Goal: Navigation & Orientation: Find specific page/section

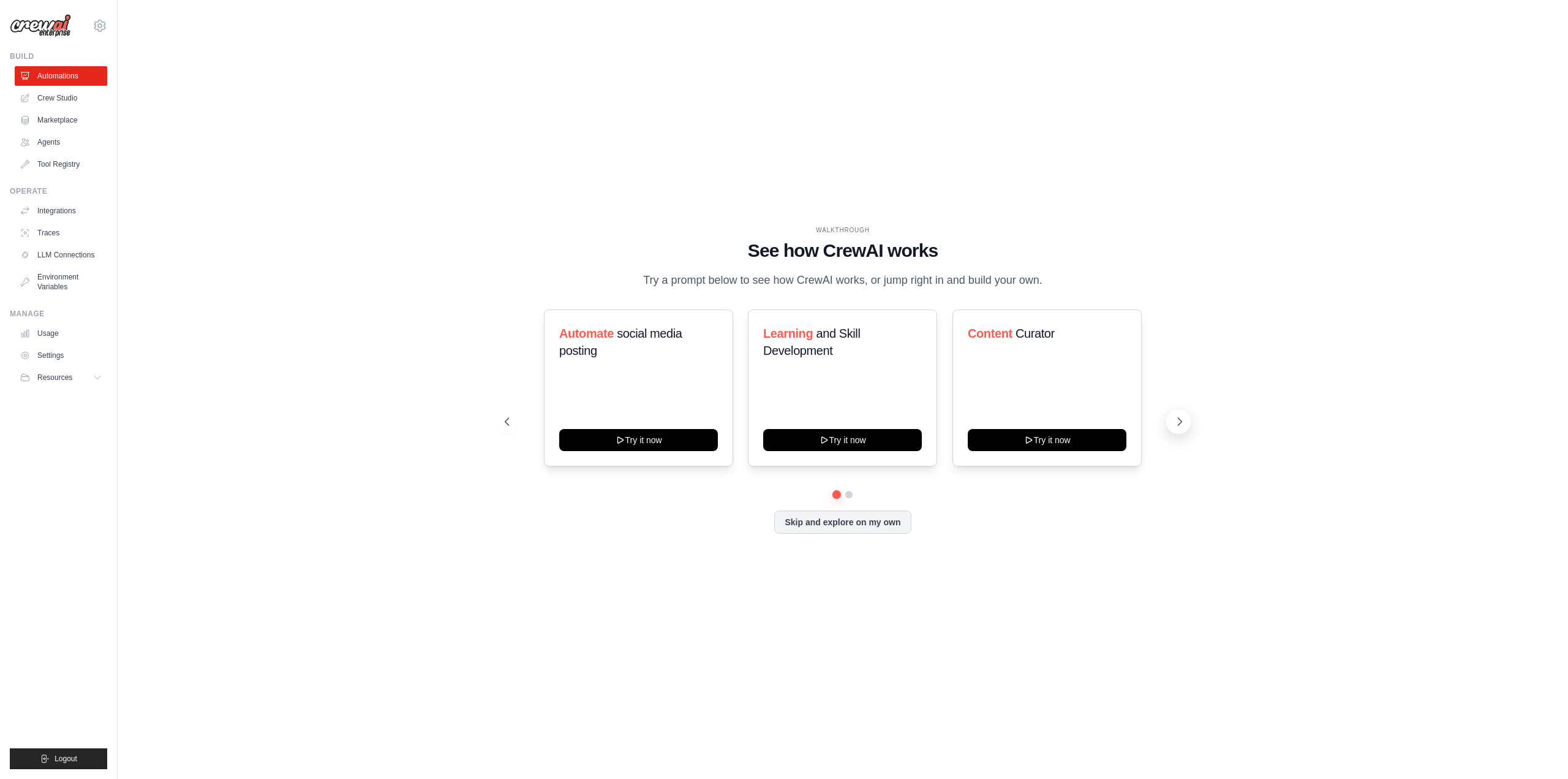
click at [1177, 423] on icon at bounding box center [1179, 421] width 13 height 13
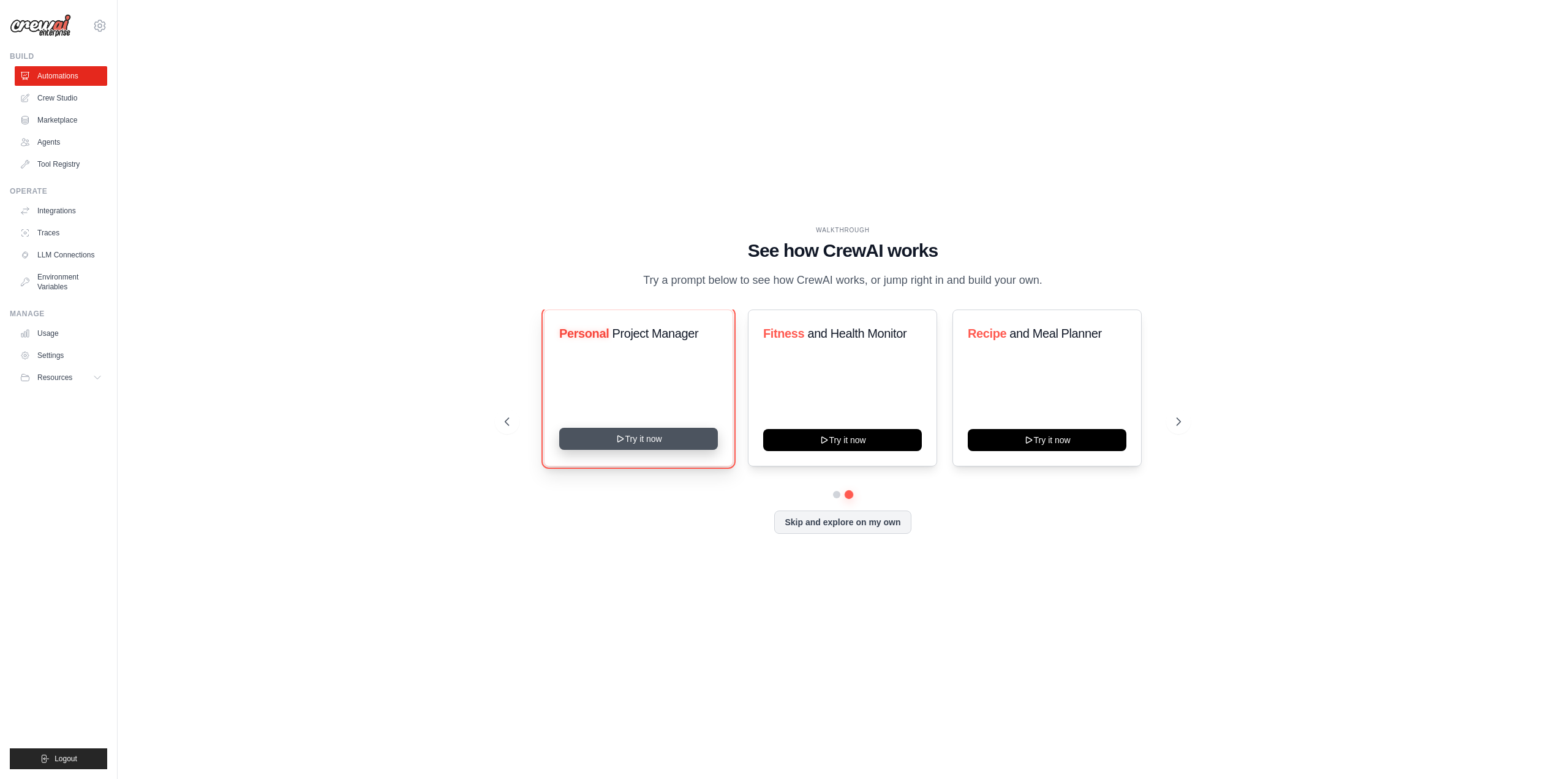
click at [637, 436] on button "Try it now" at bounding box center [638, 439] width 158 height 22
click at [51, 76] on link "Automations" at bounding box center [61, 76] width 92 height 19
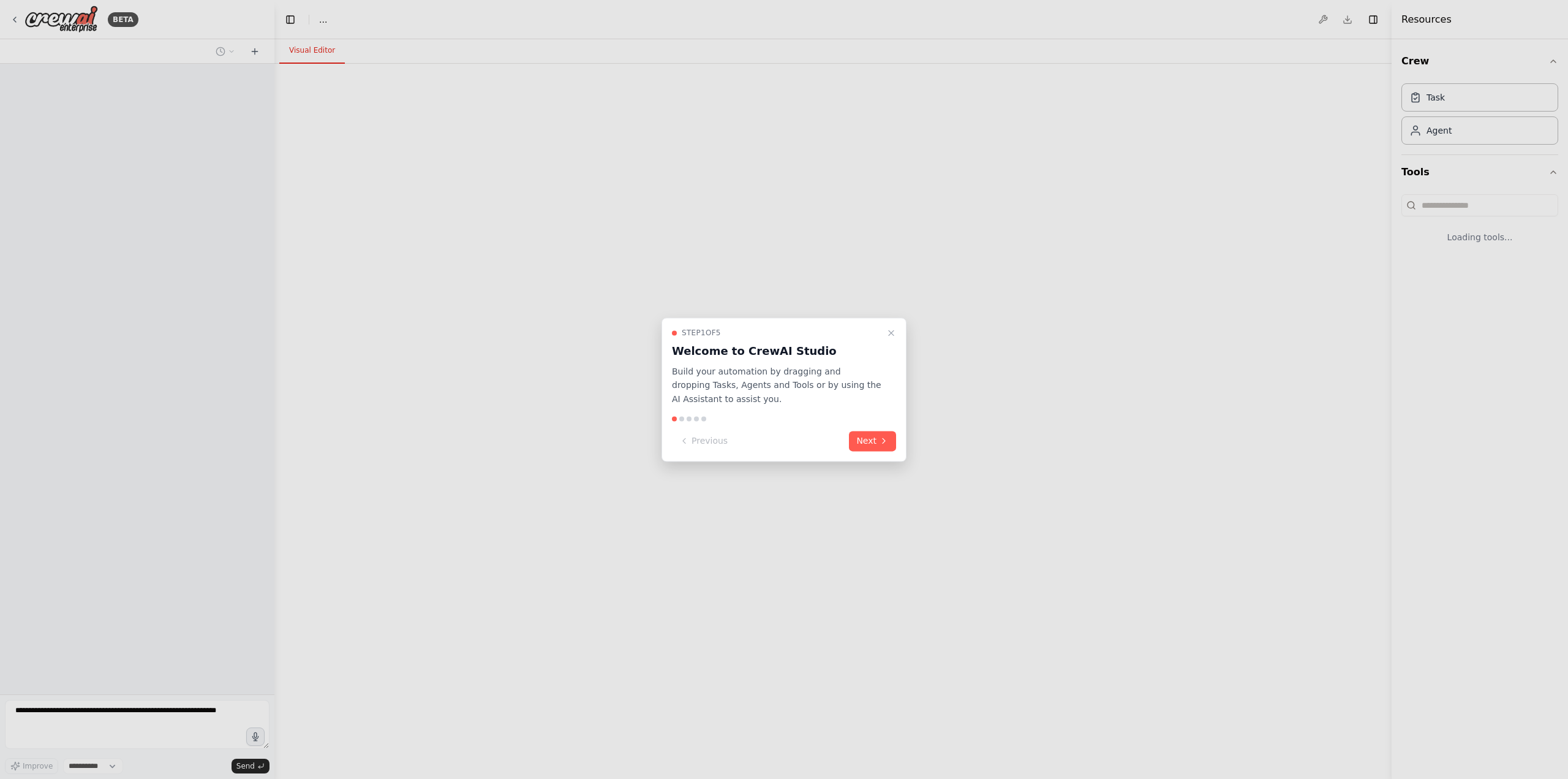
select select "****"
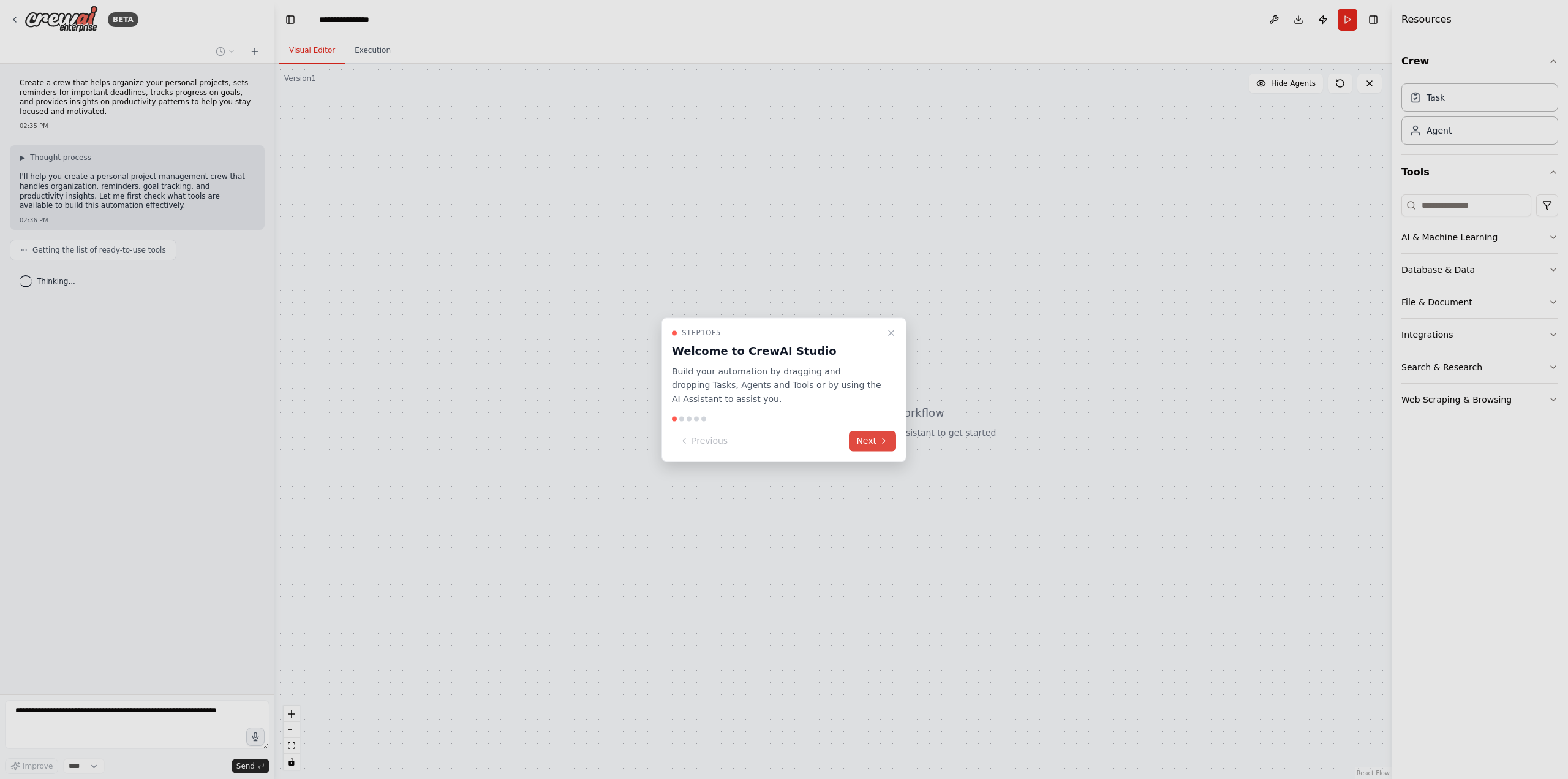
click at [870, 443] on button "Next" at bounding box center [872, 441] width 48 height 20
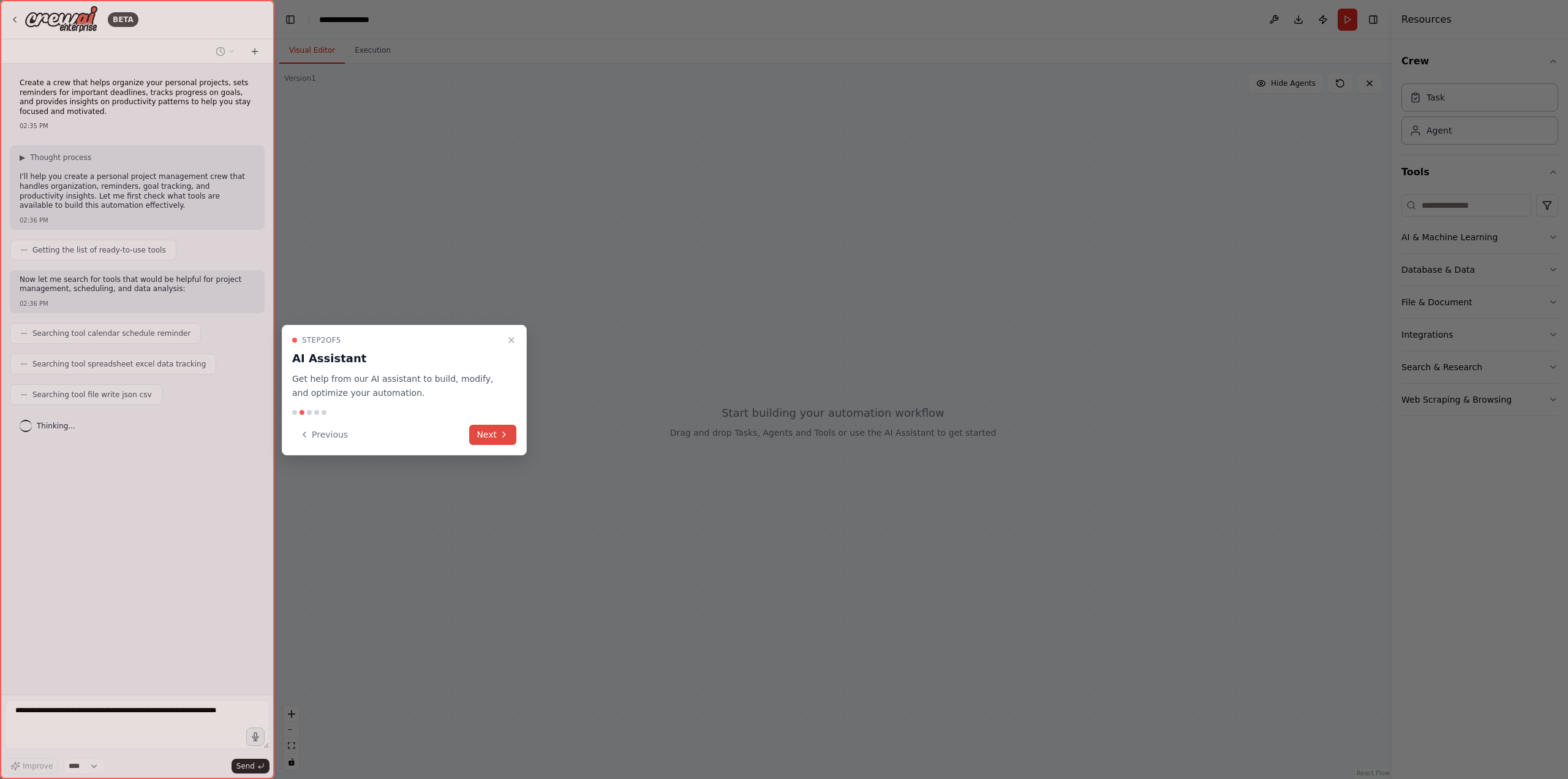
click at [486, 435] on button "Next" at bounding box center [493, 435] width 48 height 20
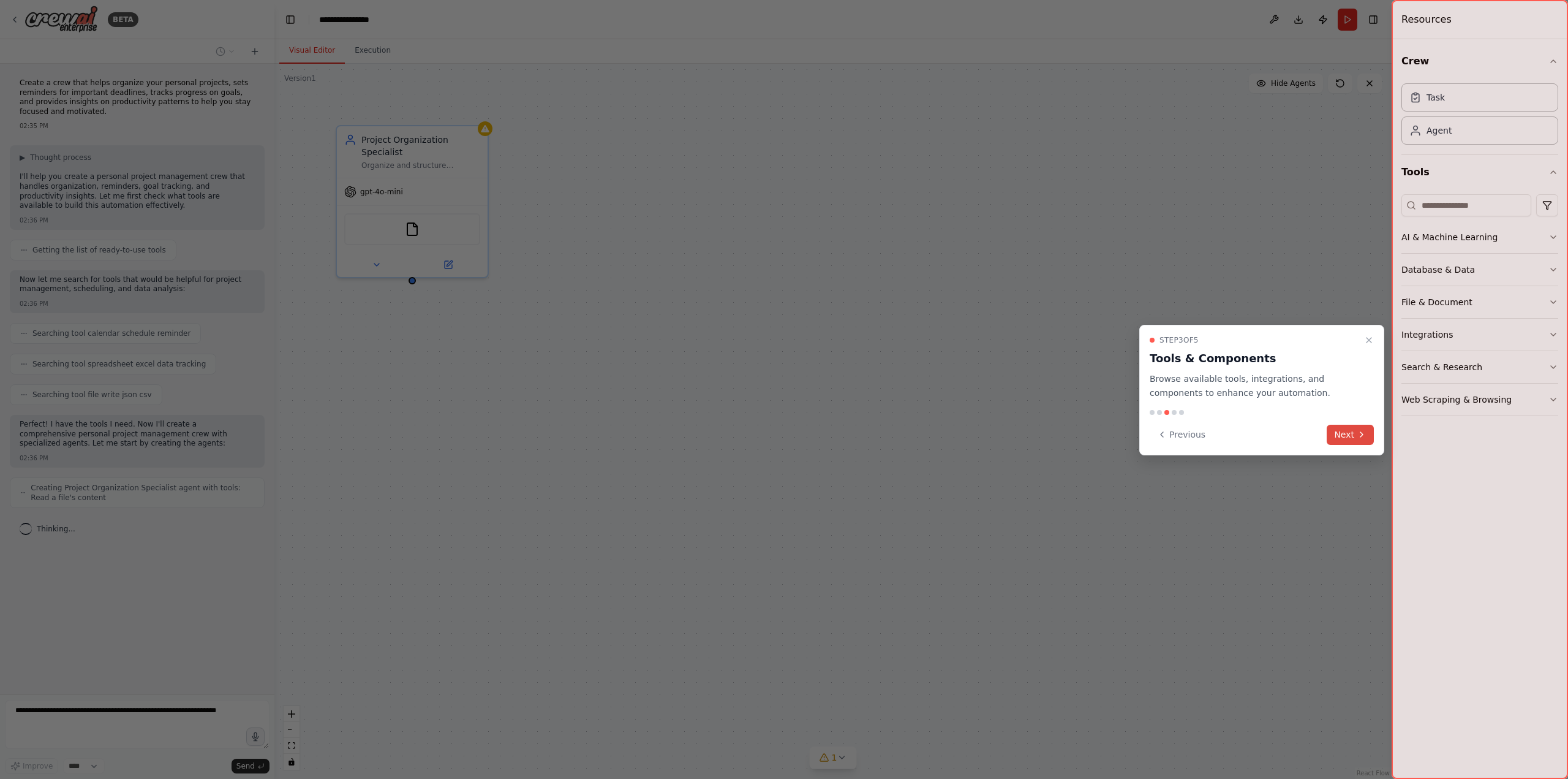
click at [1350, 430] on button "Next" at bounding box center [1350, 435] width 48 height 20
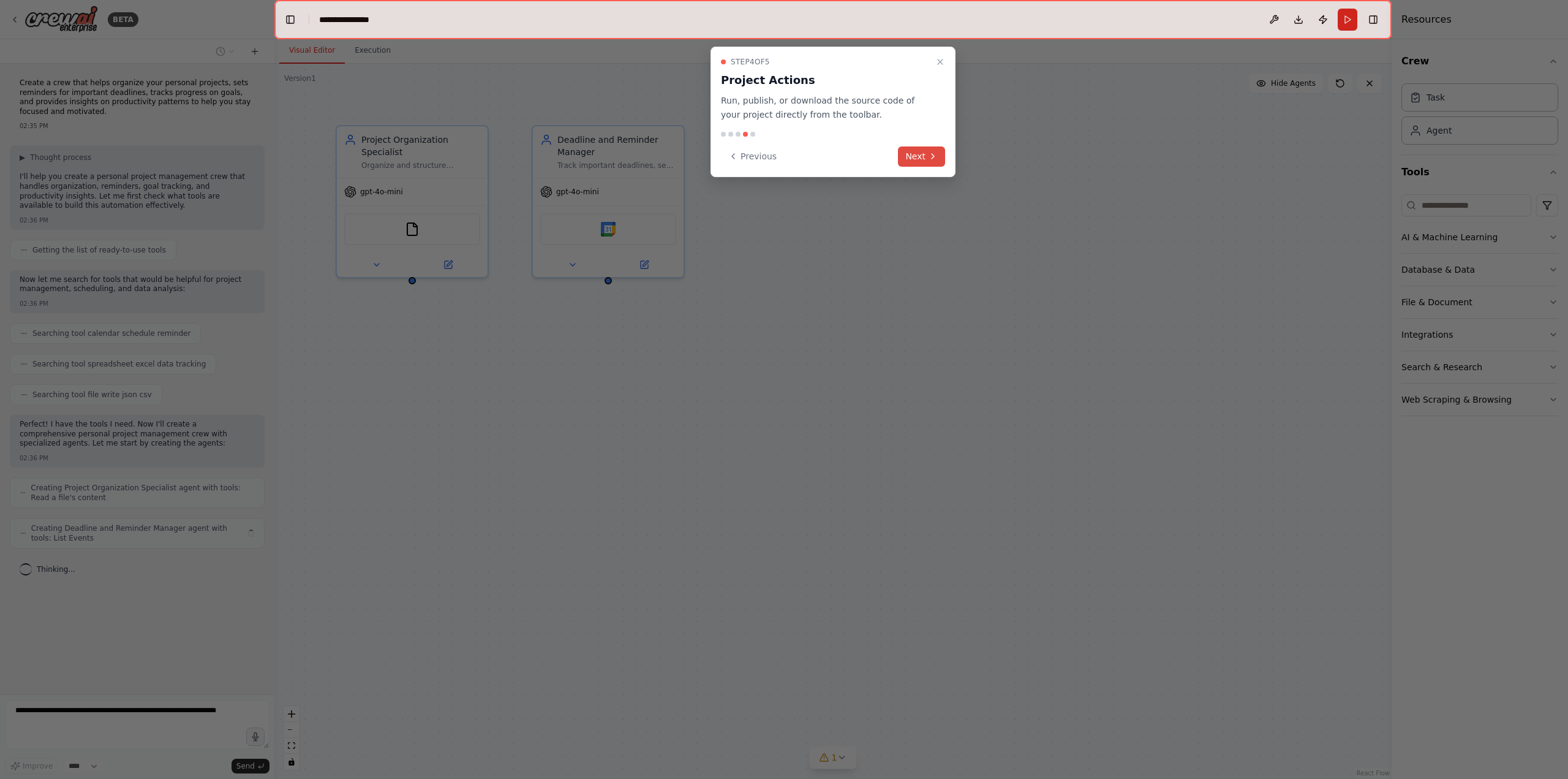
click at [910, 150] on button "Next" at bounding box center [922, 157] width 48 height 20
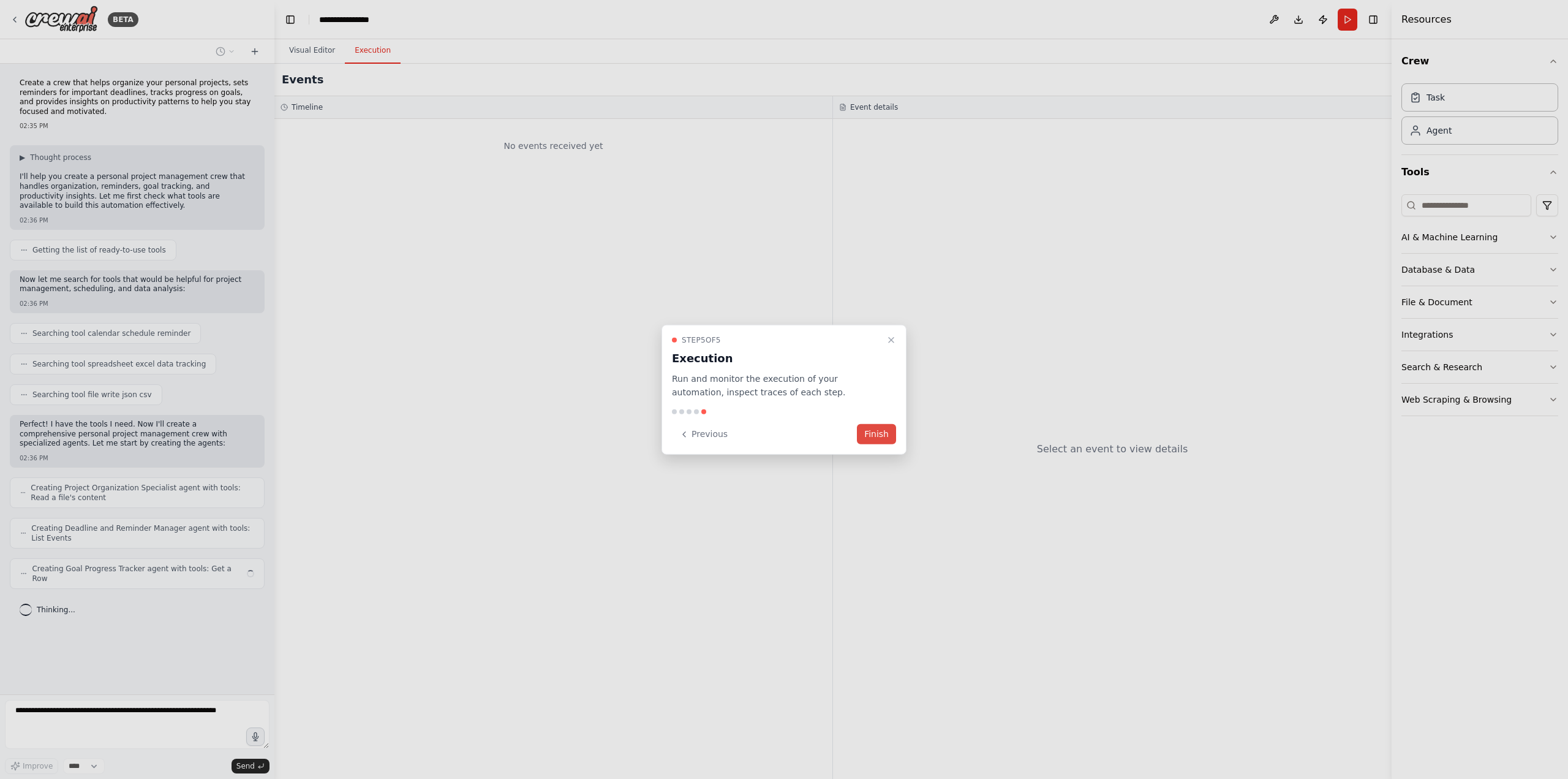
click at [881, 435] on button "Finish" at bounding box center [877, 434] width 39 height 20
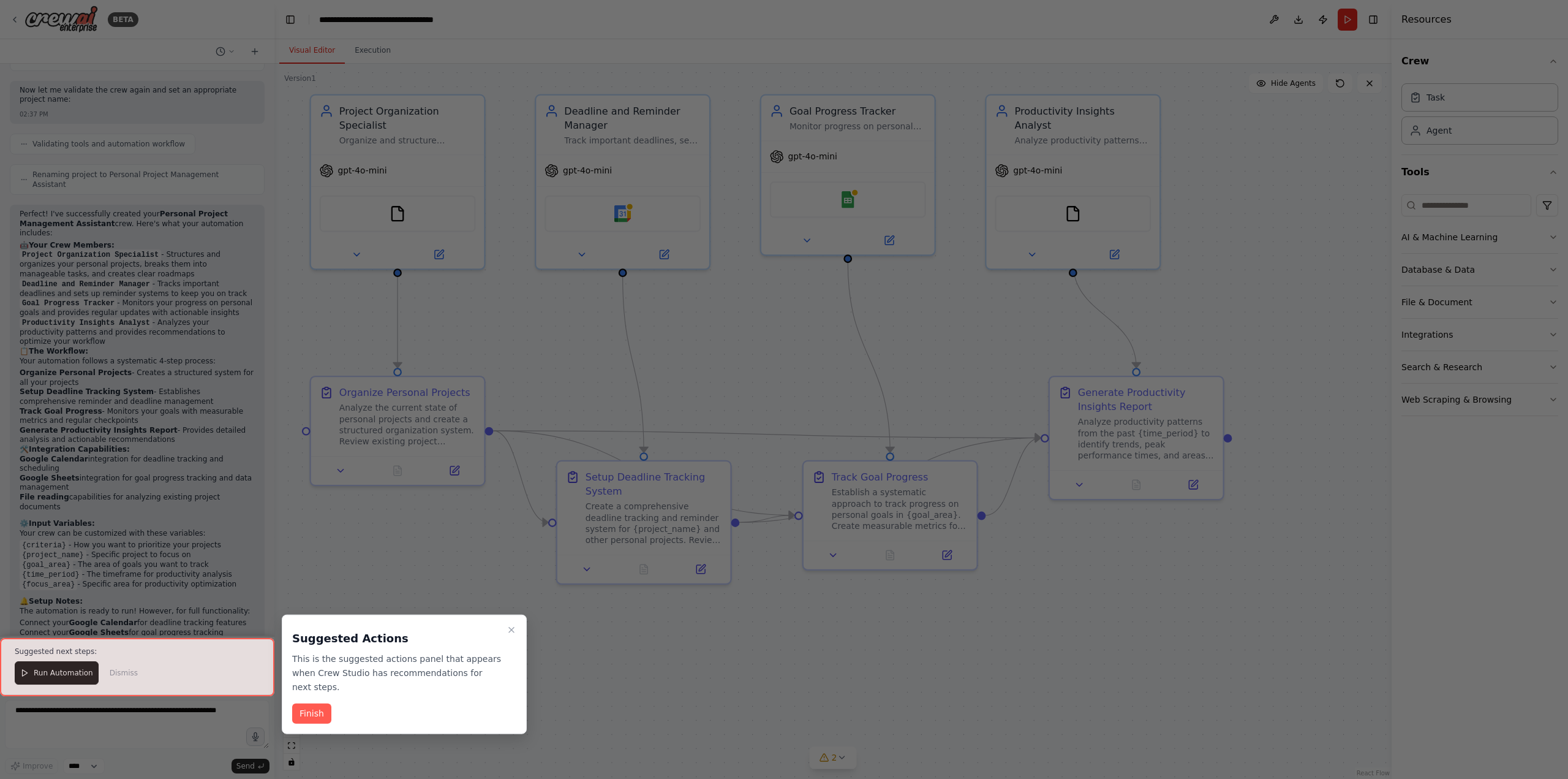
scroll to position [1028, 0]
click at [326, 703] on button "Finish" at bounding box center [312, 713] width 39 height 20
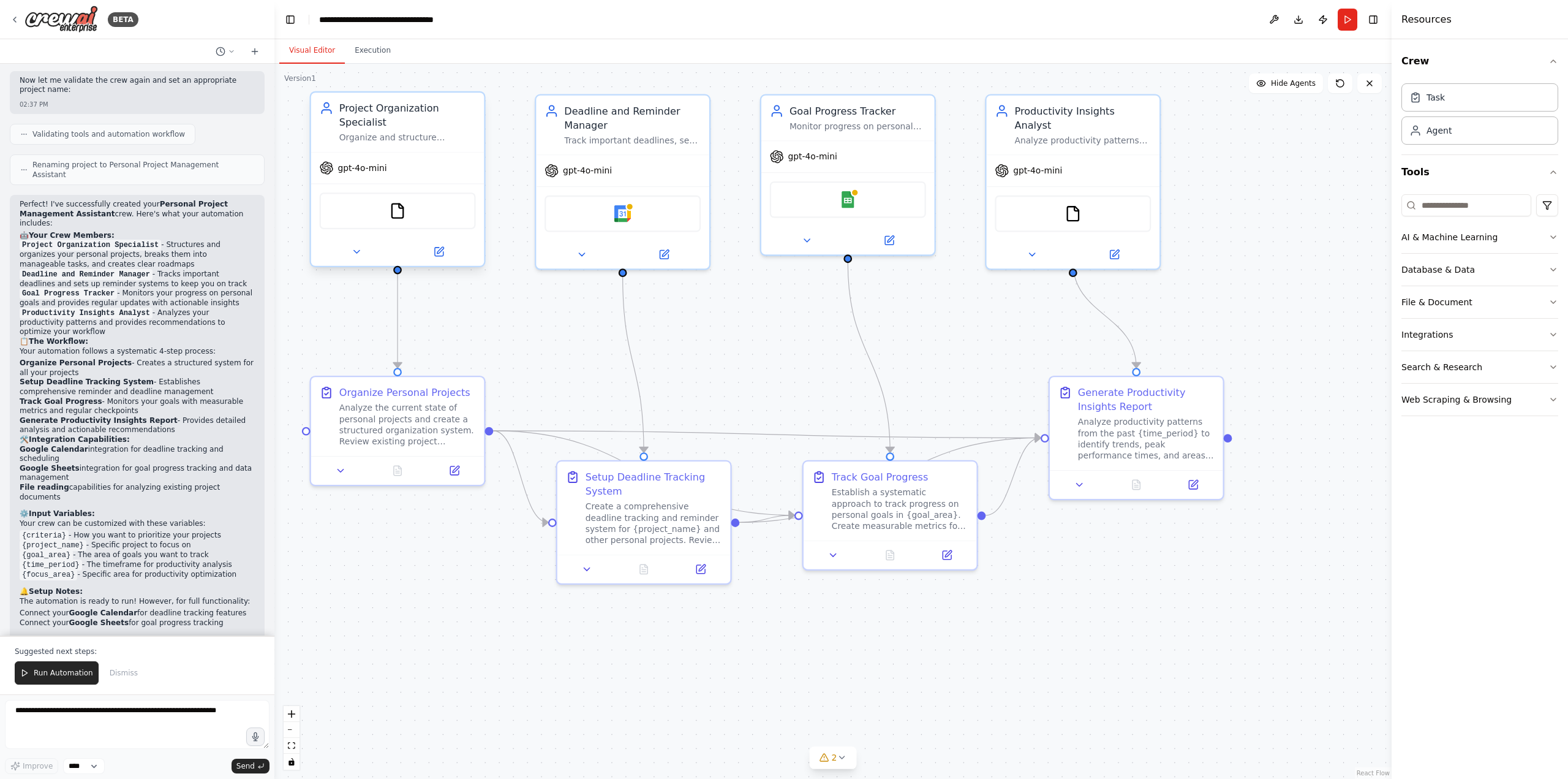
click at [426, 129] on div "Project Organization Specialist Organize and structure personal projects by cre…" at bounding box center [398, 122] width 173 height 58
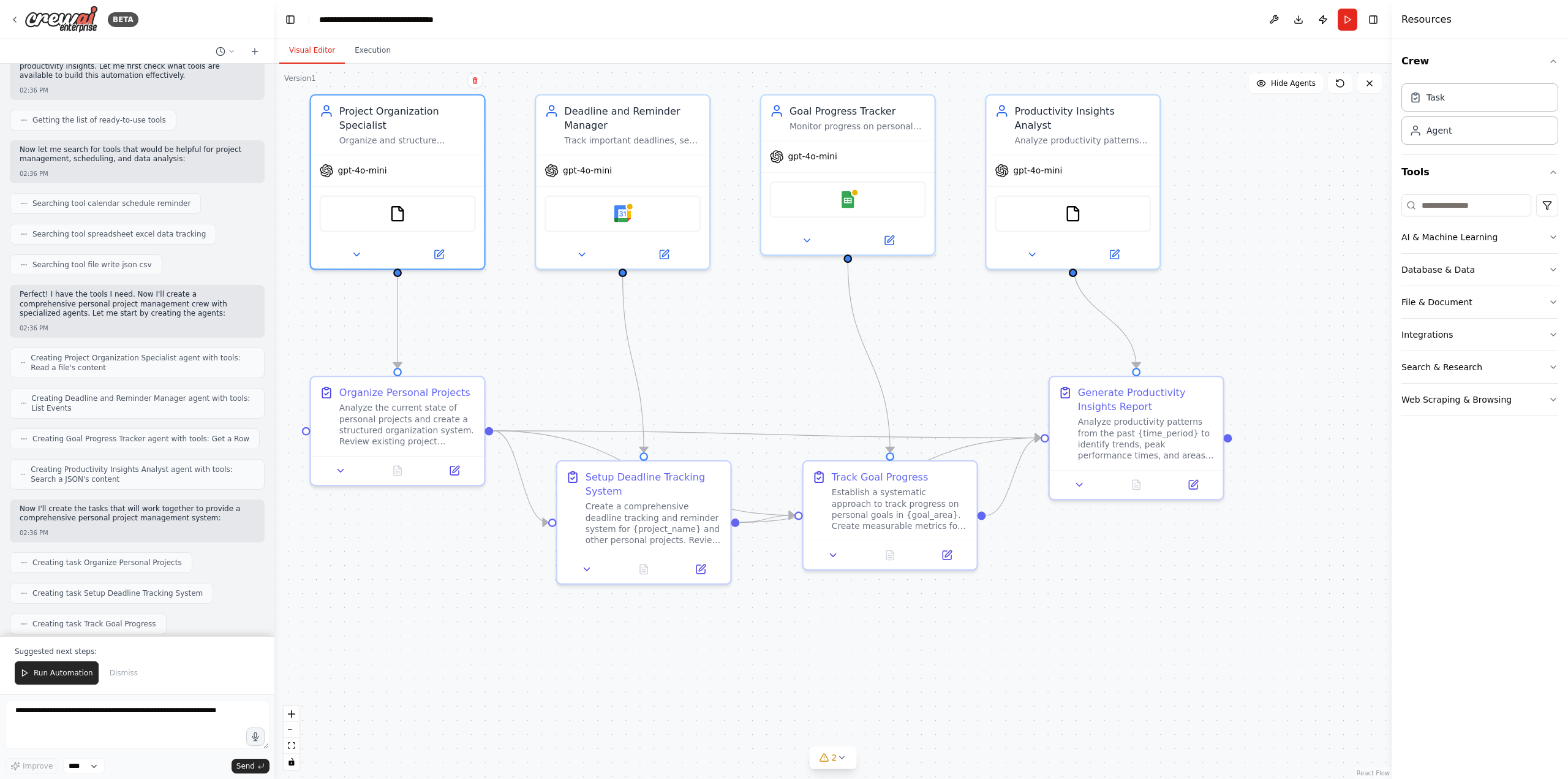
scroll to position [0, 0]
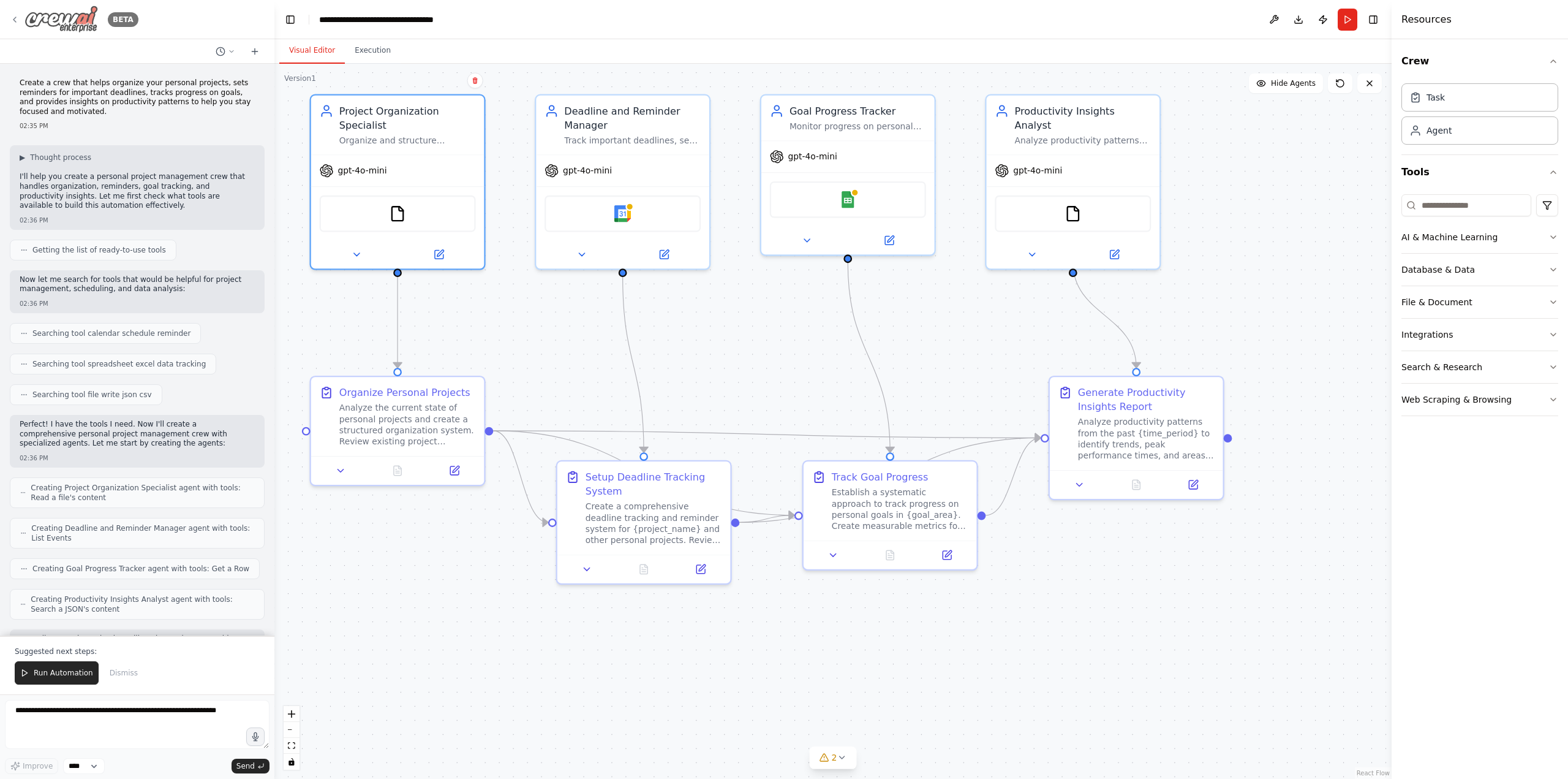
click at [11, 21] on icon at bounding box center [15, 19] width 10 height 10
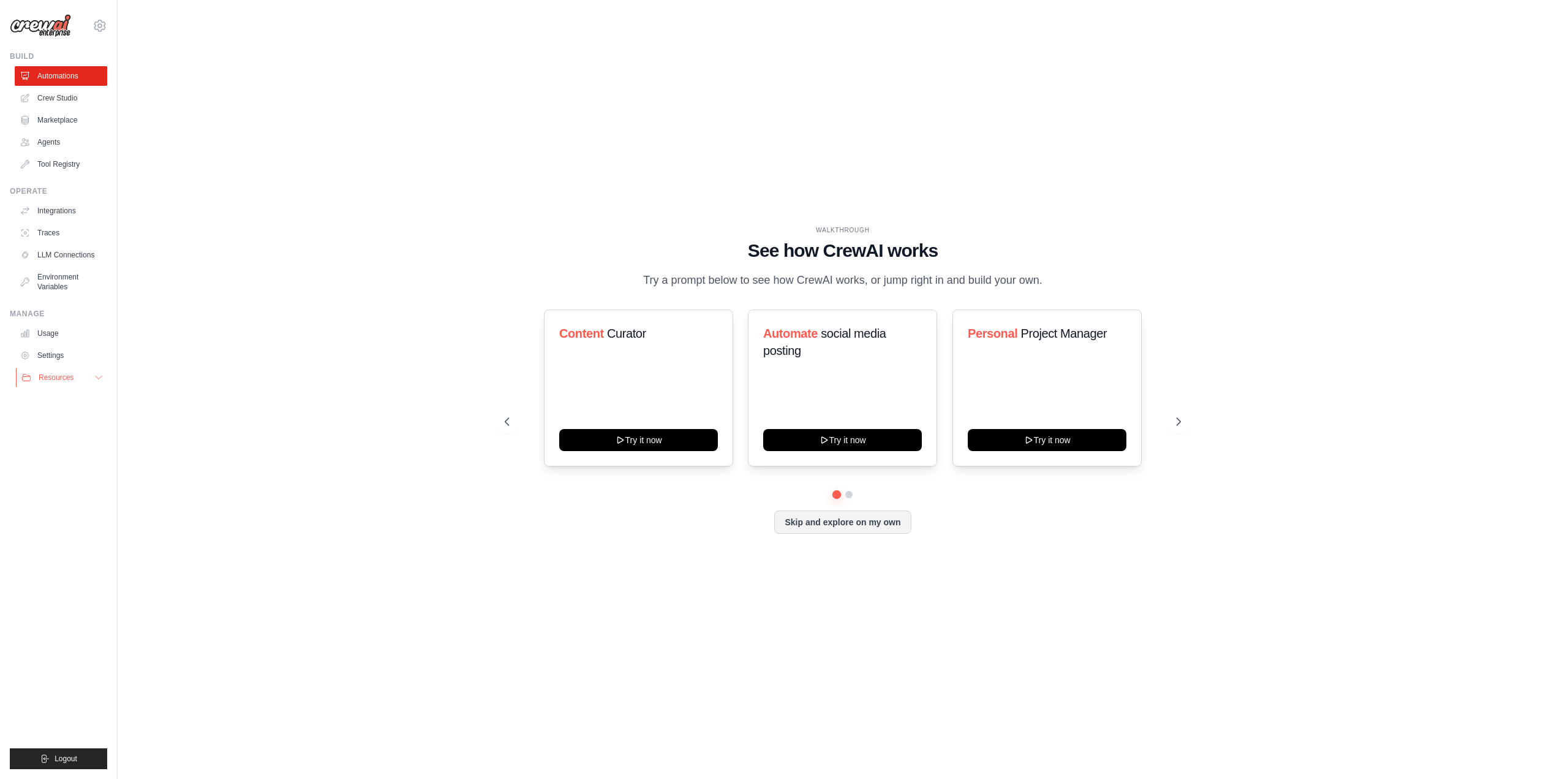
click at [64, 373] on span "Resources" at bounding box center [56, 377] width 35 height 10
click at [64, 77] on link "Automations" at bounding box center [61, 76] width 92 height 19
click at [66, 93] on link "Crew Studio" at bounding box center [61, 98] width 92 height 19
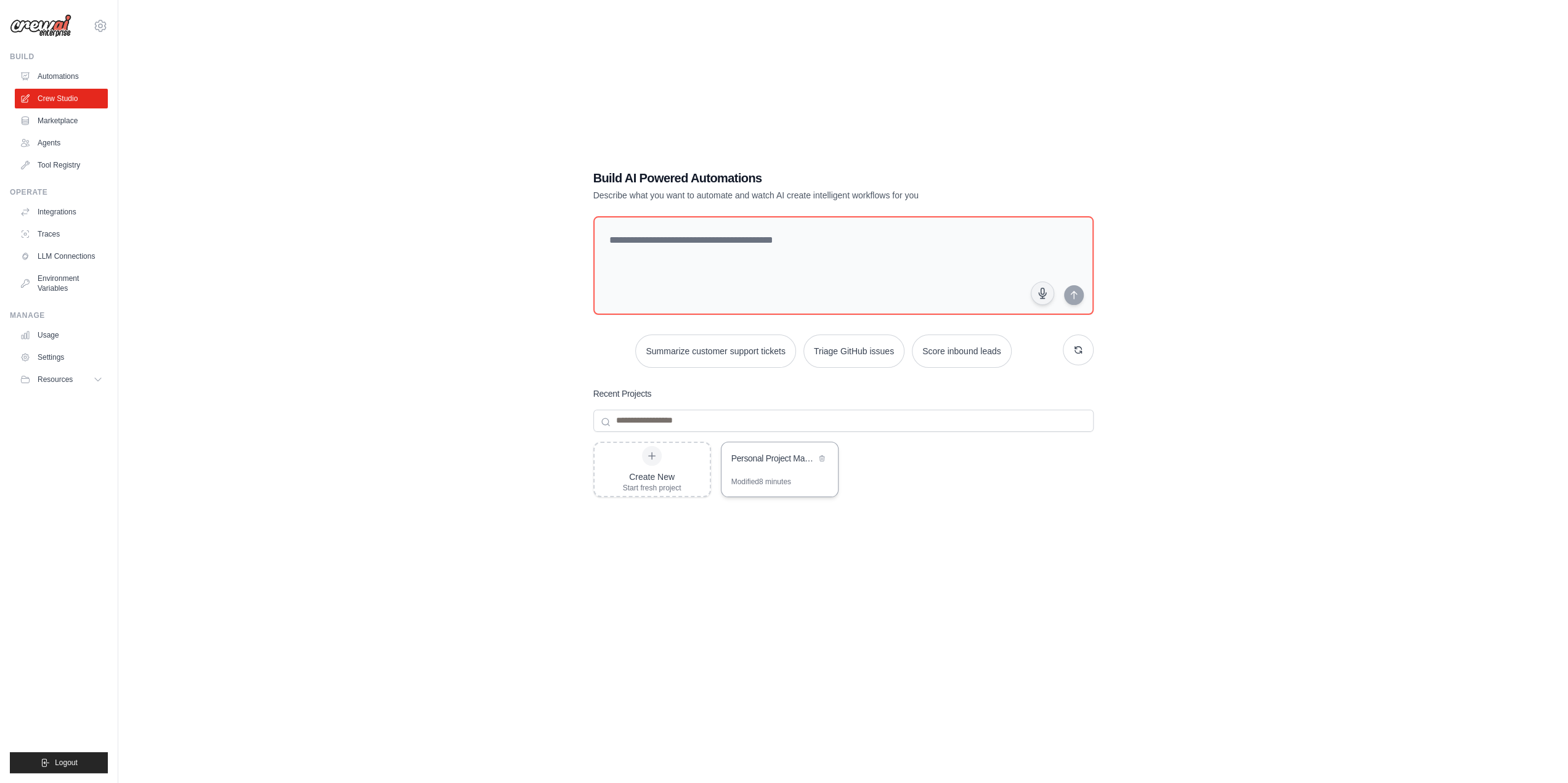
click at [796, 469] on div "Personal Project Management Assistant" at bounding box center [779, 458] width 116 height 34
click at [98, 26] on icon at bounding box center [100, 25] width 15 height 15
click at [98, 25] on icon at bounding box center [100, 25] width 15 height 15
click at [63, 209] on link "Integrations" at bounding box center [62, 212] width 93 height 20
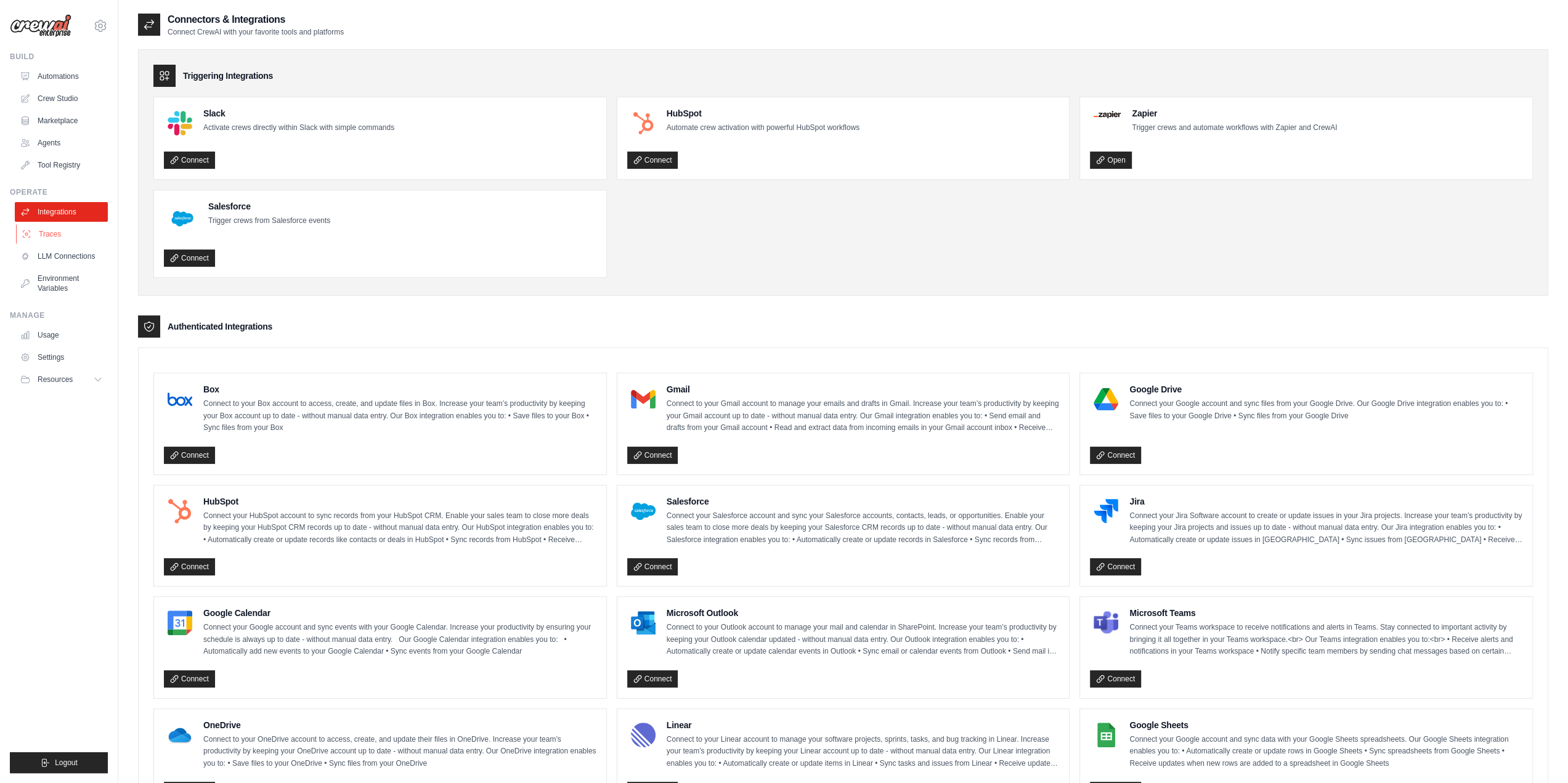
click at [42, 231] on link "Traces" at bounding box center [62, 234] width 93 height 20
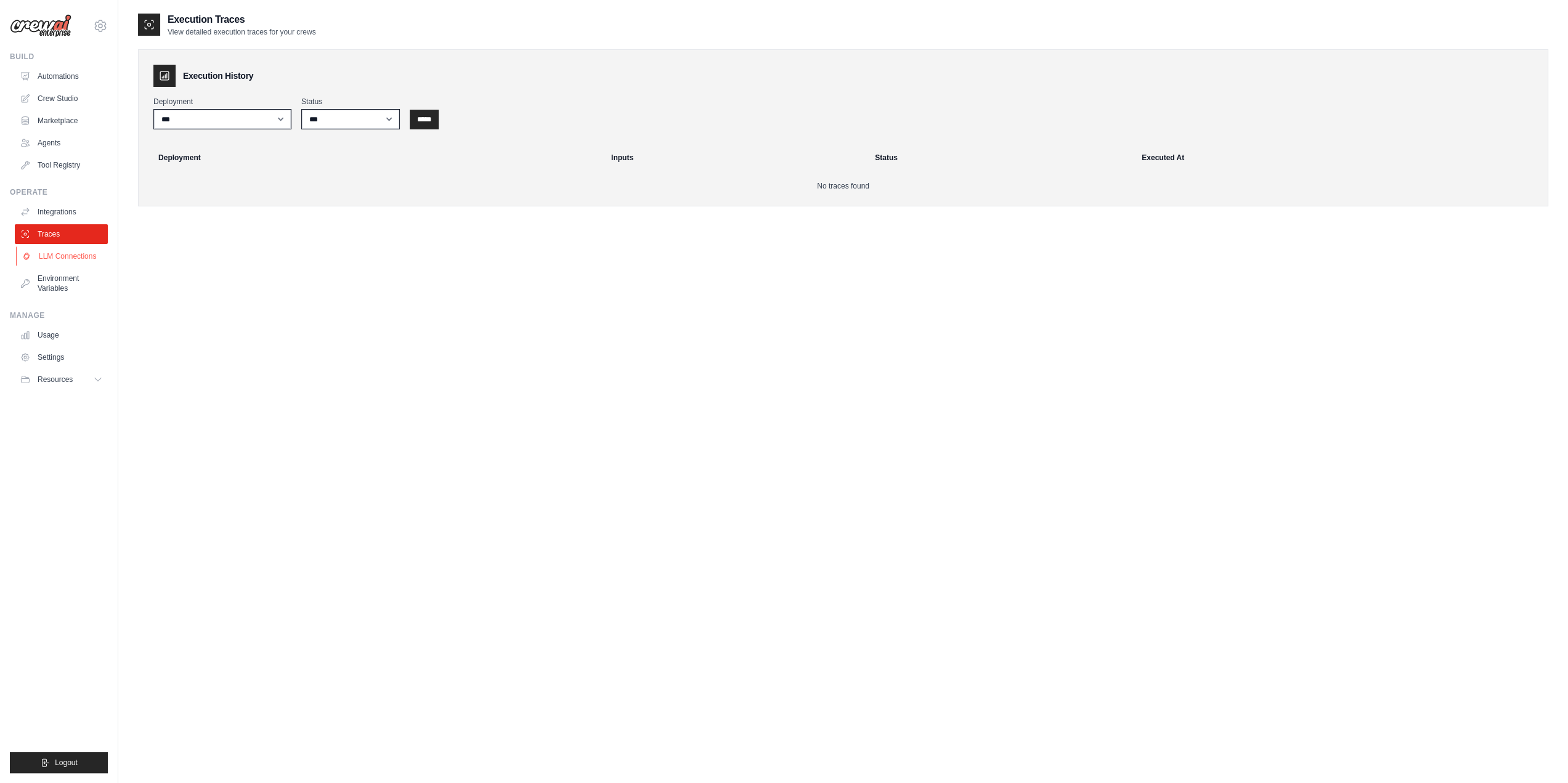
click at [42, 261] on link "LLM Connections" at bounding box center [62, 256] width 93 height 20
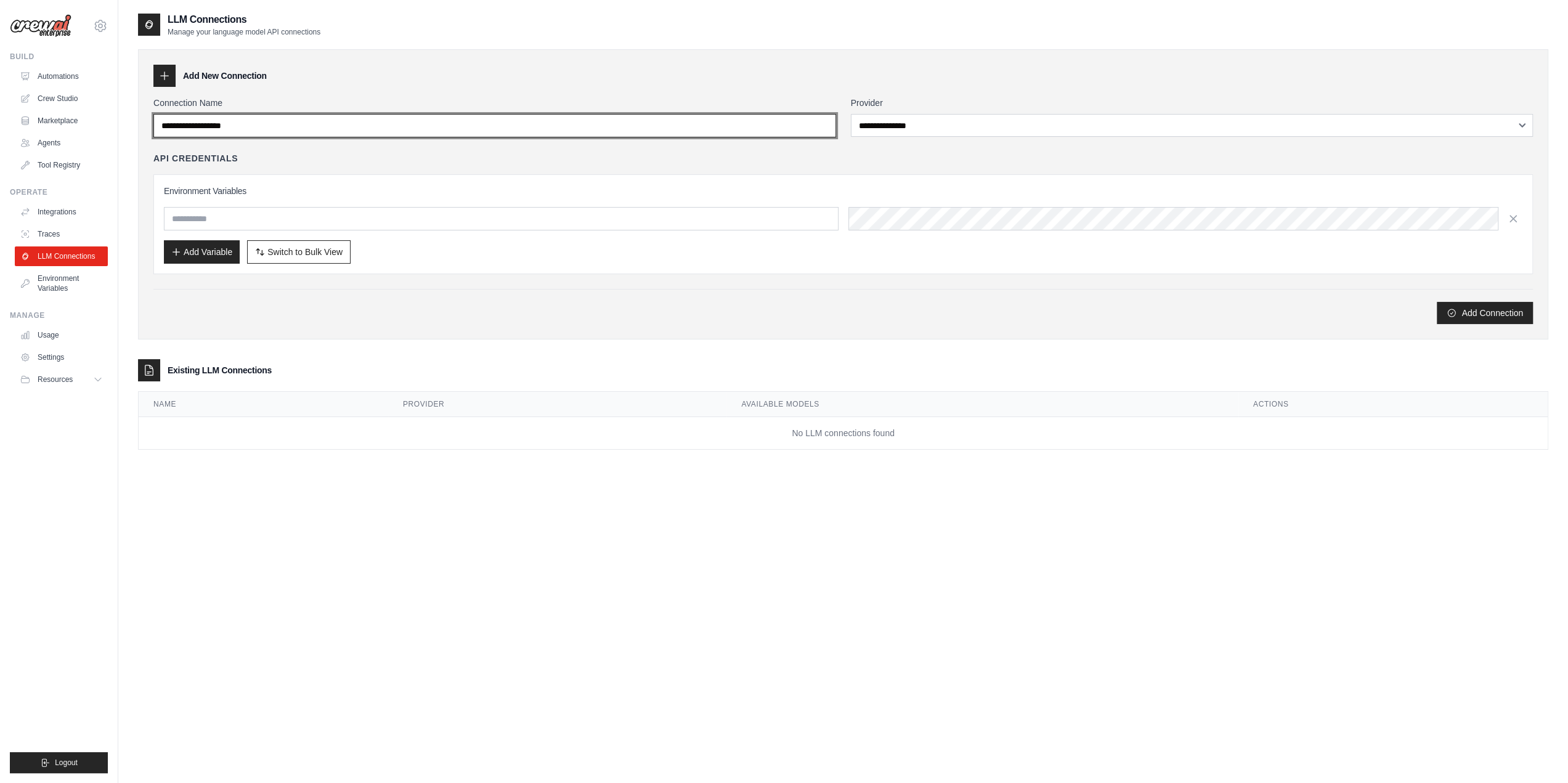
click at [236, 121] on input "Connection Name" at bounding box center [495, 126] width 682 height 23
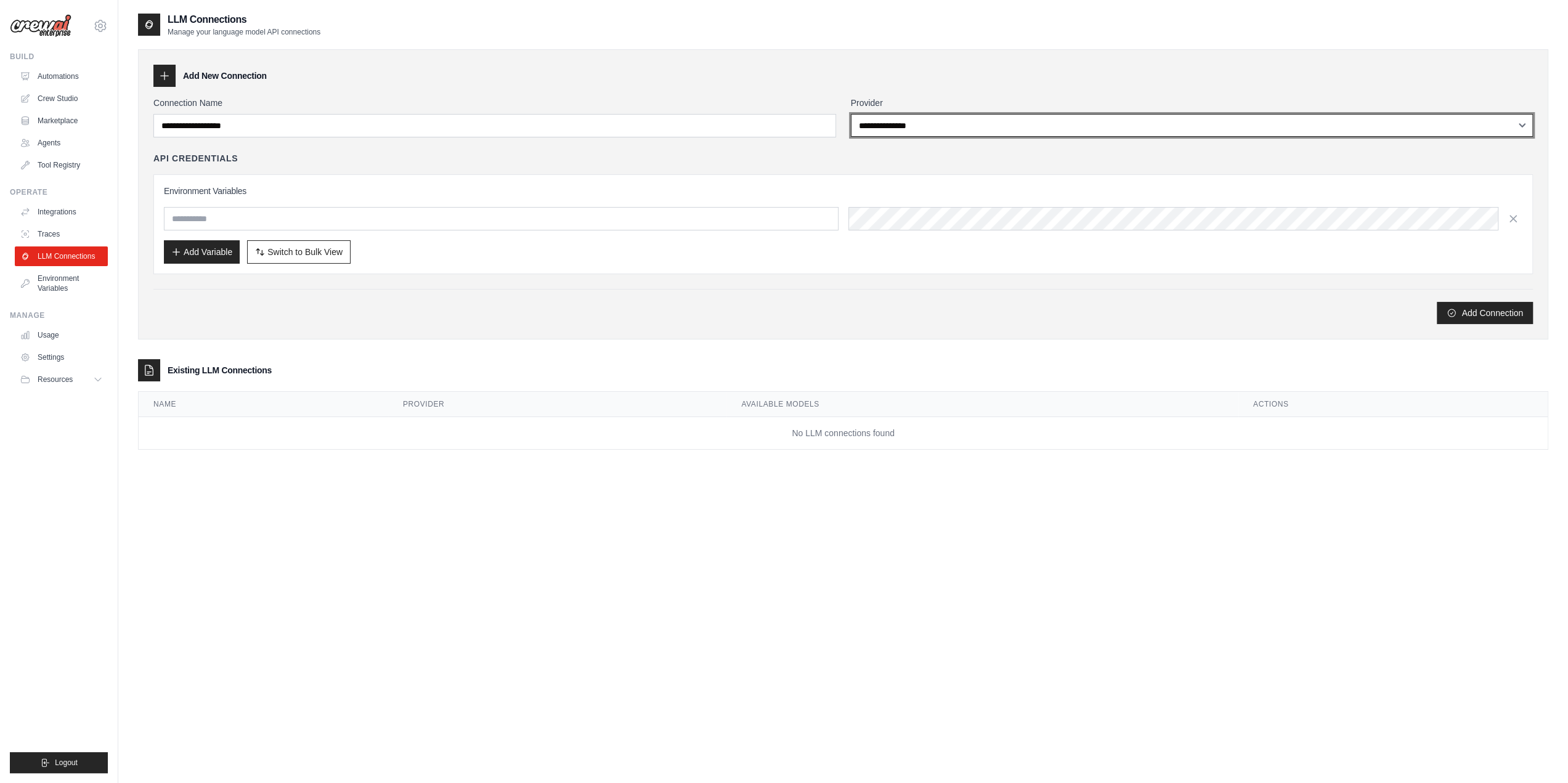
click at [959, 122] on select "**********" at bounding box center [1192, 125] width 682 height 22
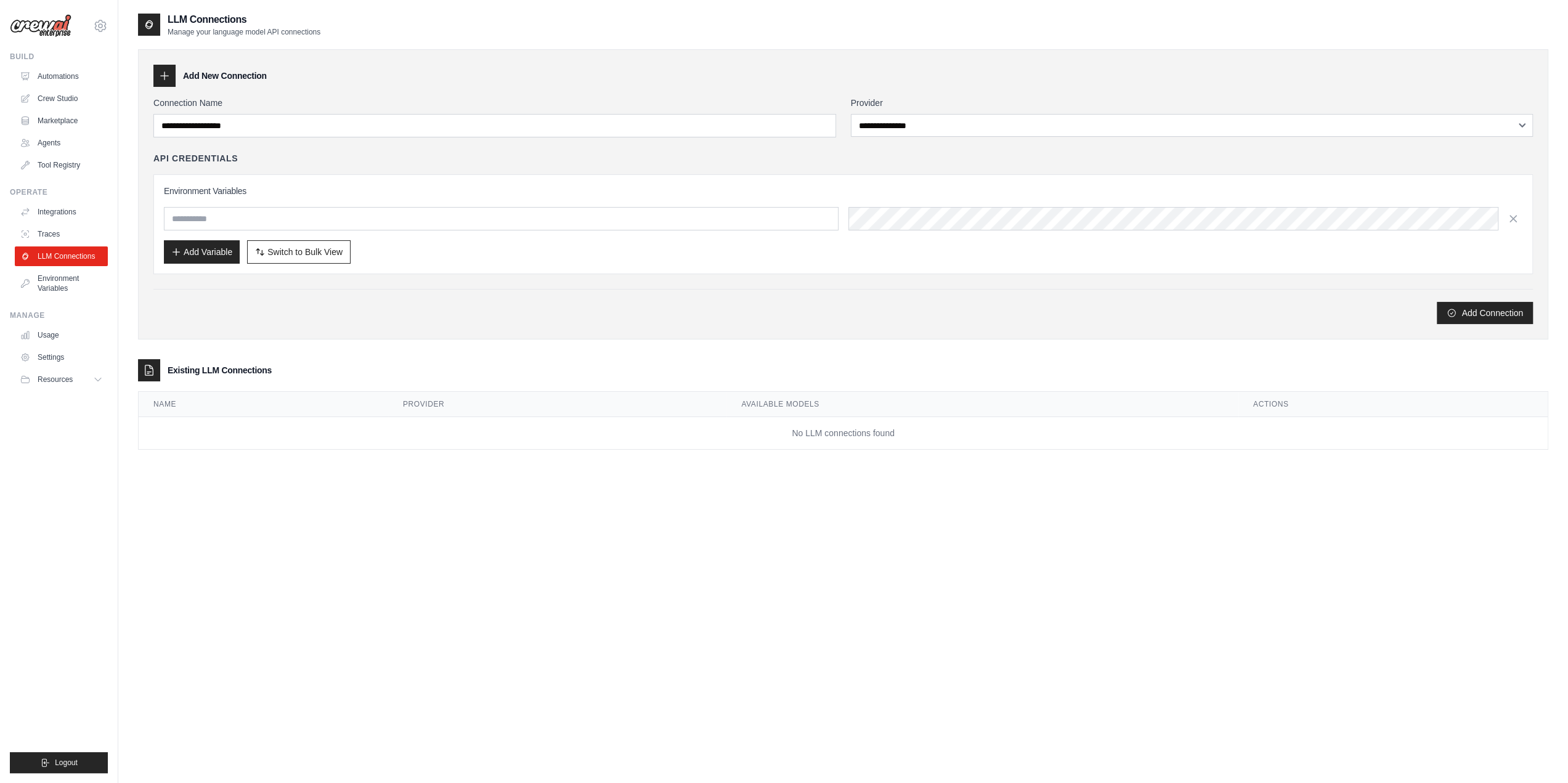
click at [271, 176] on div "Environment Variables Add Variable Switch to Bulk View Switch to Table View" at bounding box center [843, 224] width 1379 height 100
click at [64, 285] on link "Environment Variables" at bounding box center [62, 283] width 93 height 29
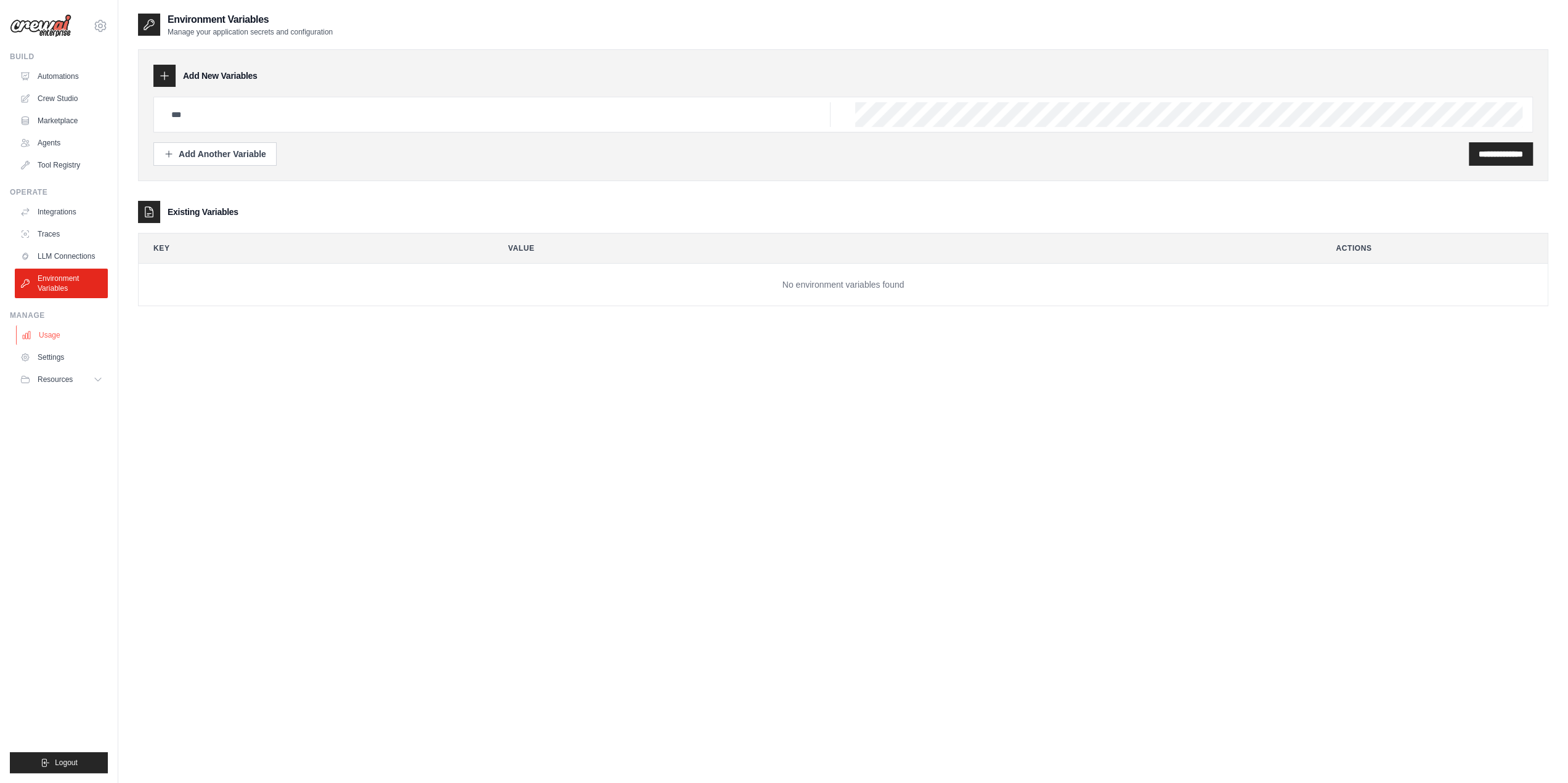
click at [58, 329] on link "Usage" at bounding box center [62, 335] width 93 height 20
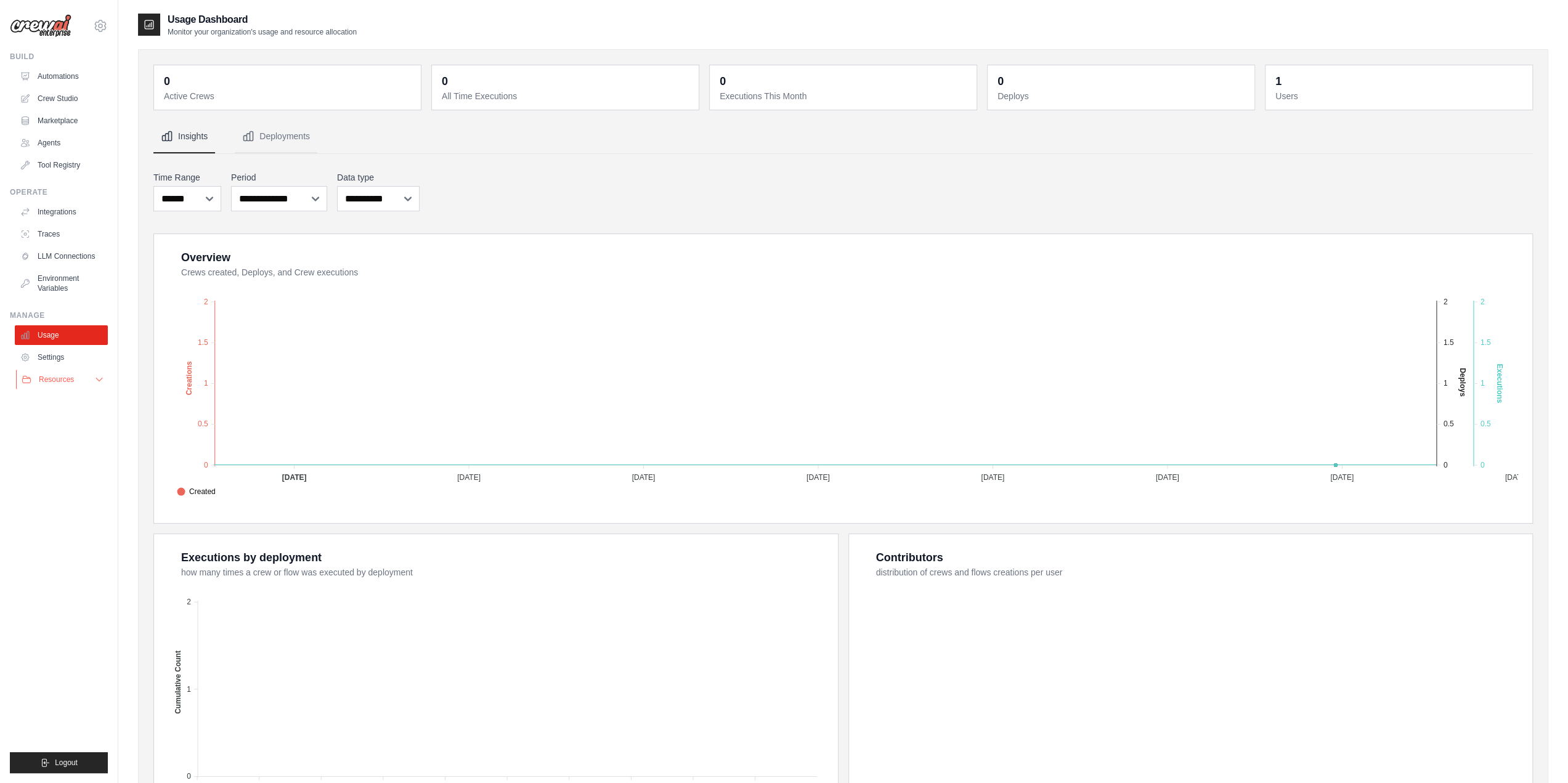
click at [74, 379] on button "Resources" at bounding box center [62, 379] width 93 height 20
click at [61, 76] on link "Automations" at bounding box center [62, 76] width 93 height 20
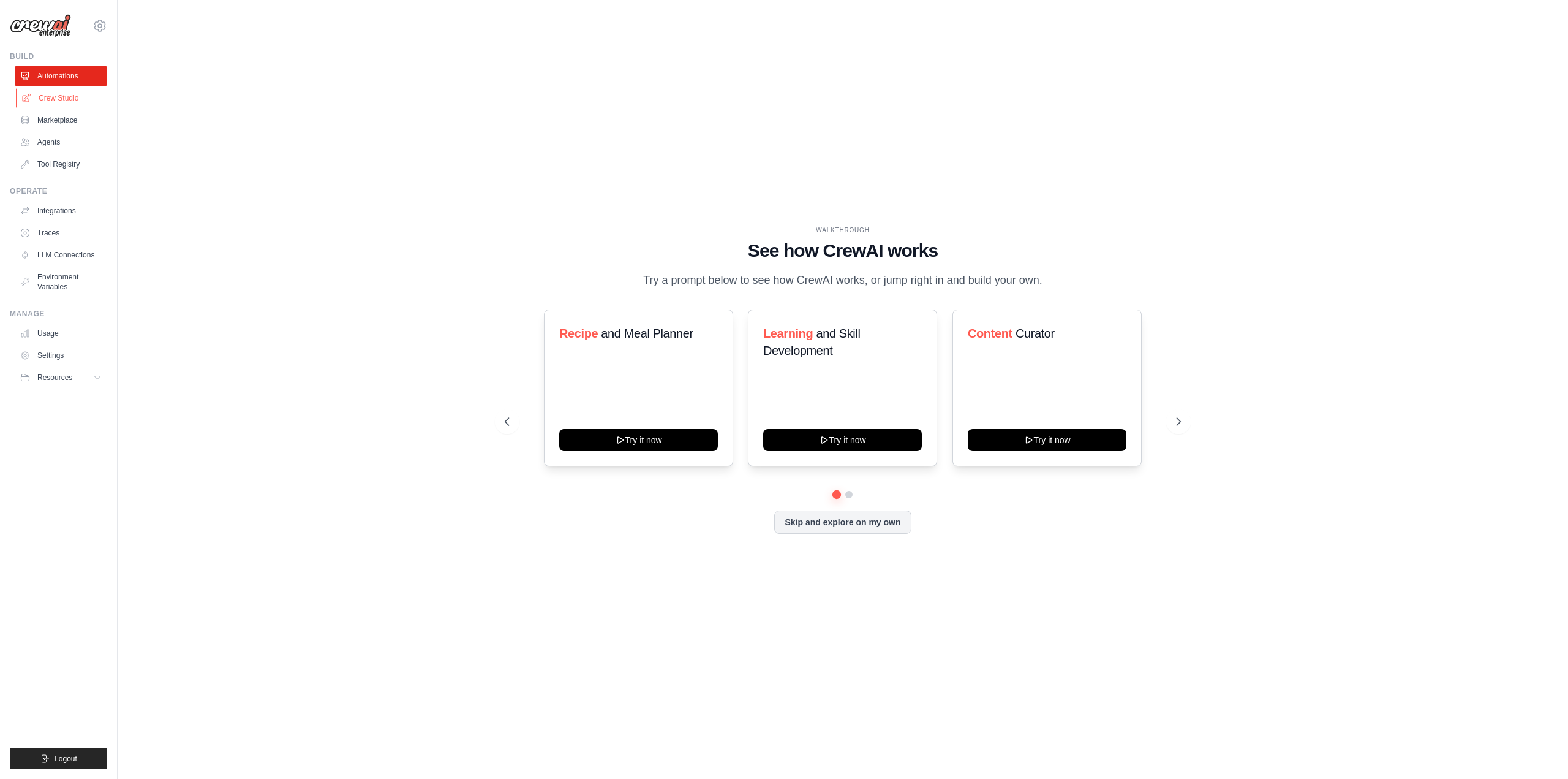
click at [72, 92] on link "Crew Studio" at bounding box center [61, 98] width 92 height 19
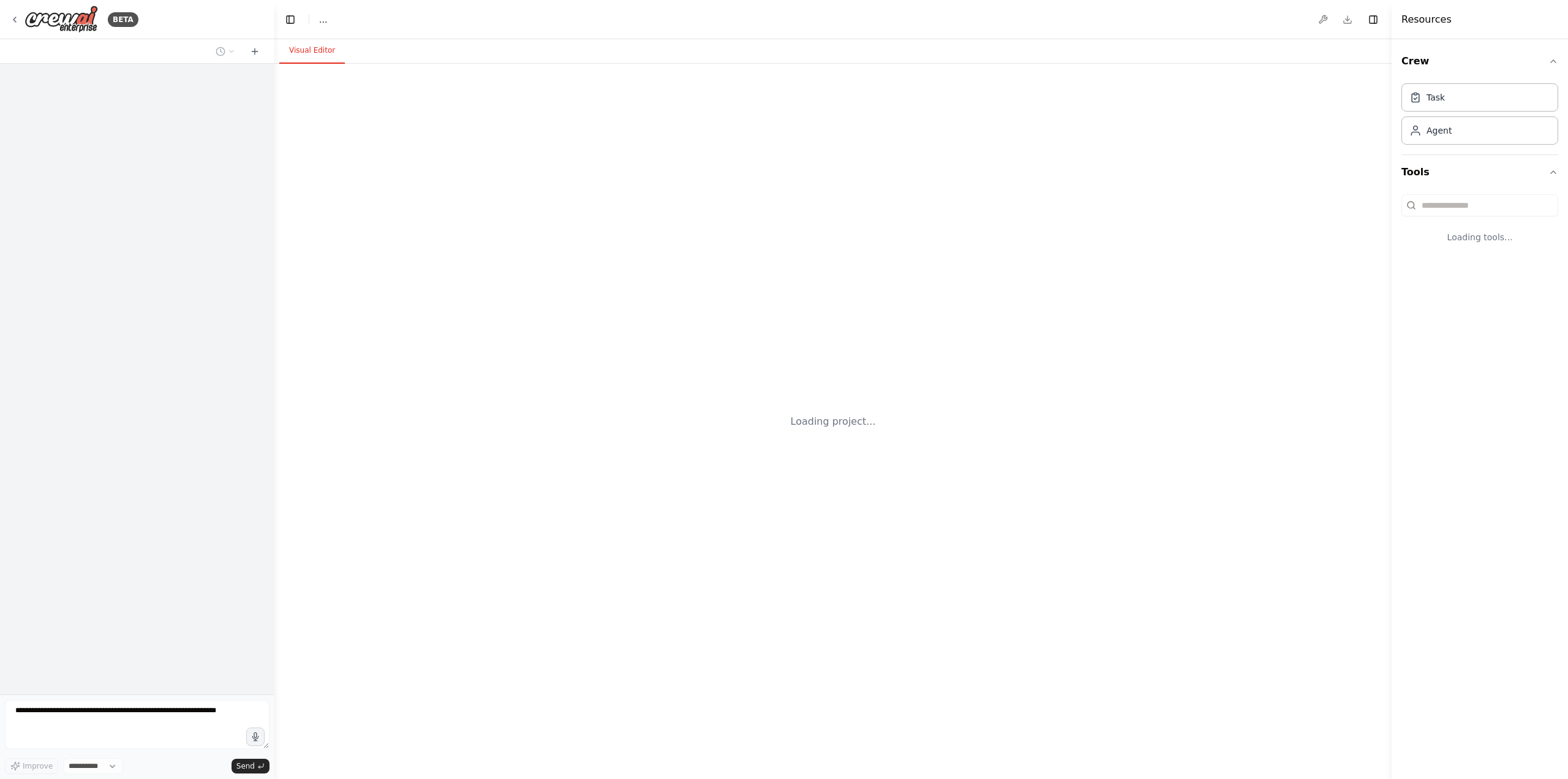
select select "****"
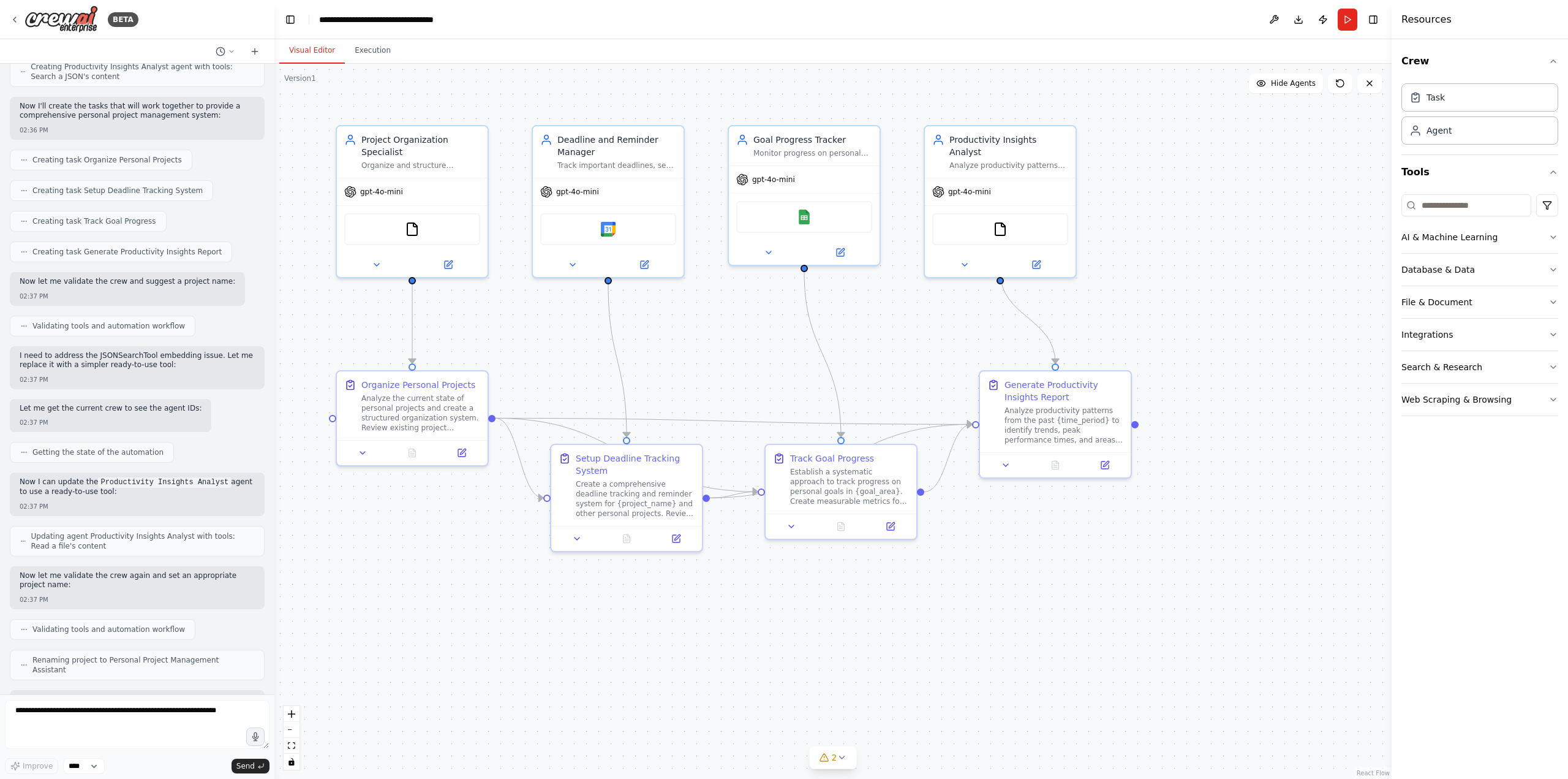
scroll to position [357, 0]
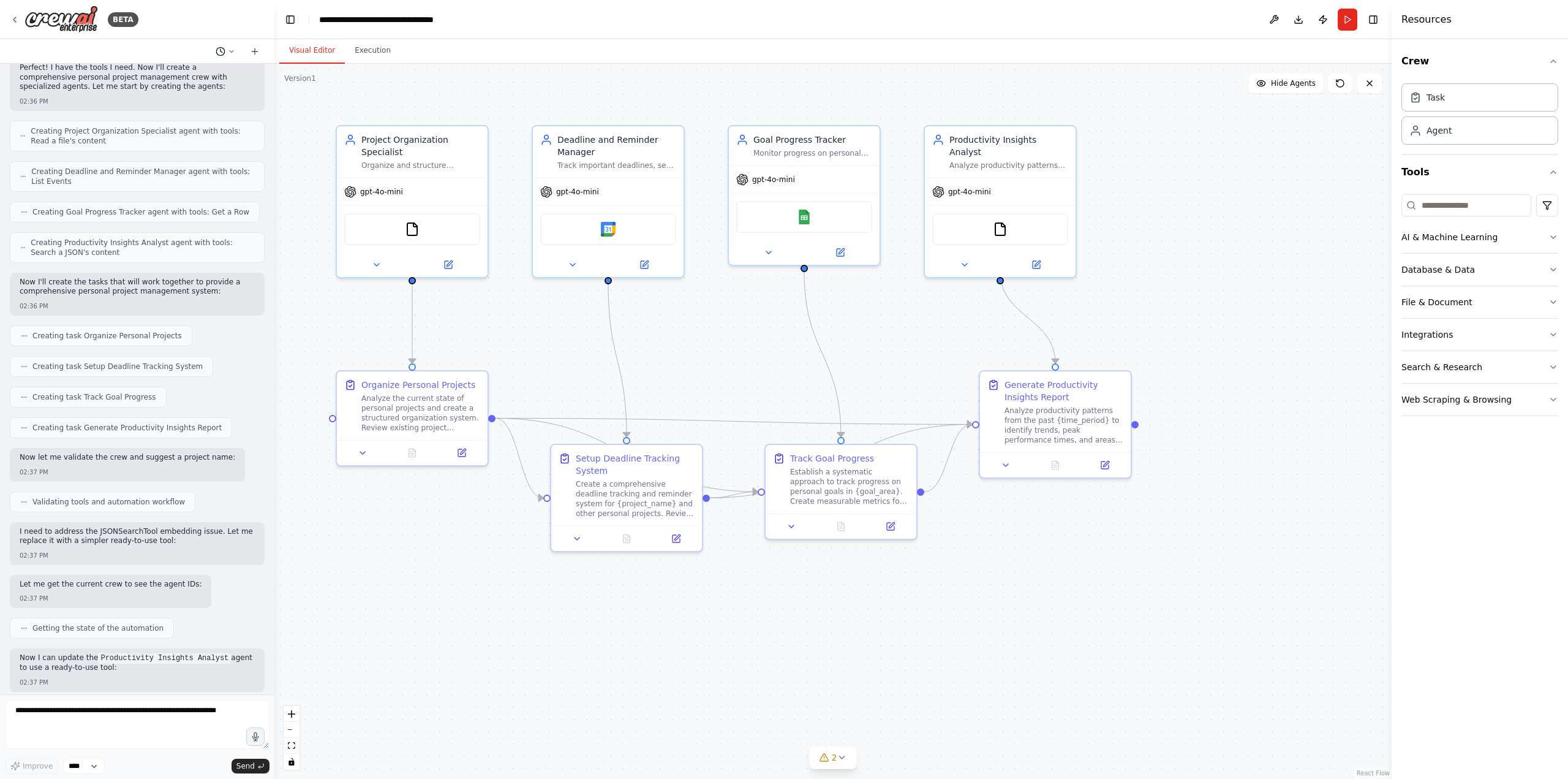
click at [231, 48] on icon at bounding box center [231, 52] width 8 height 8
click at [231, 48] on div at bounding box center [137, 389] width 274 height 779
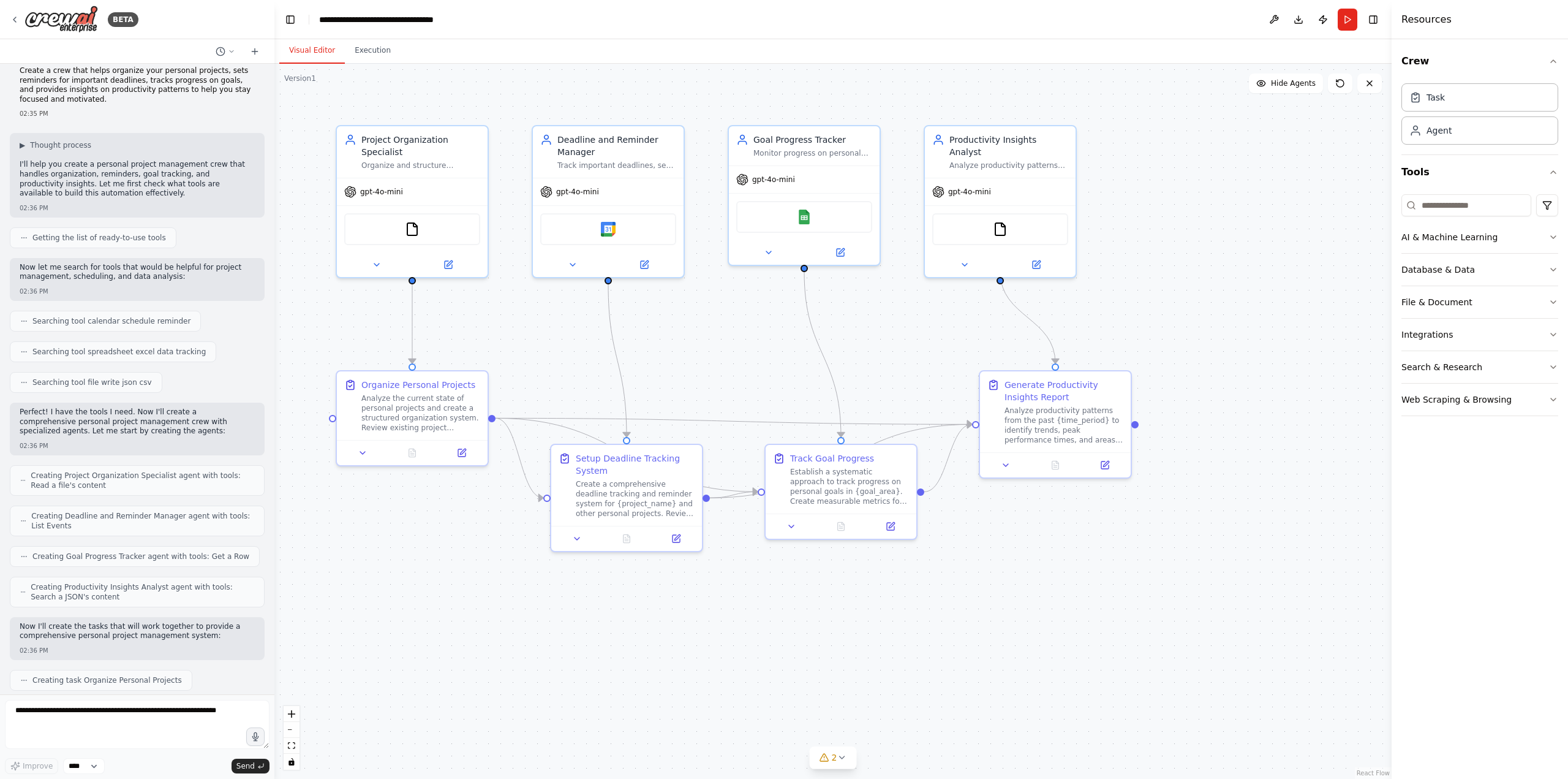
scroll to position [0, 0]
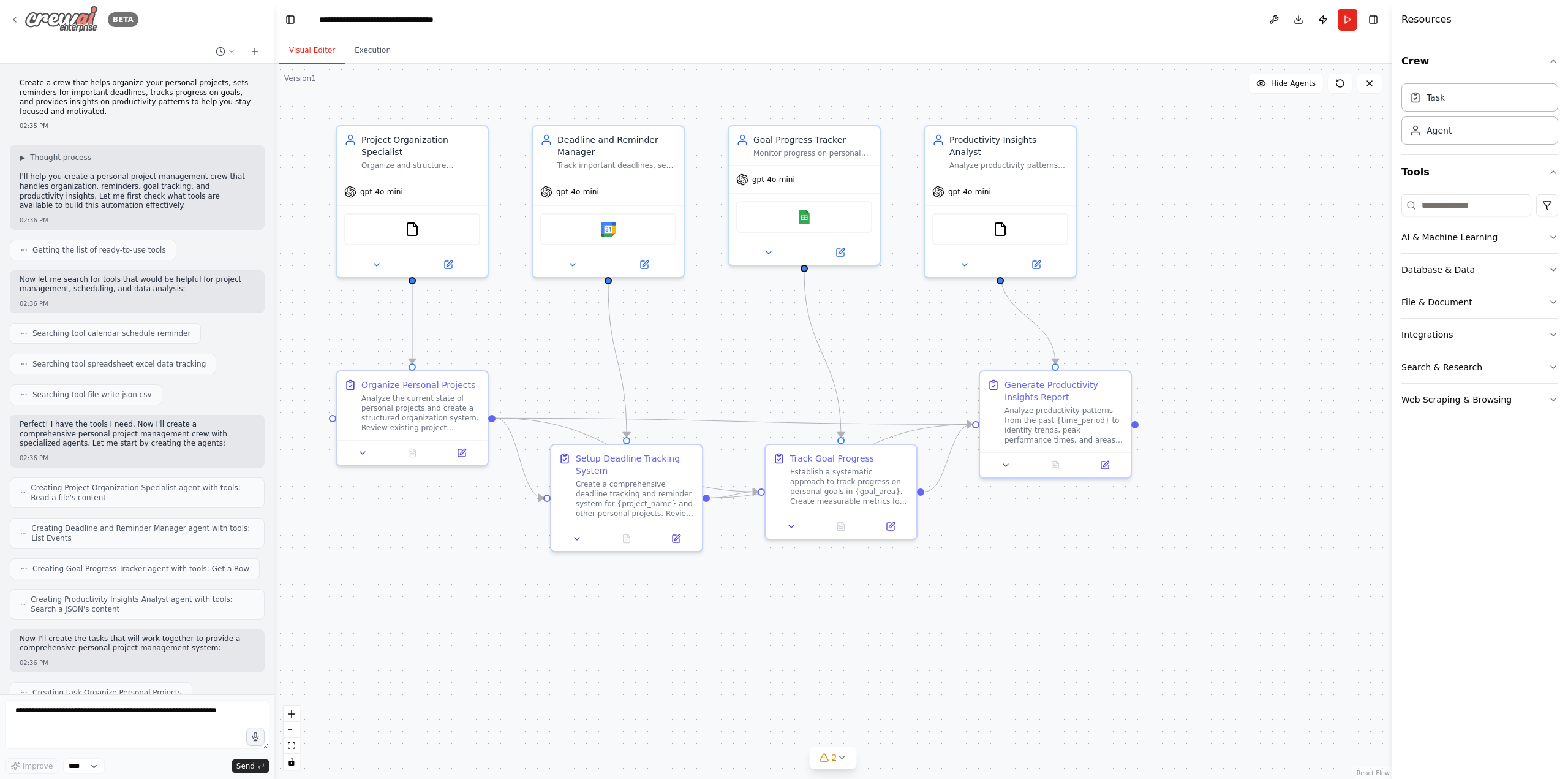
click at [72, 29] on img at bounding box center [61, 19] width 74 height 27
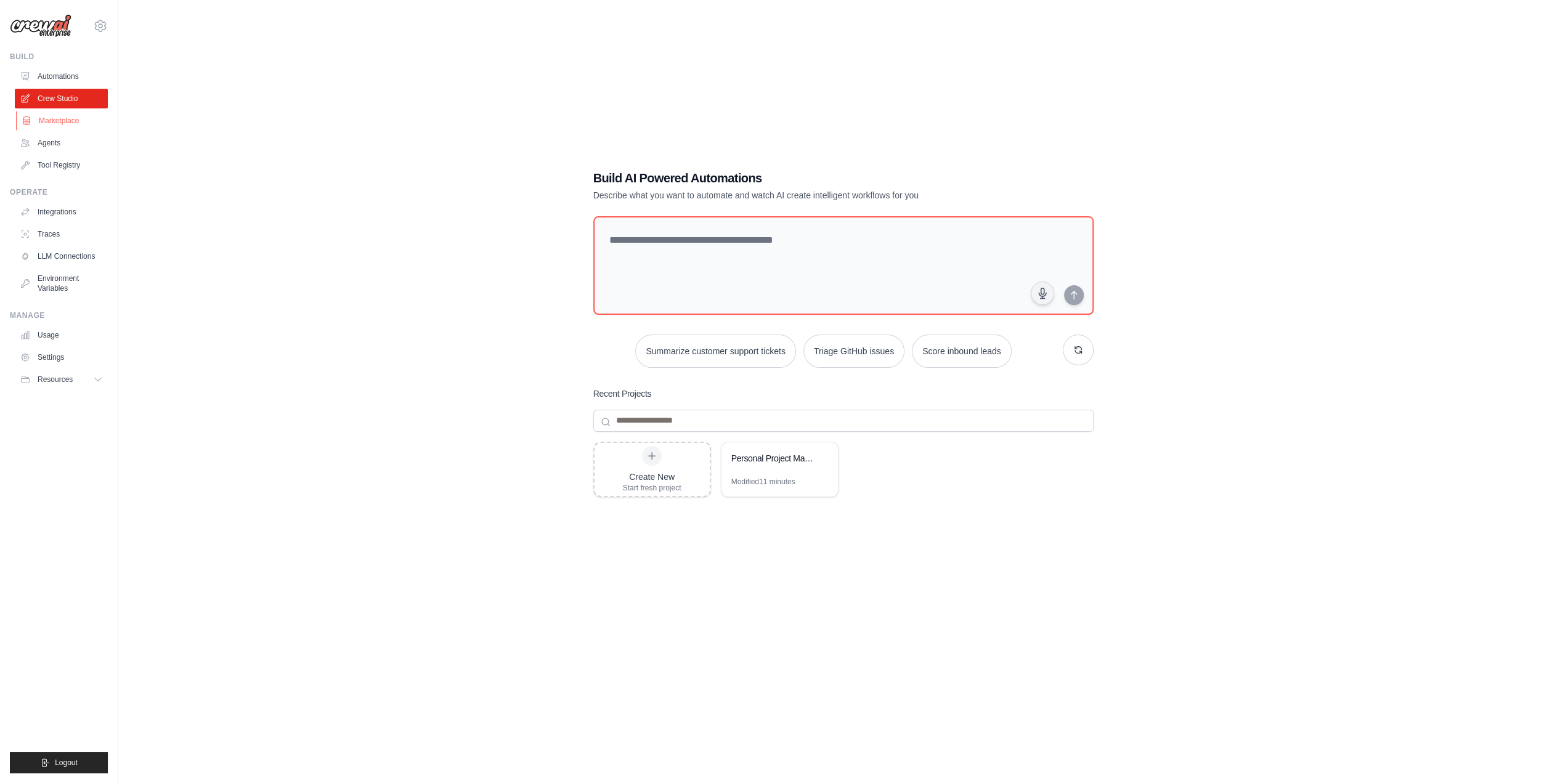
click at [67, 121] on link "Marketplace" at bounding box center [62, 120] width 93 height 20
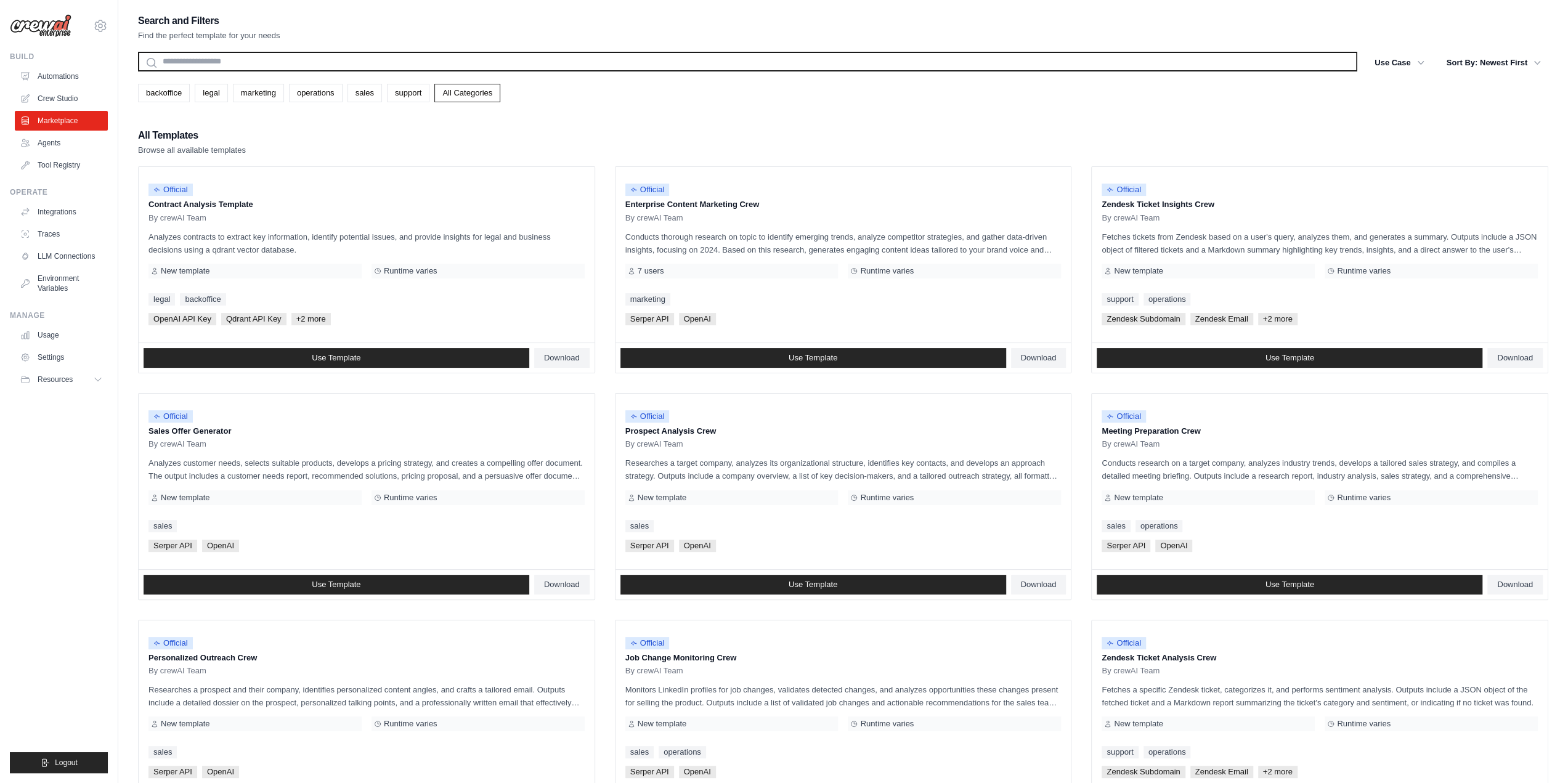
click at [384, 59] on input "text" at bounding box center [747, 62] width 1219 height 20
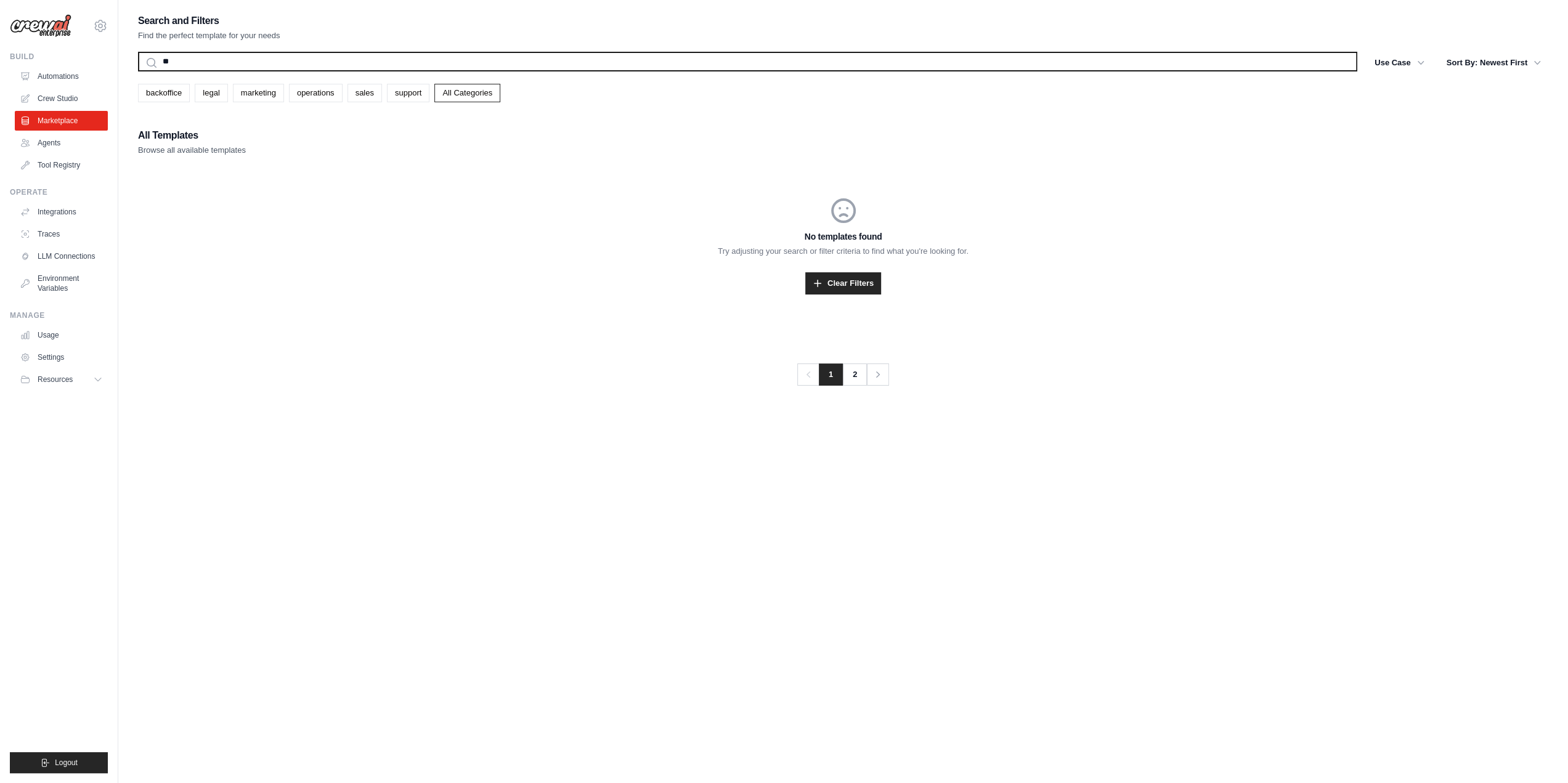
type input "*"
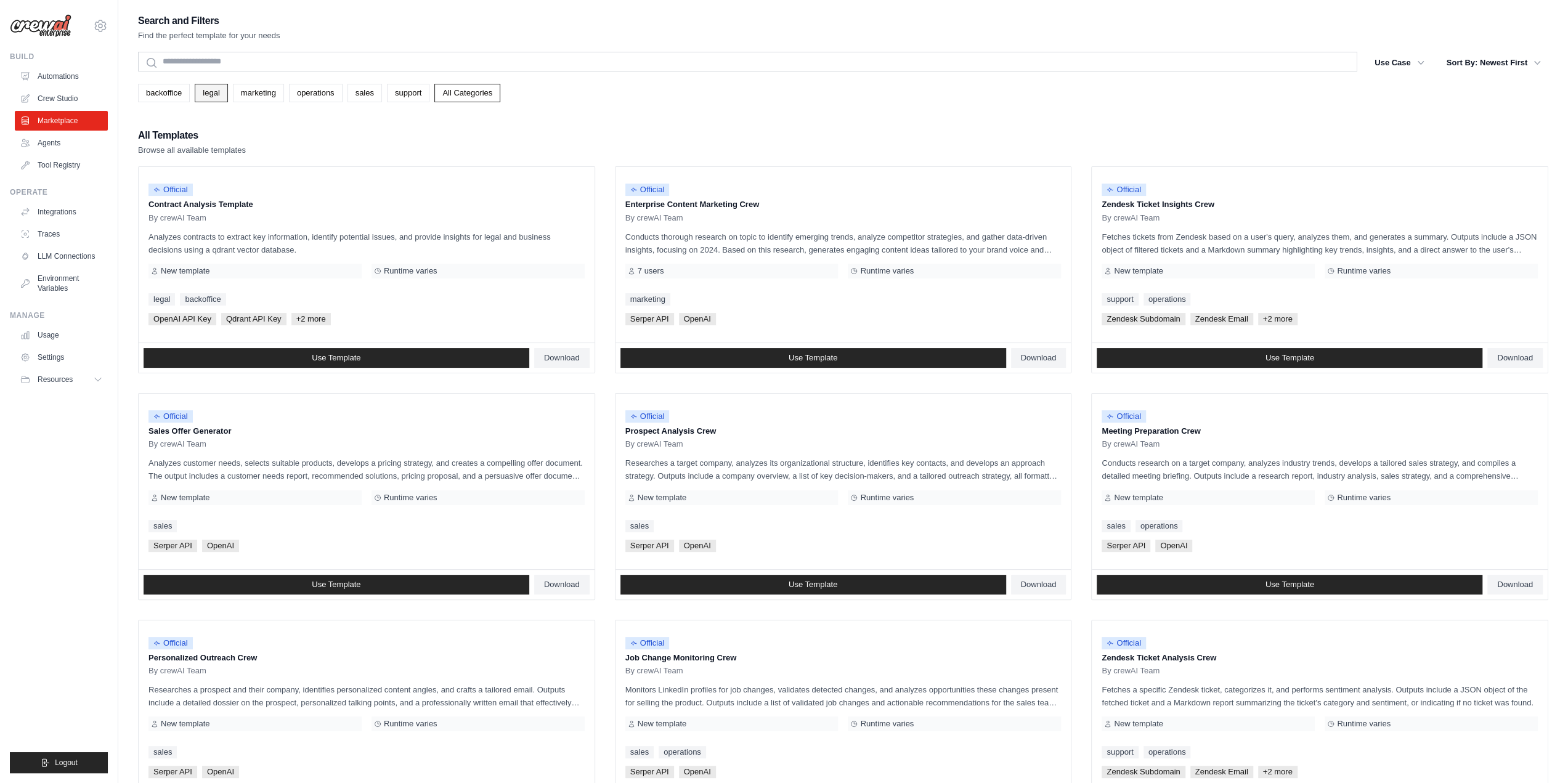
click at [207, 91] on link "legal" at bounding box center [210, 93] width 32 height 19
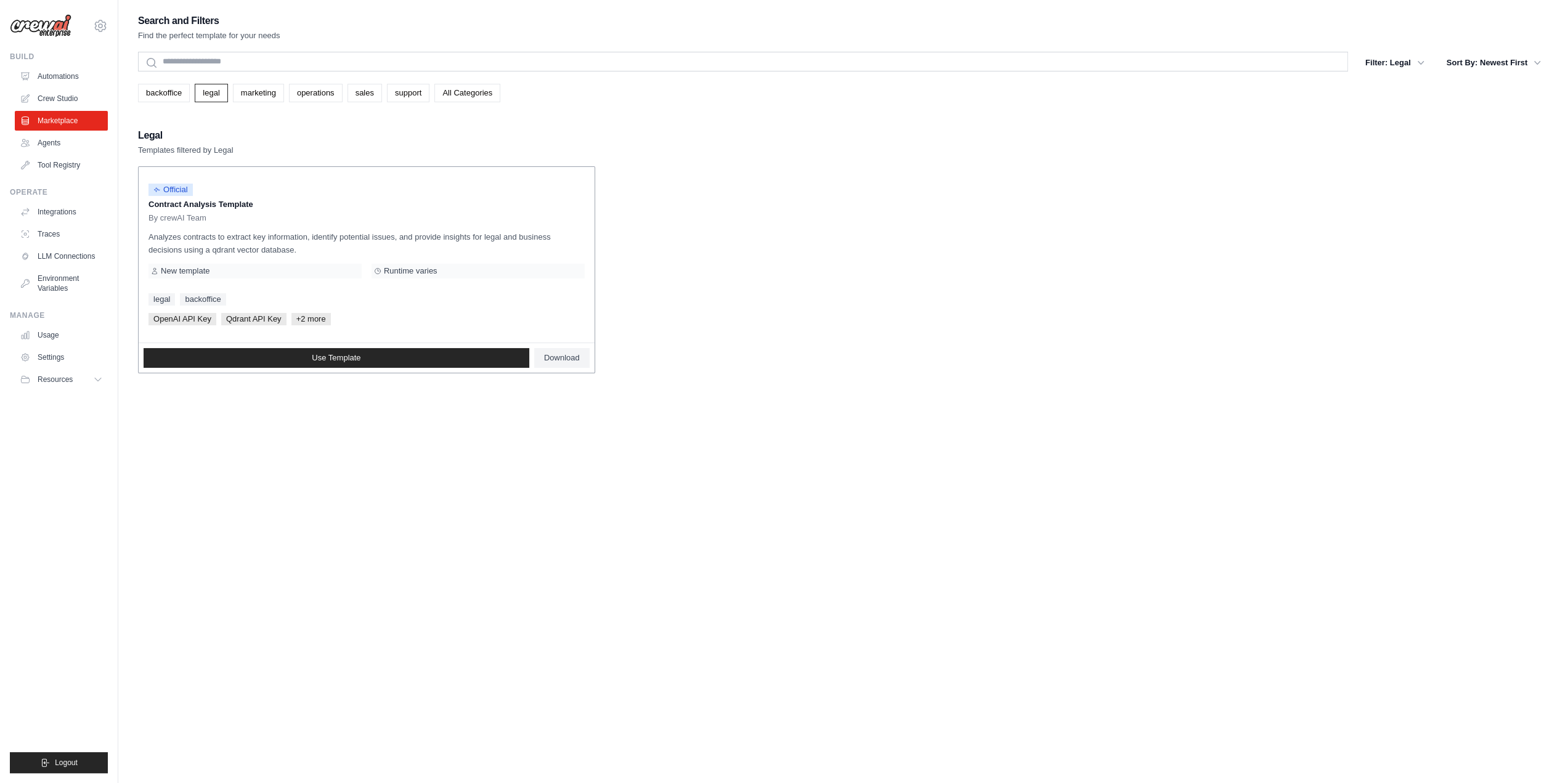
click at [347, 237] on p "Analyzes contracts to extract key information, identify potential issues, and p…" at bounding box center [367, 243] width 436 height 25
drag, startPoint x: 321, startPoint y: 234, endPoint x: 545, endPoint y: 236, distance: 224.0
click at [545, 236] on p "Analyzes contracts to extract key information, identify potential issues, and p…" at bounding box center [367, 243] width 436 height 25
click at [157, 88] on link "backoffice" at bounding box center [163, 93] width 52 height 19
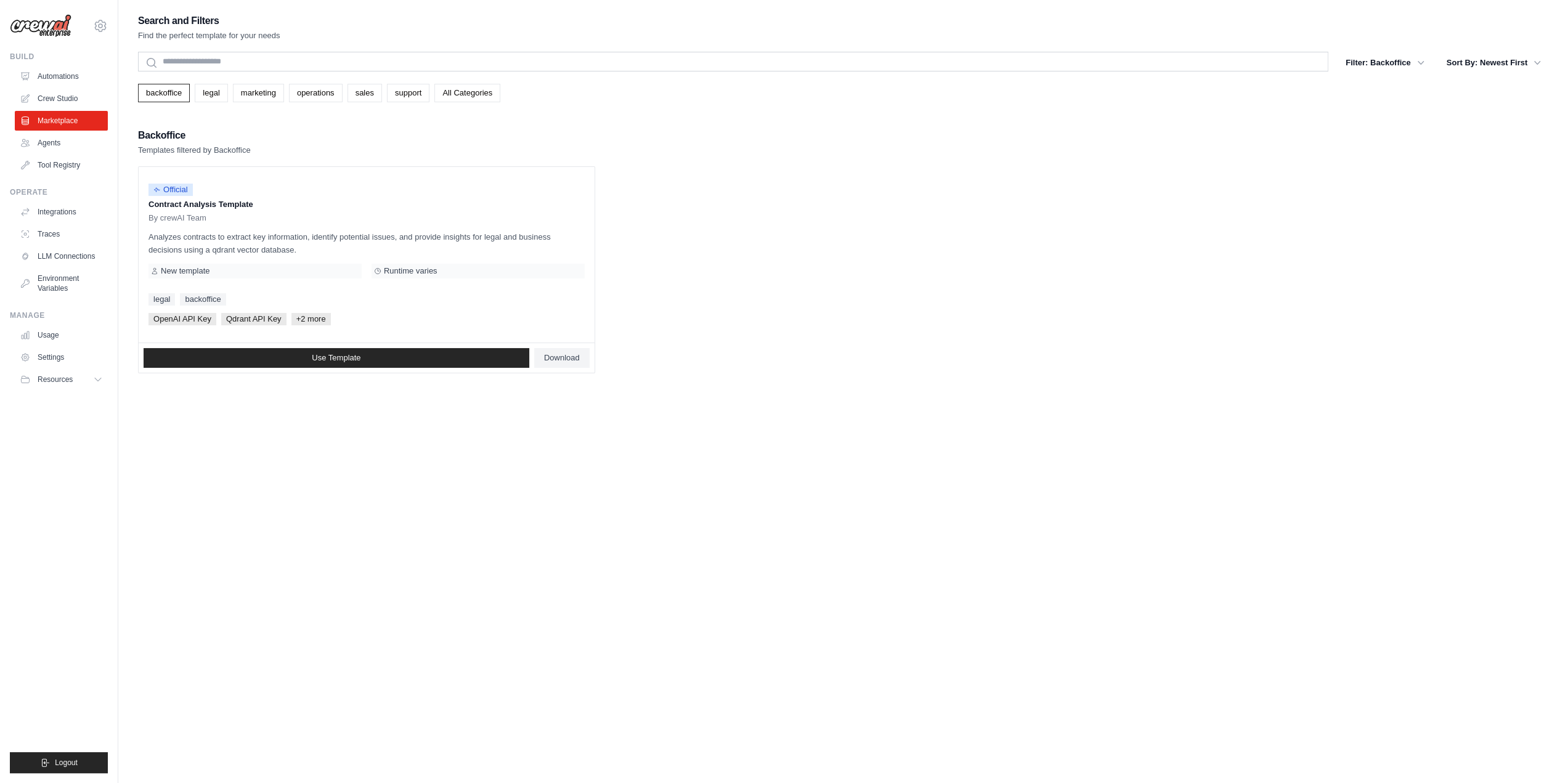
click at [167, 80] on div "backoffice legal marketing operations sales support All Categories" at bounding box center [843, 88] width 1410 height 28
click at [164, 94] on link "backoffice" at bounding box center [163, 93] width 52 height 19
click at [473, 93] on link "All Categories" at bounding box center [466, 93] width 65 height 19
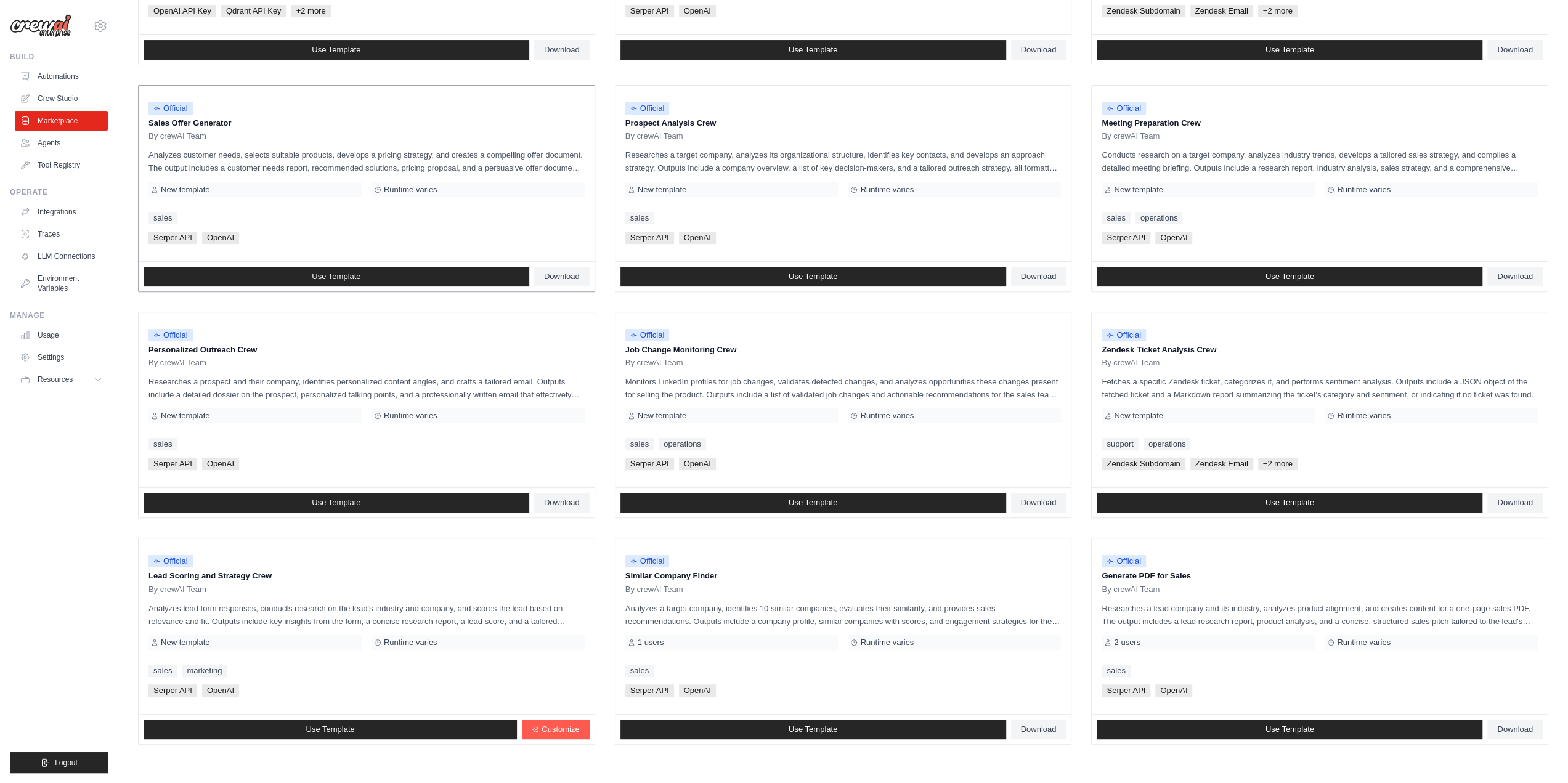
scroll to position [356, 0]
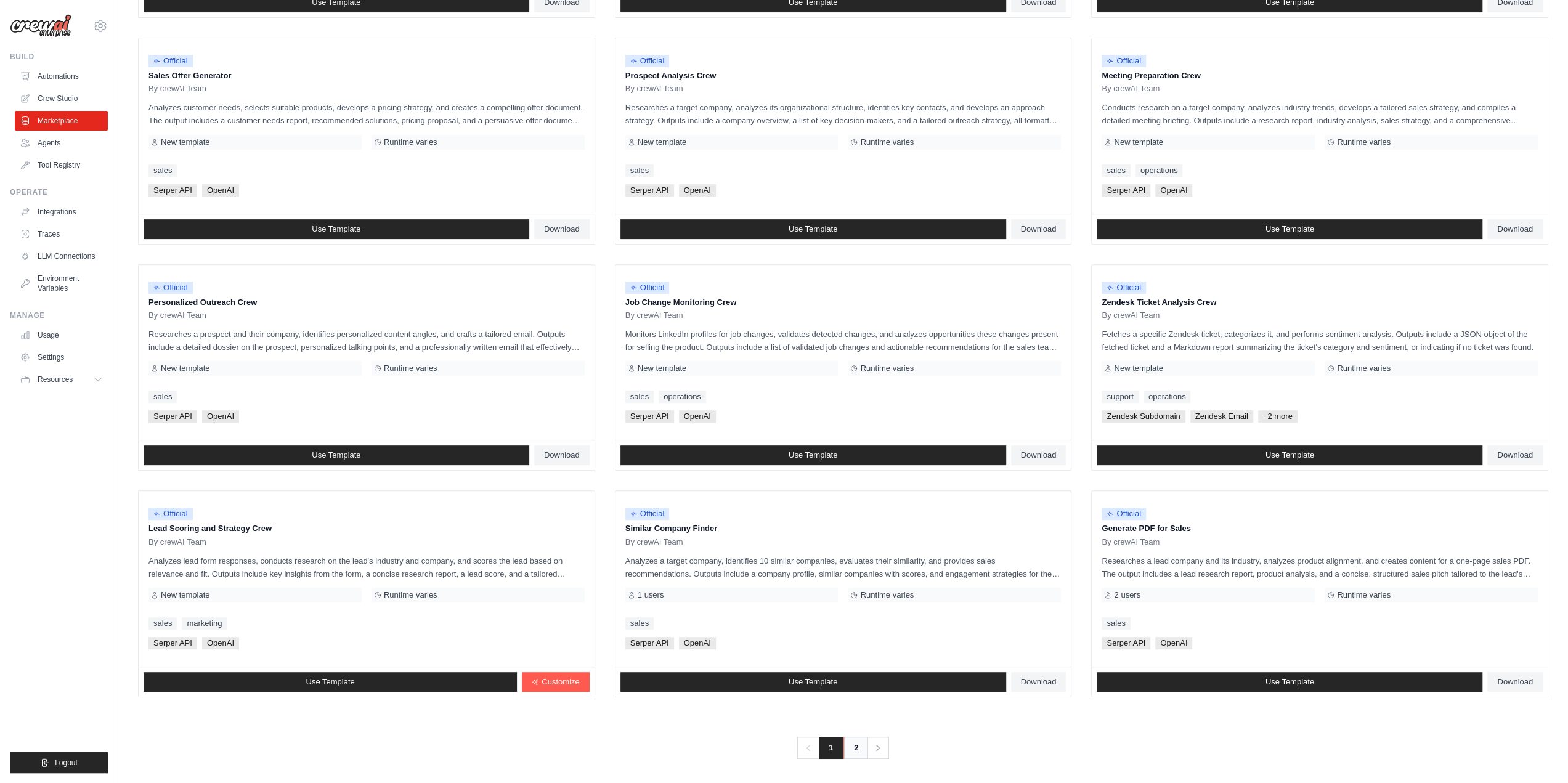
click at [855, 748] on link "2" at bounding box center [855, 748] width 24 height 22
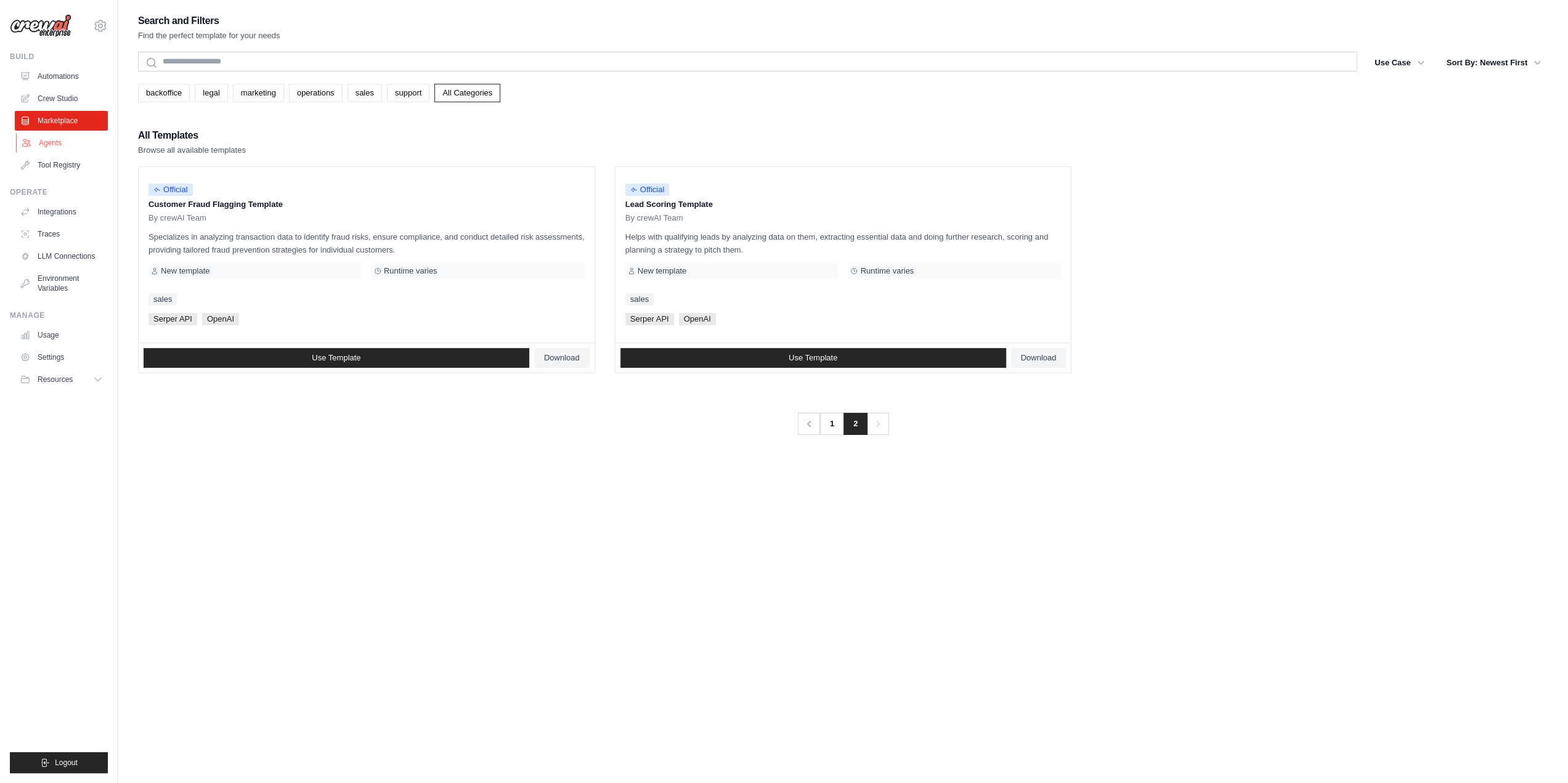
click at [51, 144] on link "Agents" at bounding box center [62, 143] width 93 height 20
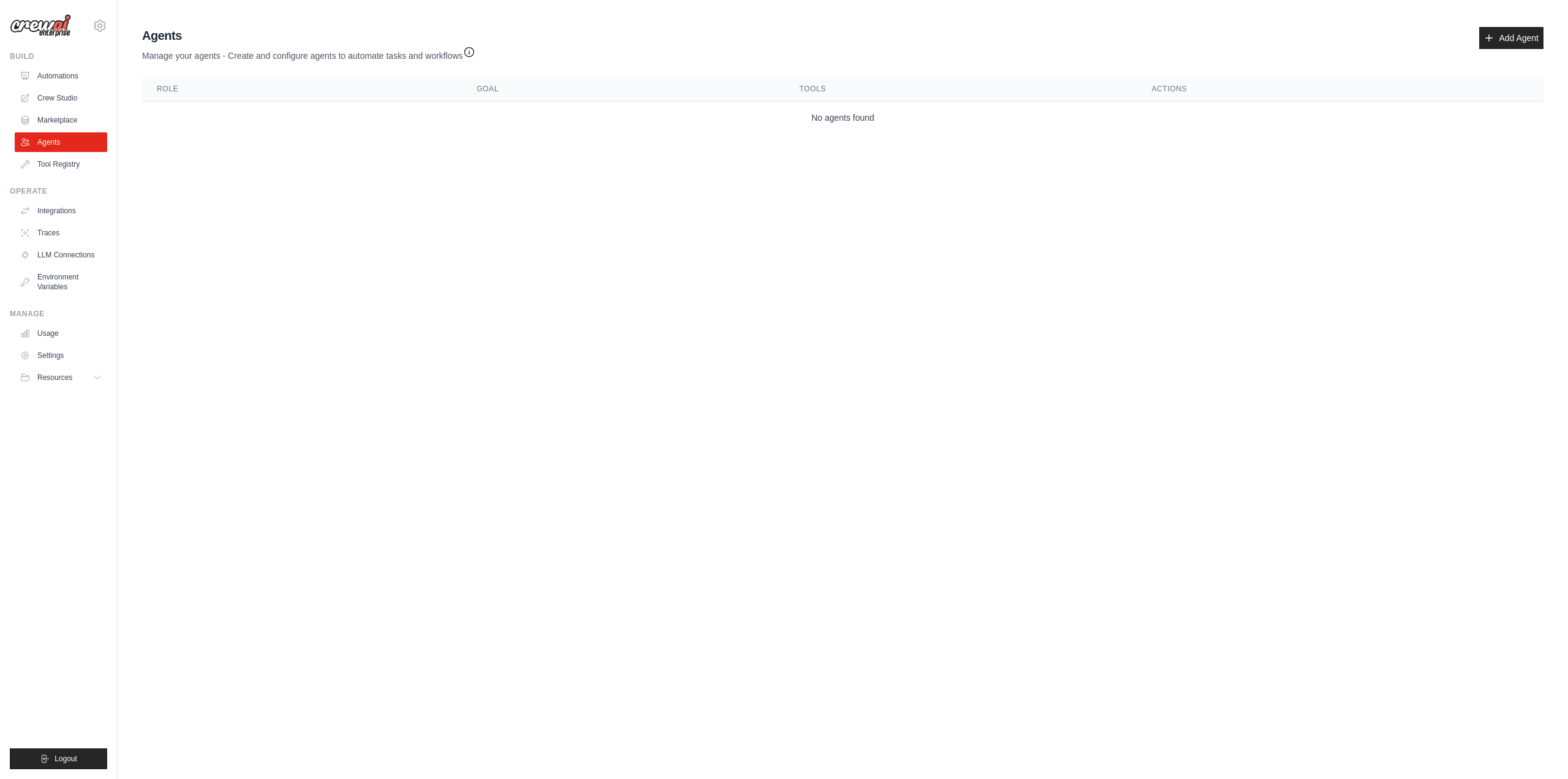
click at [471, 53] on icon "button" at bounding box center [469, 52] width 13 height 13
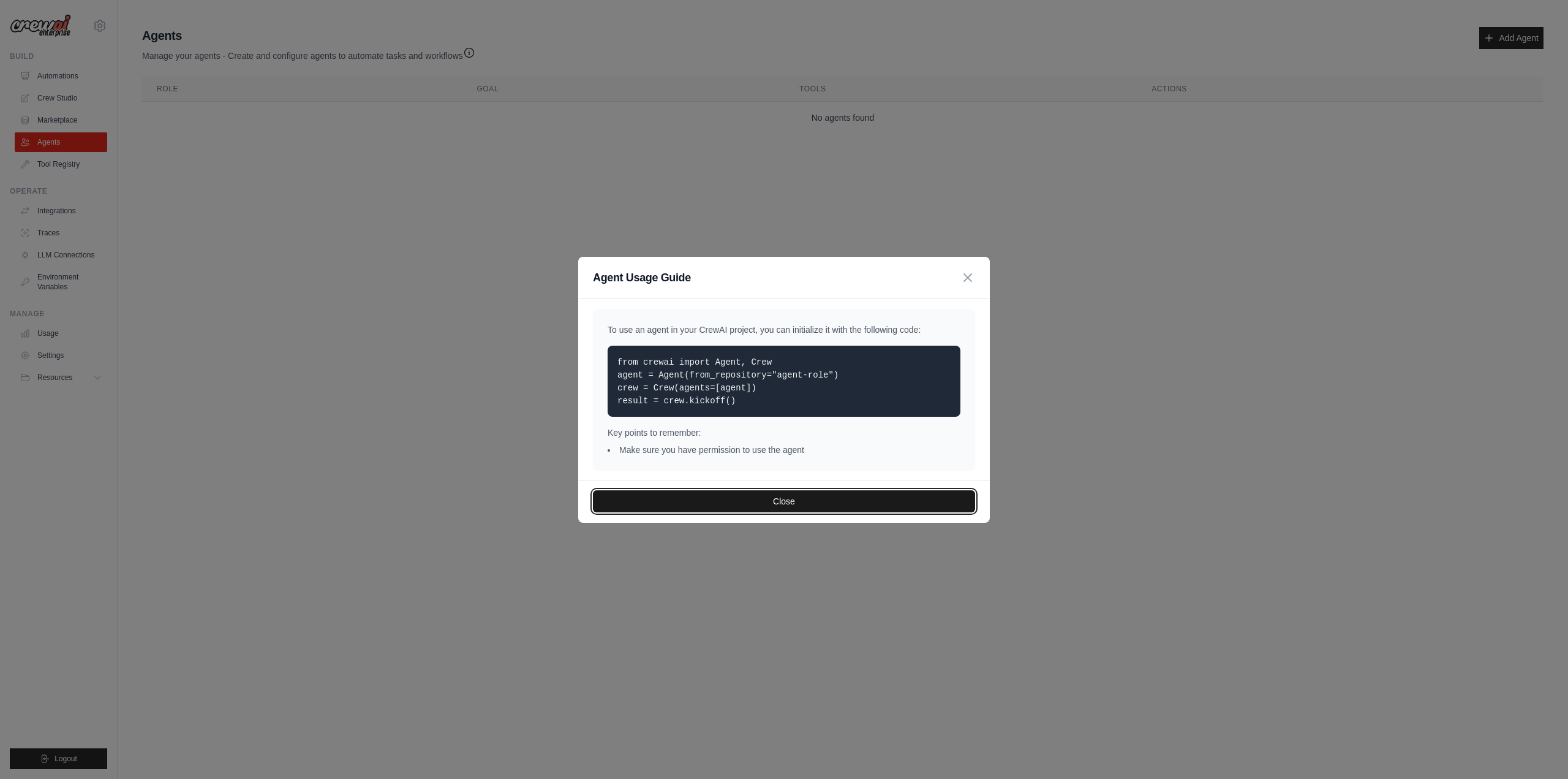
click at [836, 498] on button "Close" at bounding box center [784, 501] width 382 height 22
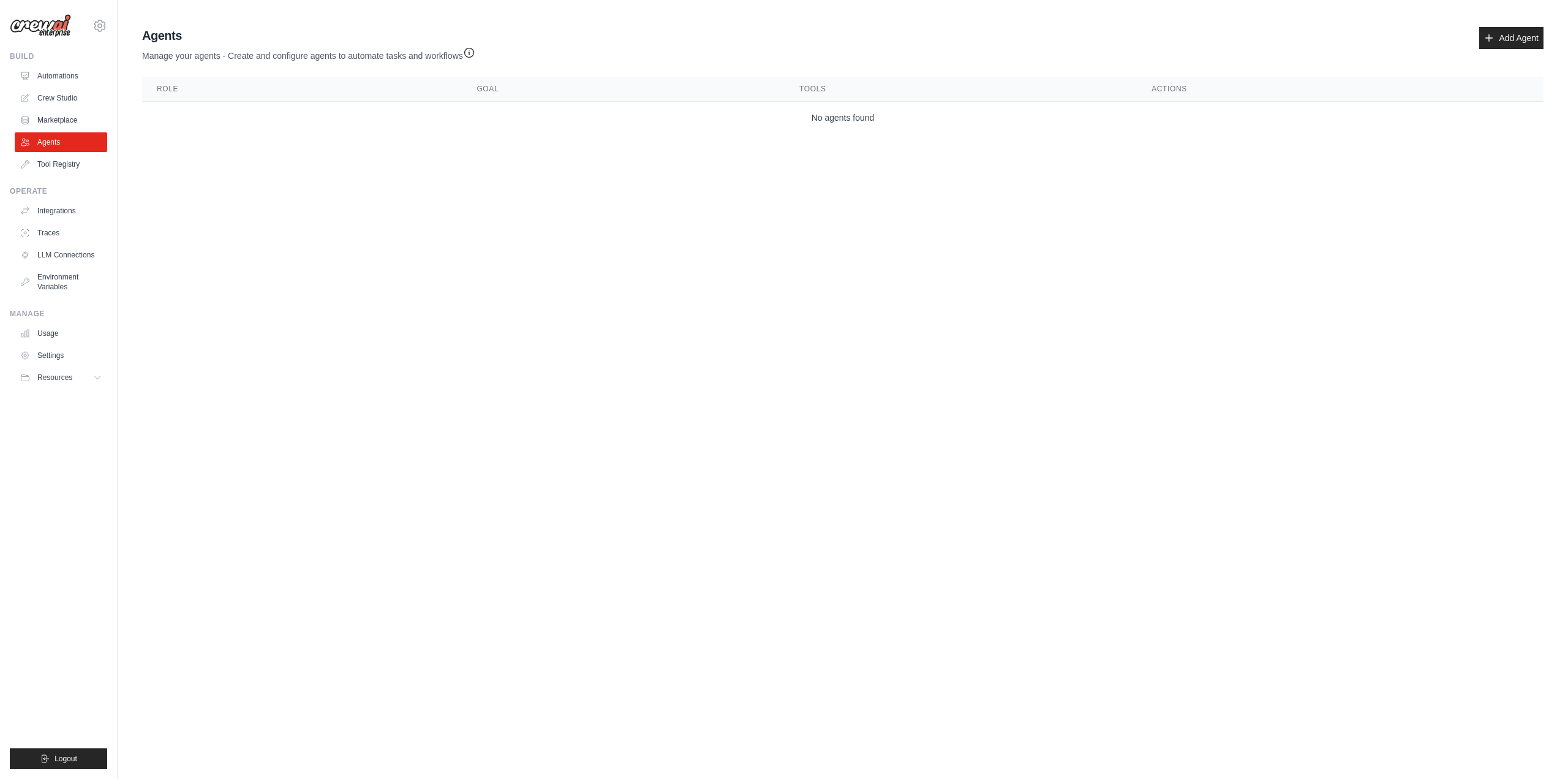
drag, startPoint x: 65, startPoint y: 163, endPoint x: 115, endPoint y: 180, distance: 52.8
click at [65, 163] on link "Tool Registry" at bounding box center [60, 164] width 92 height 19
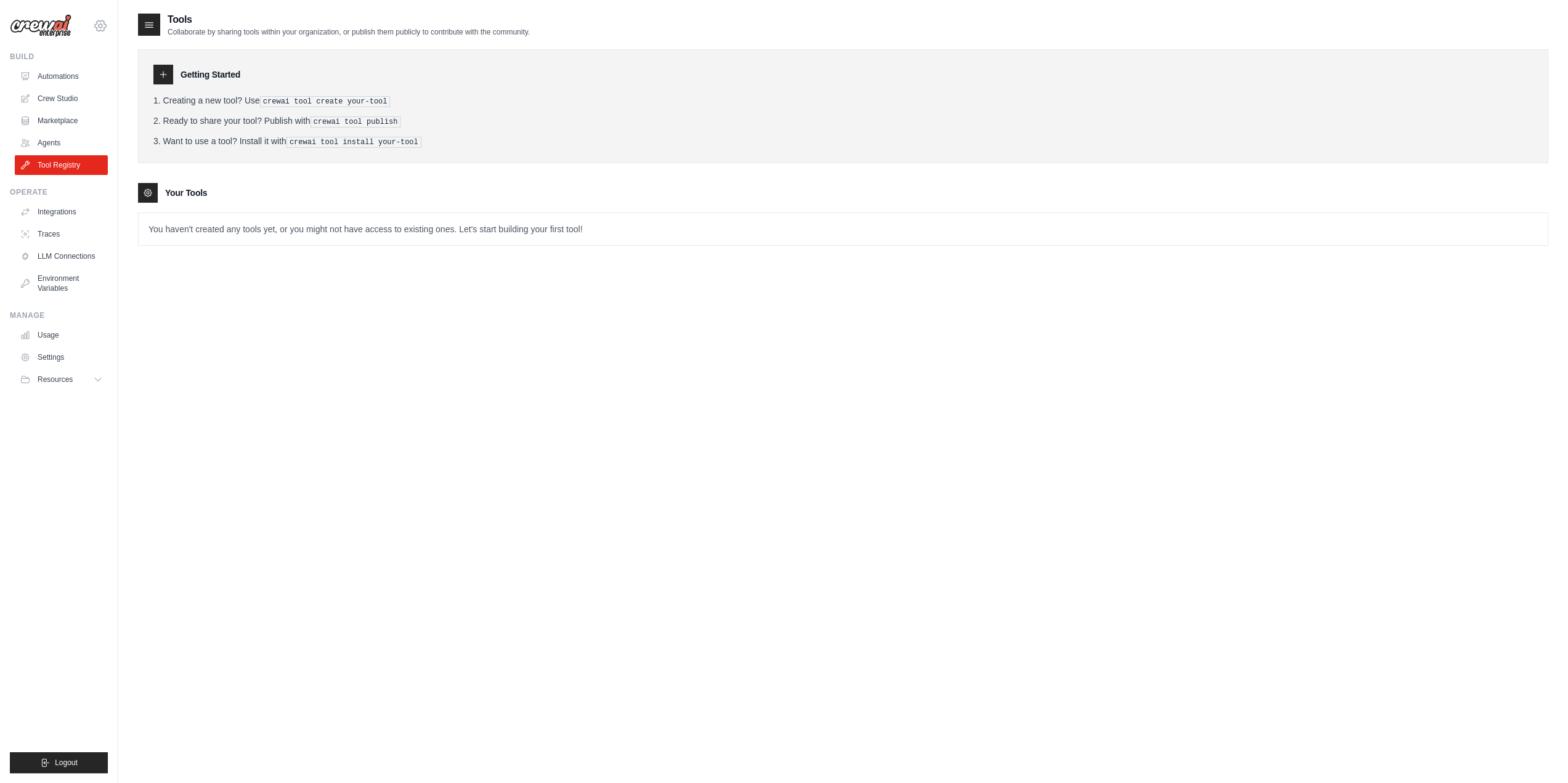
click at [101, 26] on icon at bounding box center [100, 25] width 15 height 15
click at [76, 82] on link "Settings" at bounding box center [100, 83] width 109 height 22
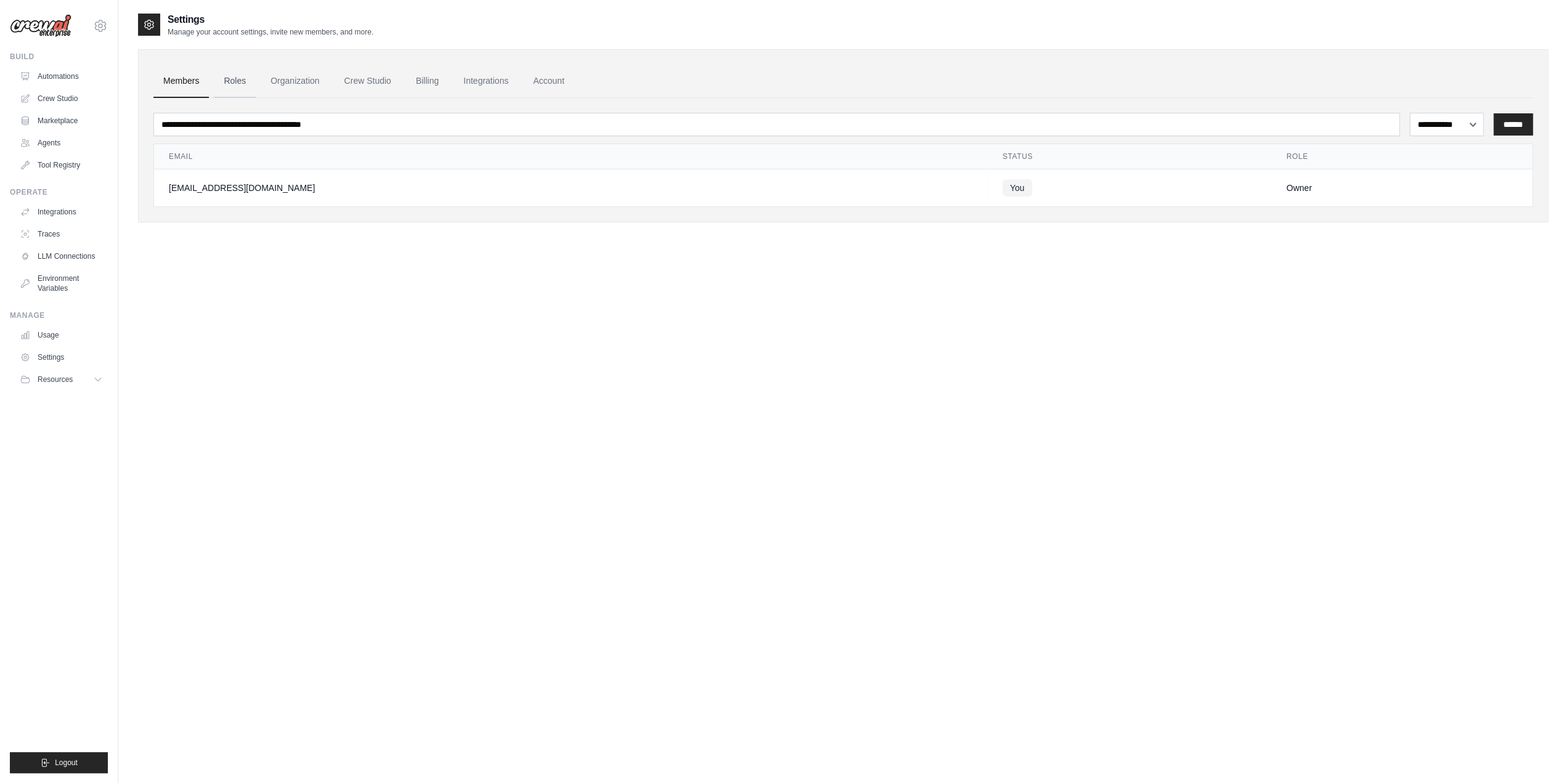
click at [238, 82] on link "Roles" at bounding box center [235, 81] width 42 height 33
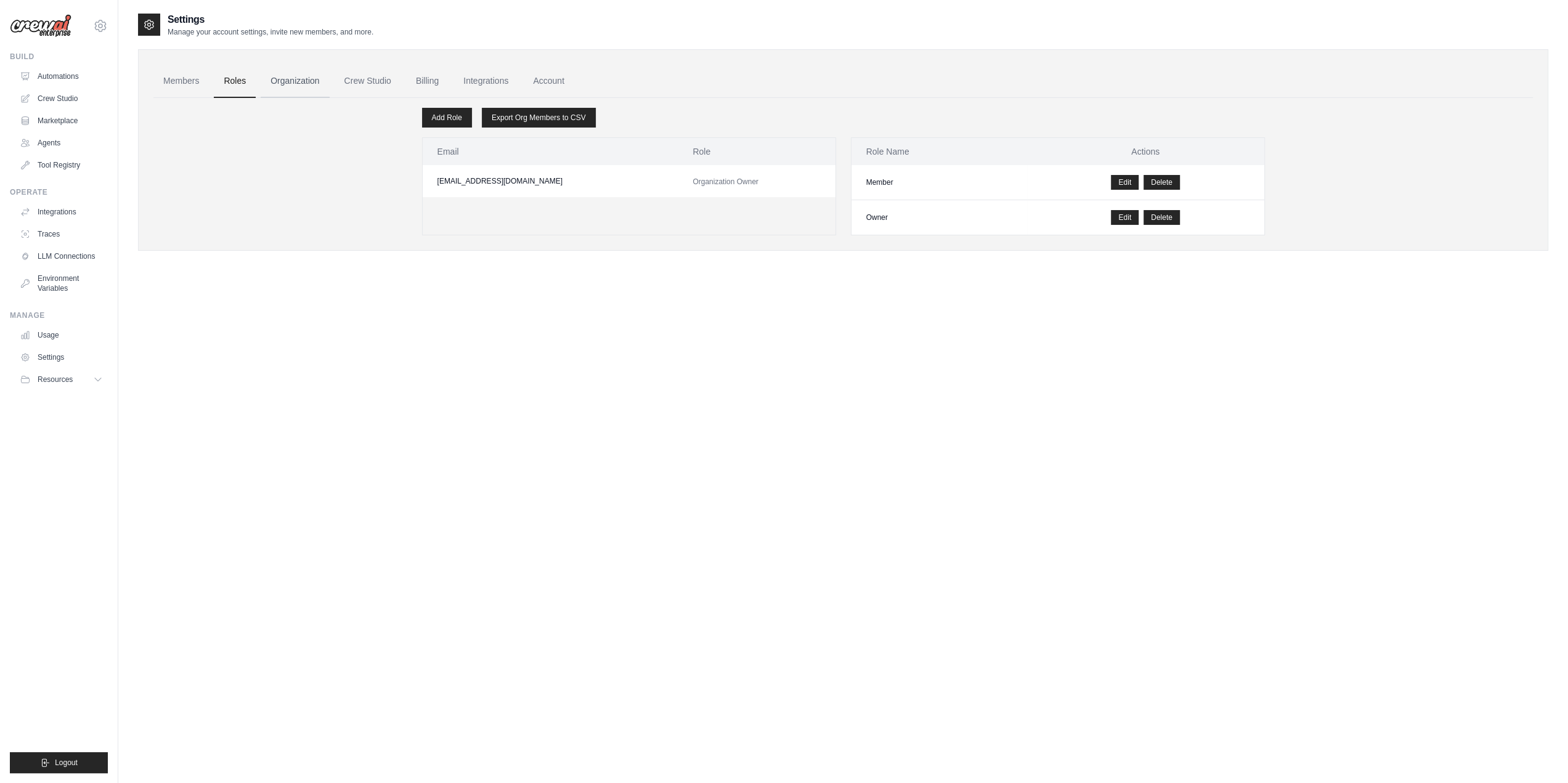
click at [304, 83] on link "Organization" at bounding box center [295, 81] width 68 height 33
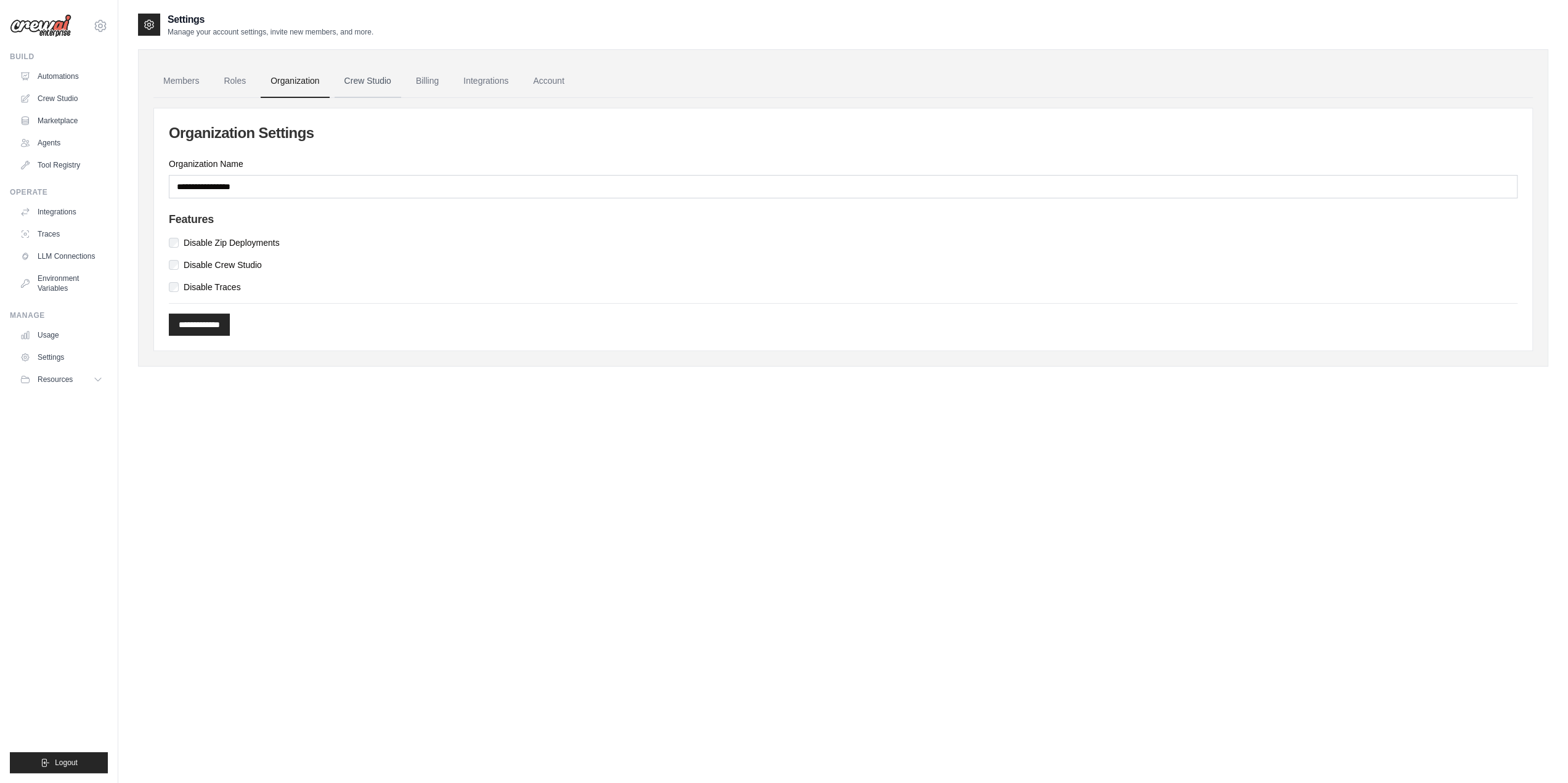
click at [388, 76] on link "Crew Studio" at bounding box center [368, 81] width 66 height 33
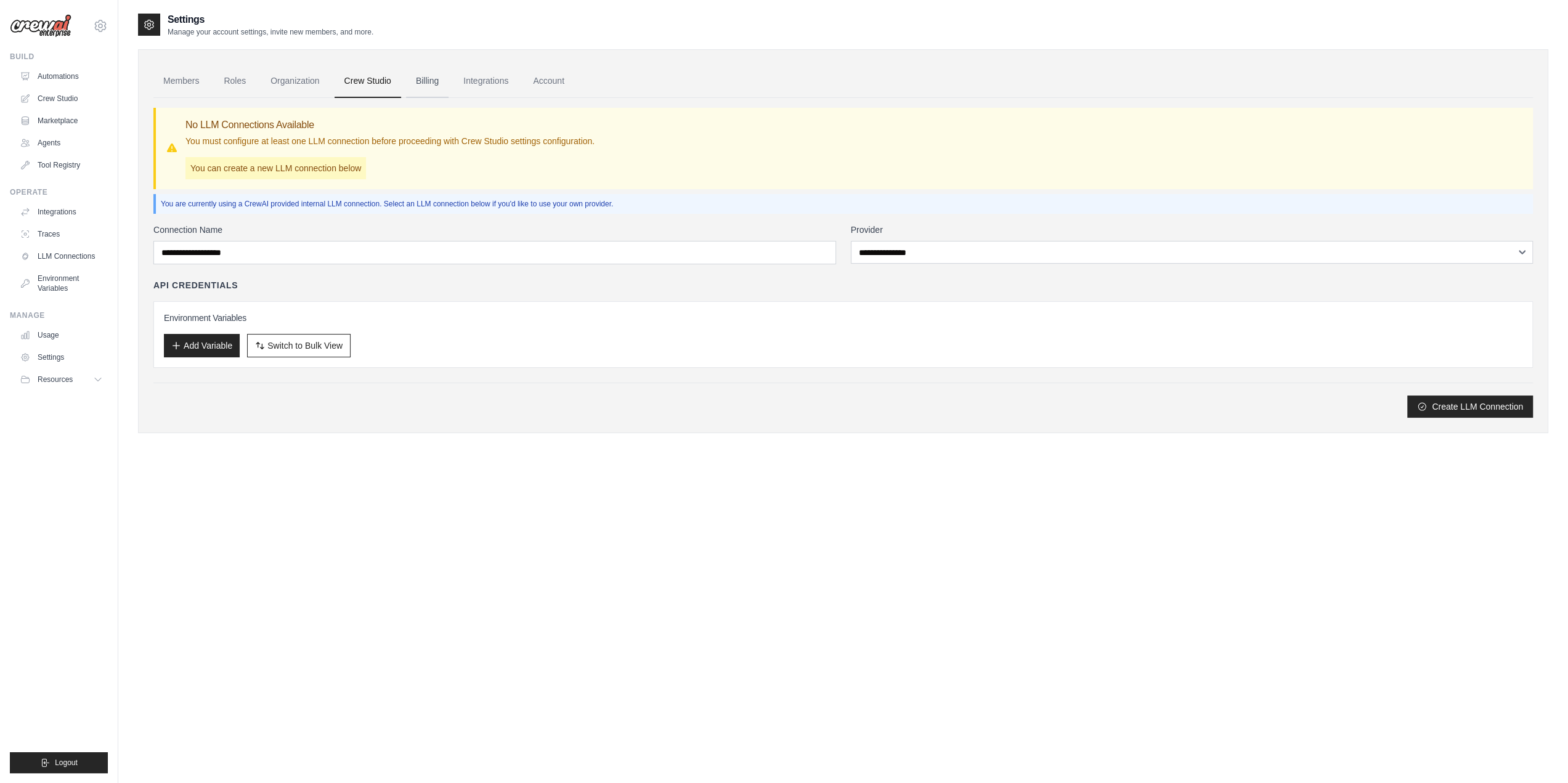
click at [423, 81] on link "Billing" at bounding box center [426, 81] width 42 height 33
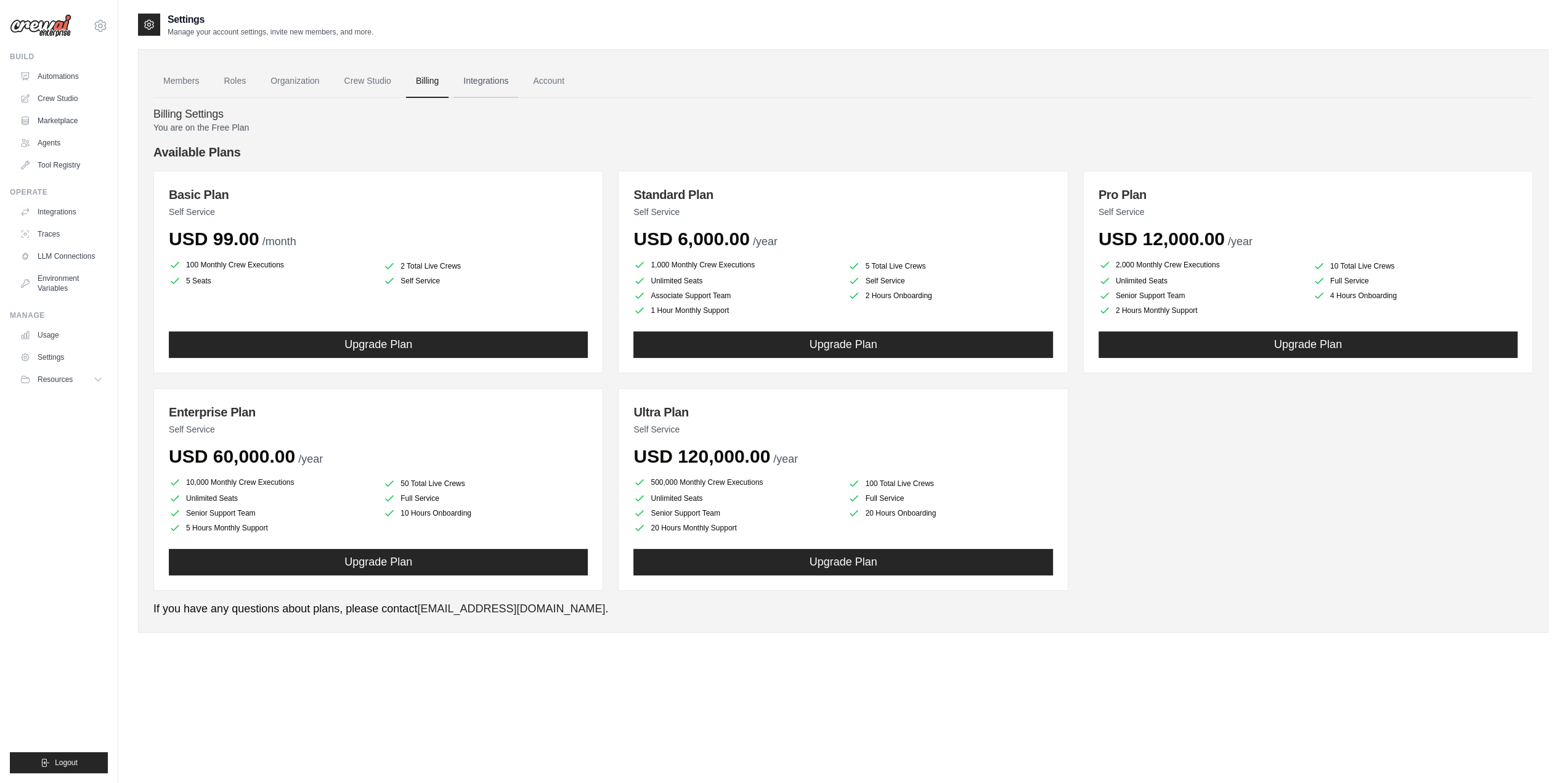
click at [497, 78] on link "Integrations" at bounding box center [486, 81] width 65 height 33
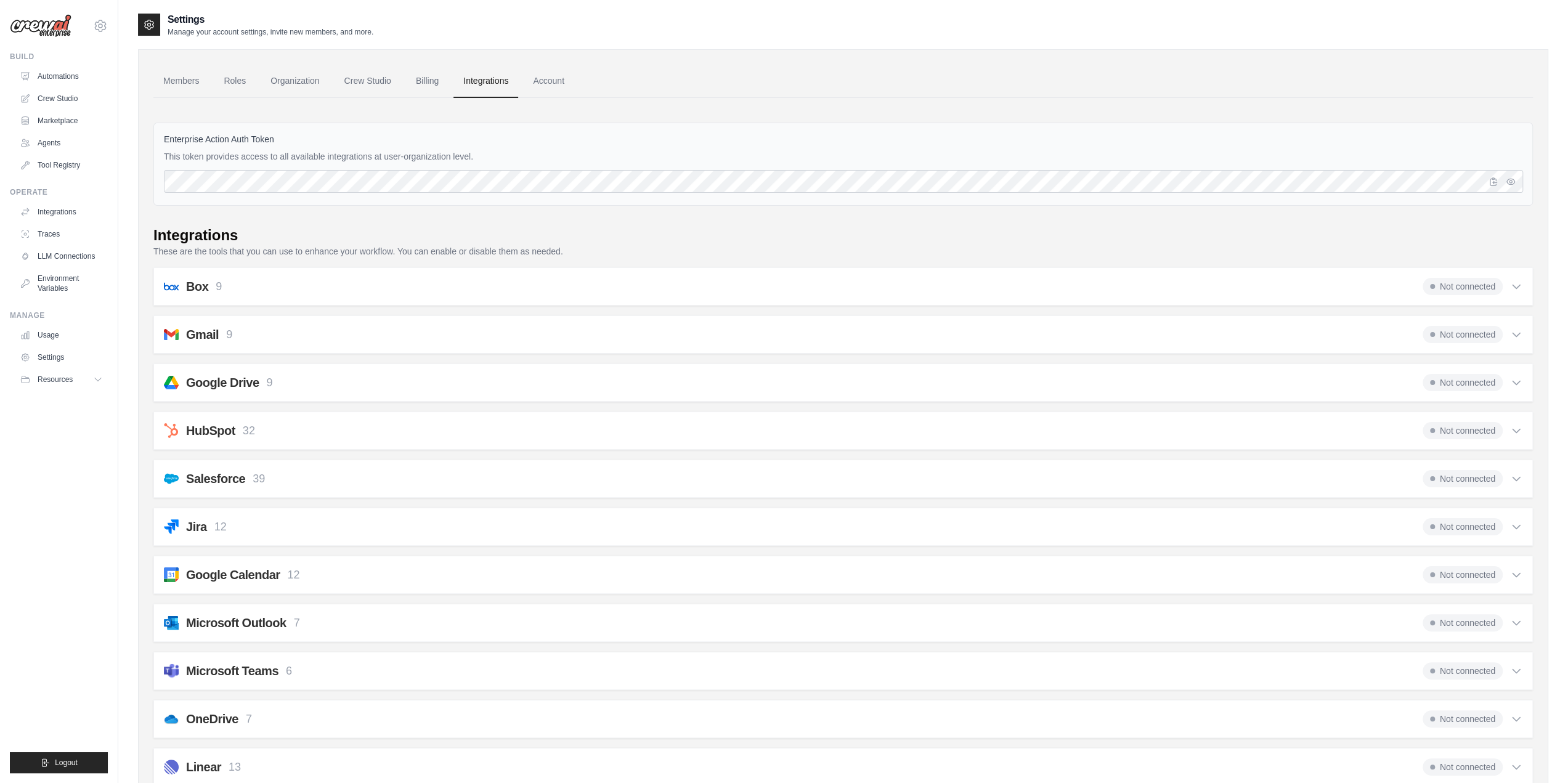
click at [1519, 328] on icon at bounding box center [1516, 334] width 13 height 13
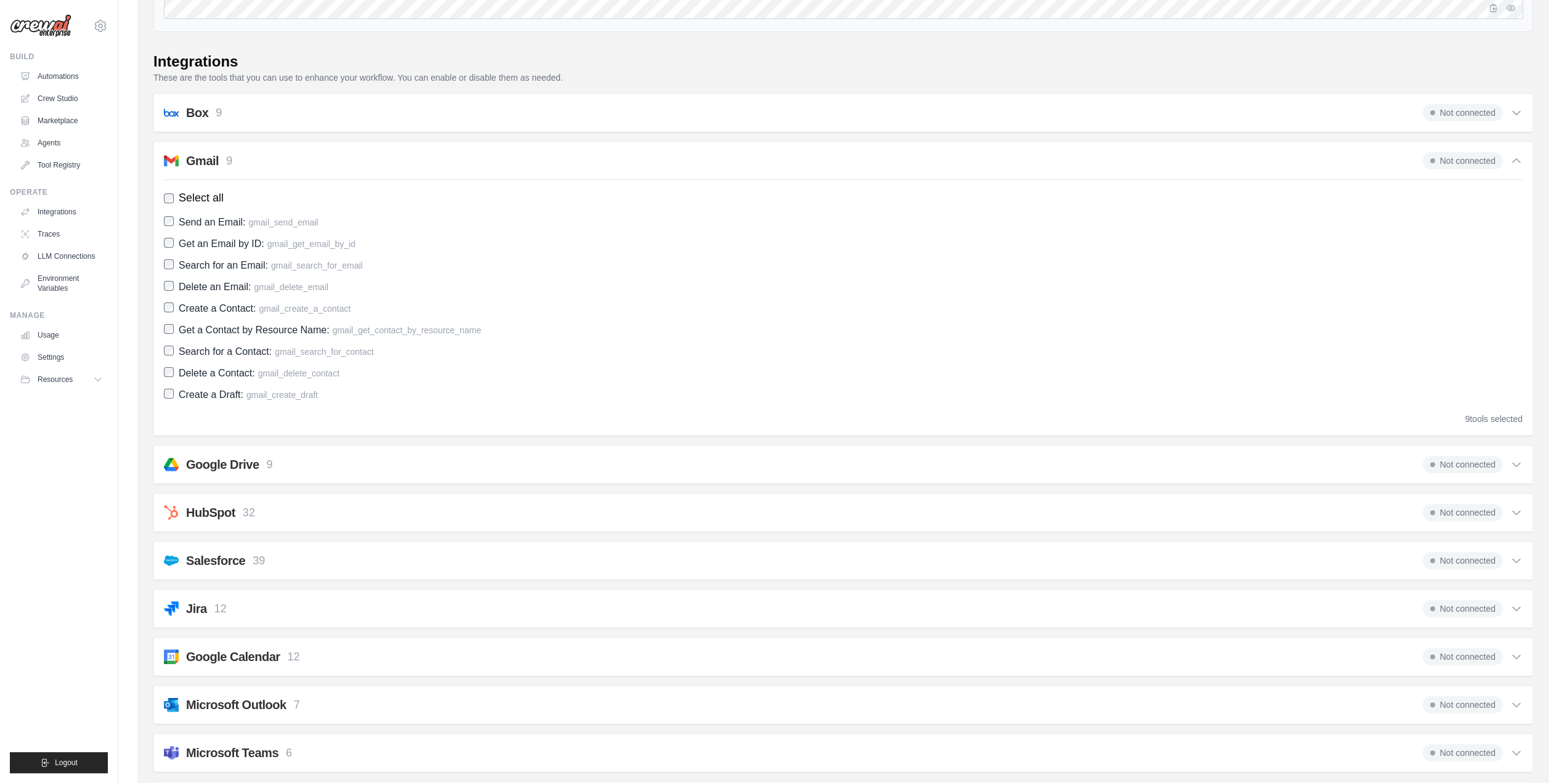
scroll to position [185, 0]
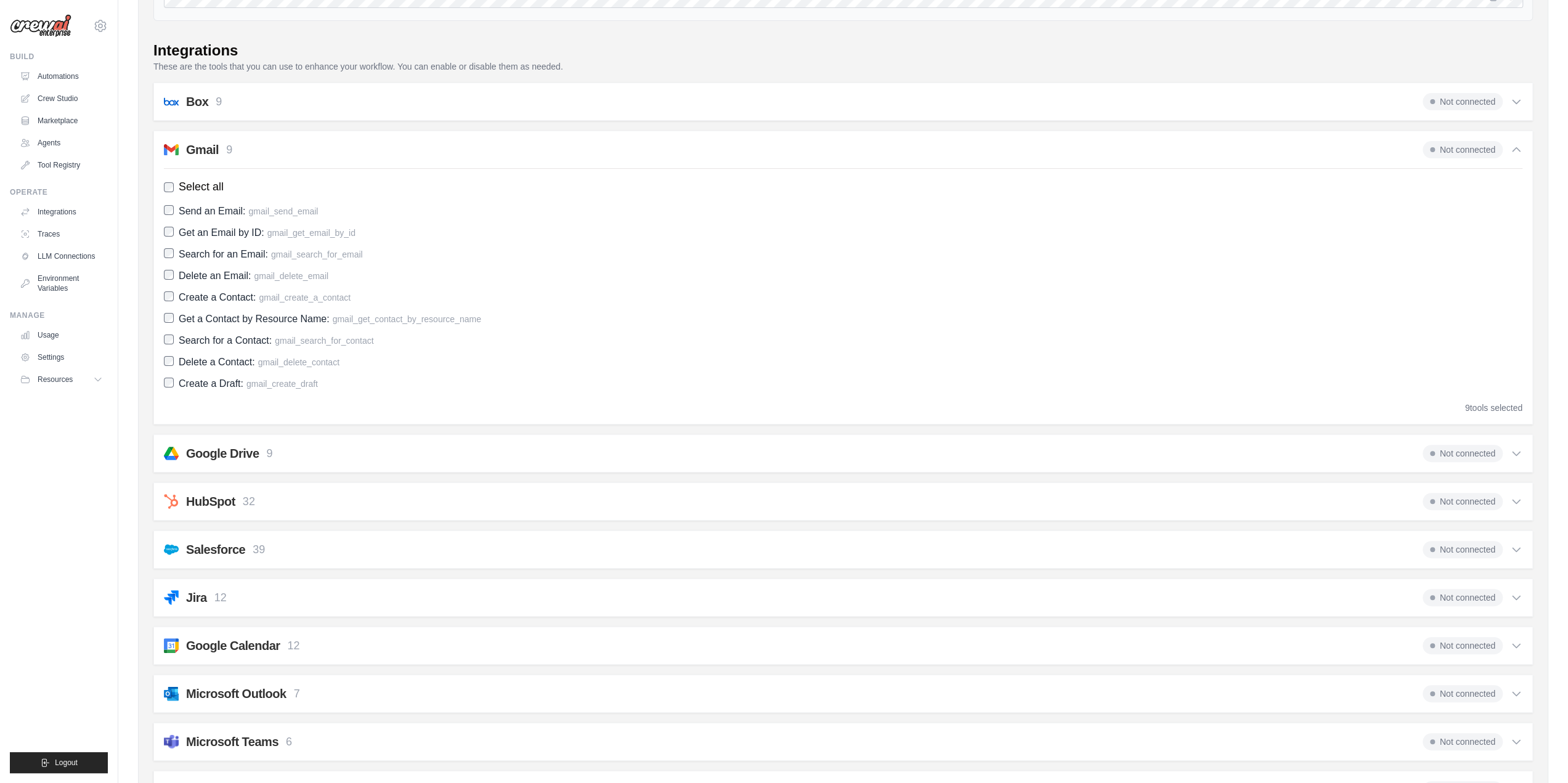
click at [322, 454] on div "Google Drive 9 Not connected" at bounding box center [844, 454] width 1359 height 18
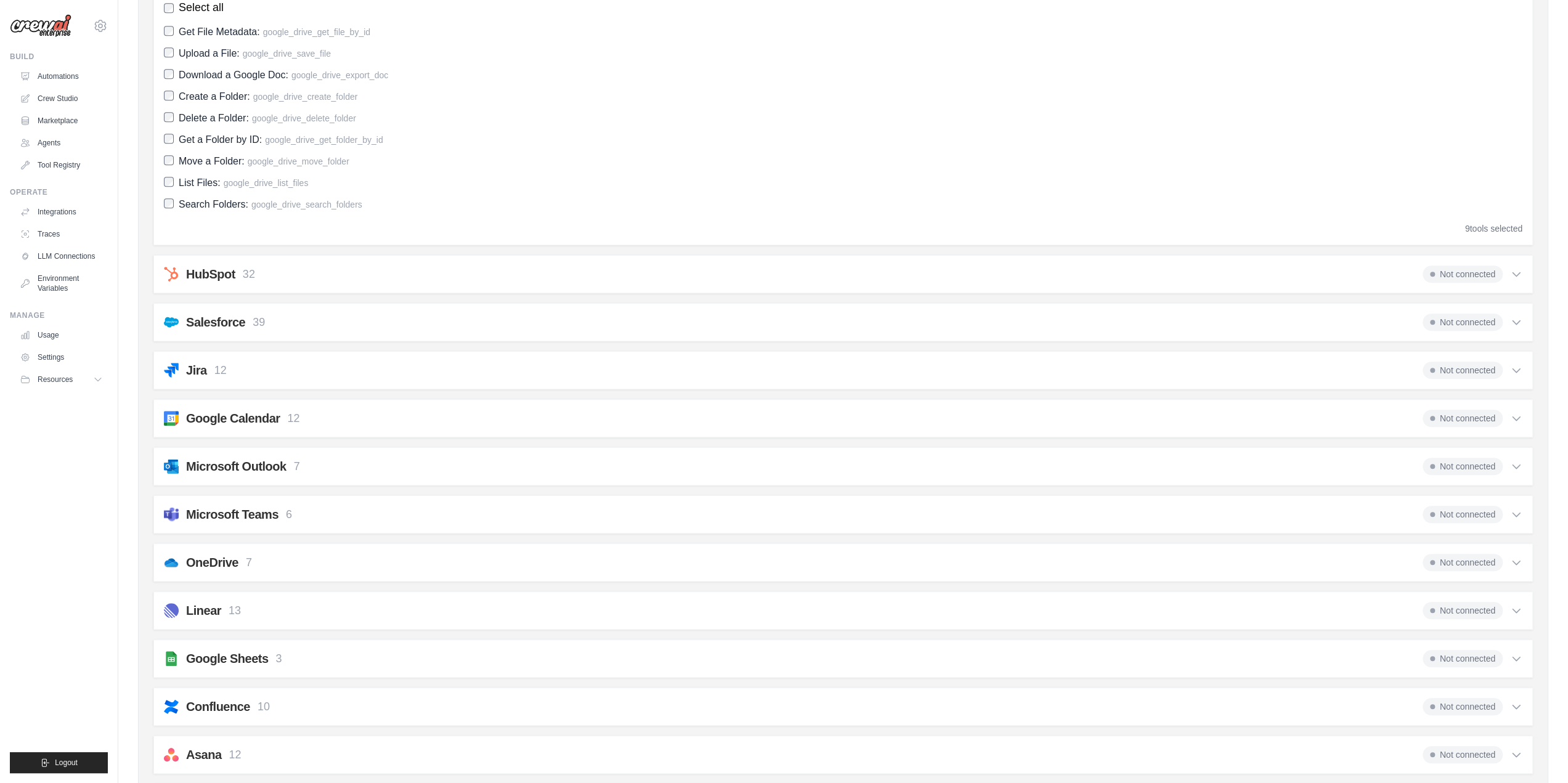
scroll to position [677, 0]
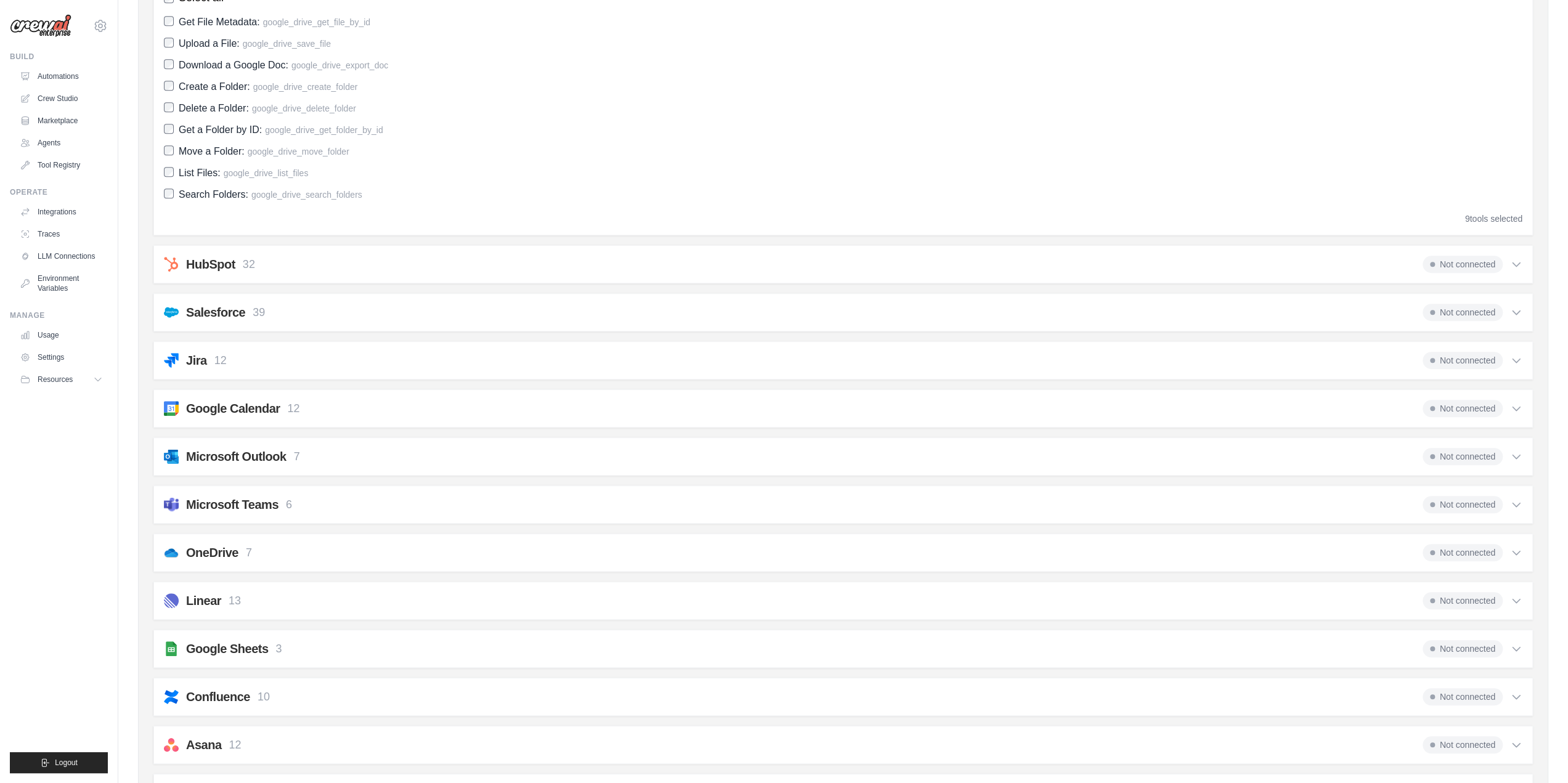
click at [236, 544] on h2 "OneDrive" at bounding box center [212, 552] width 53 height 18
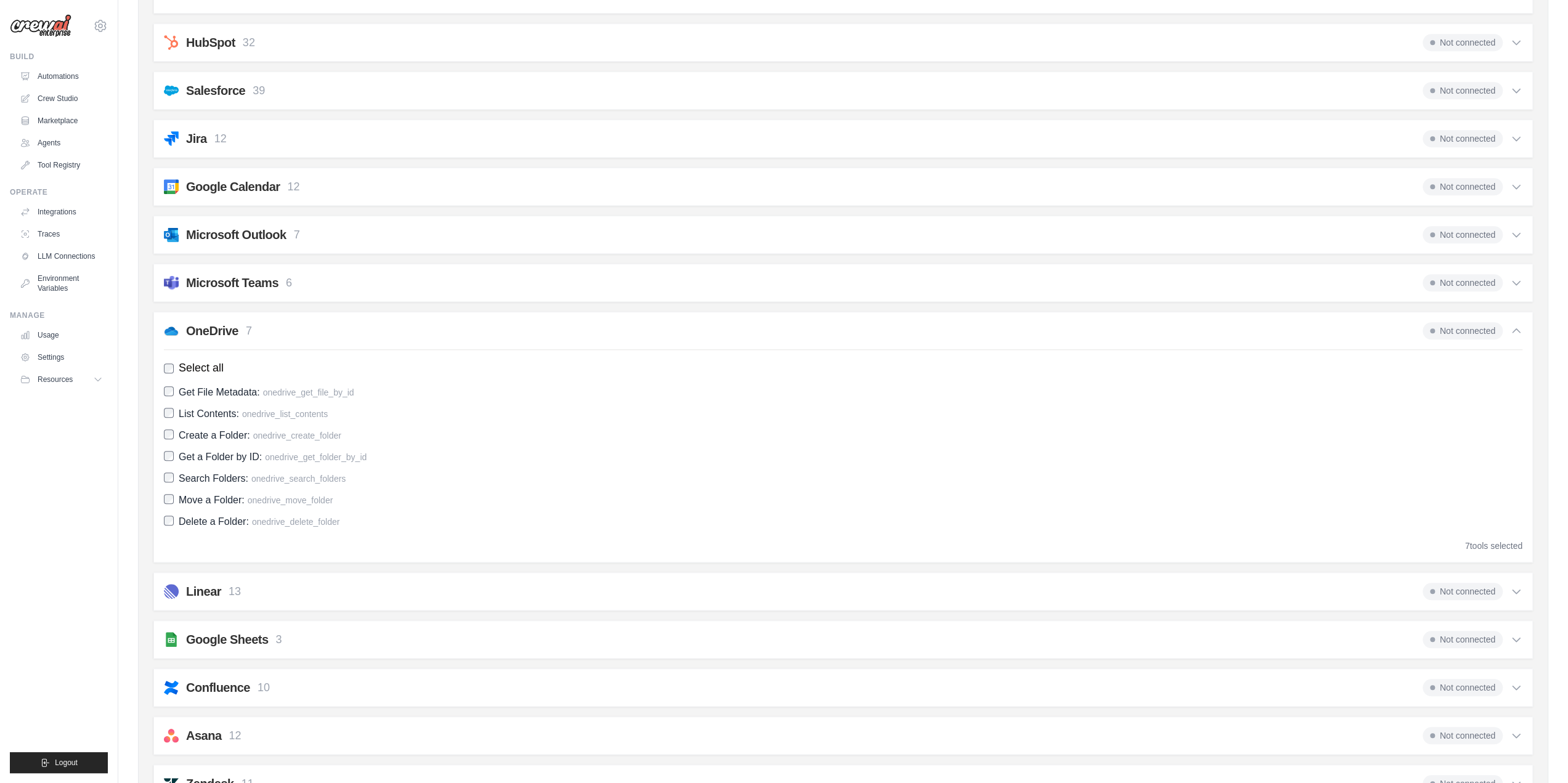
scroll to position [924, 0]
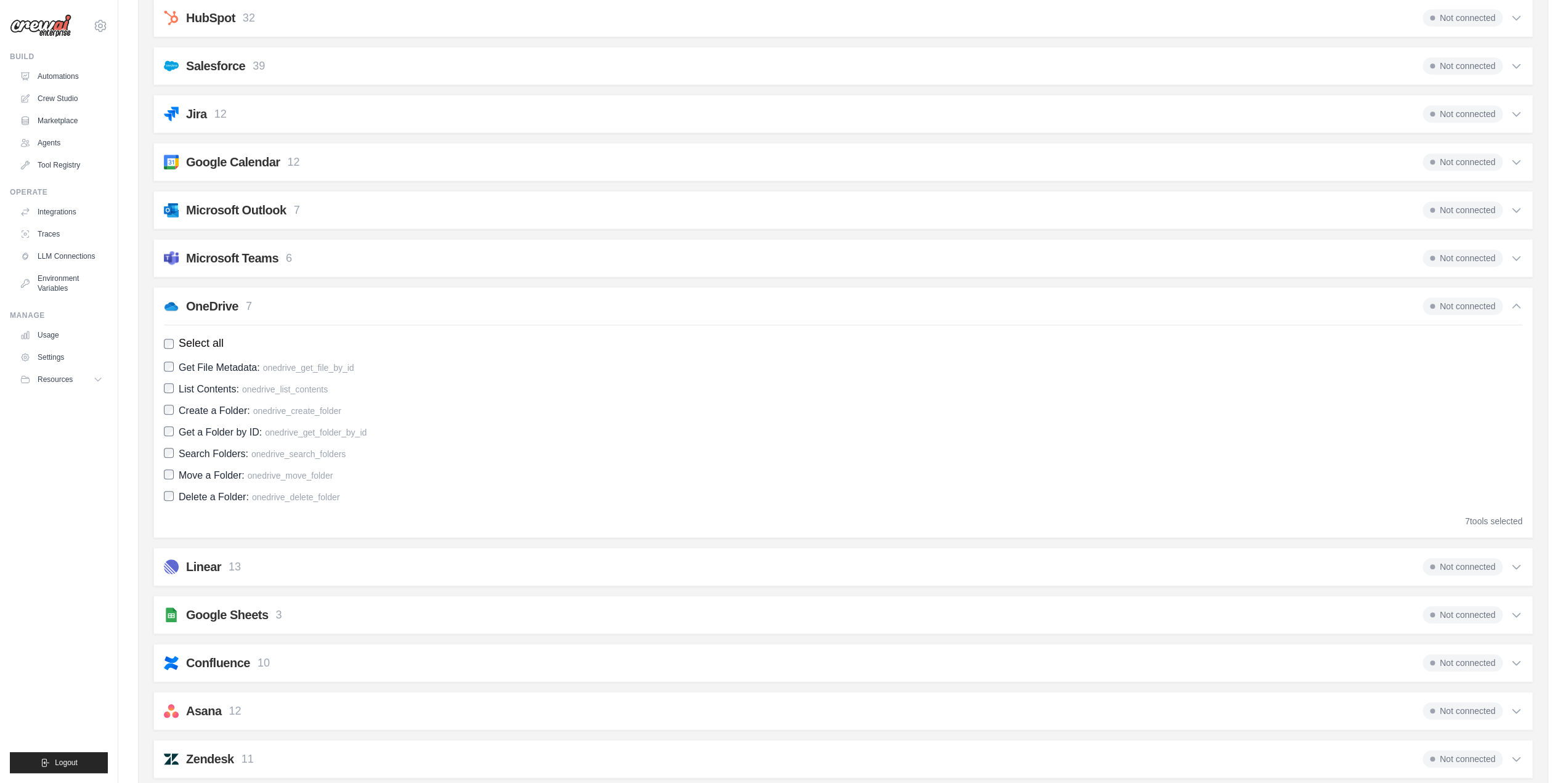
click at [247, 558] on div "Linear 13 Not connected" at bounding box center [844, 567] width 1359 height 18
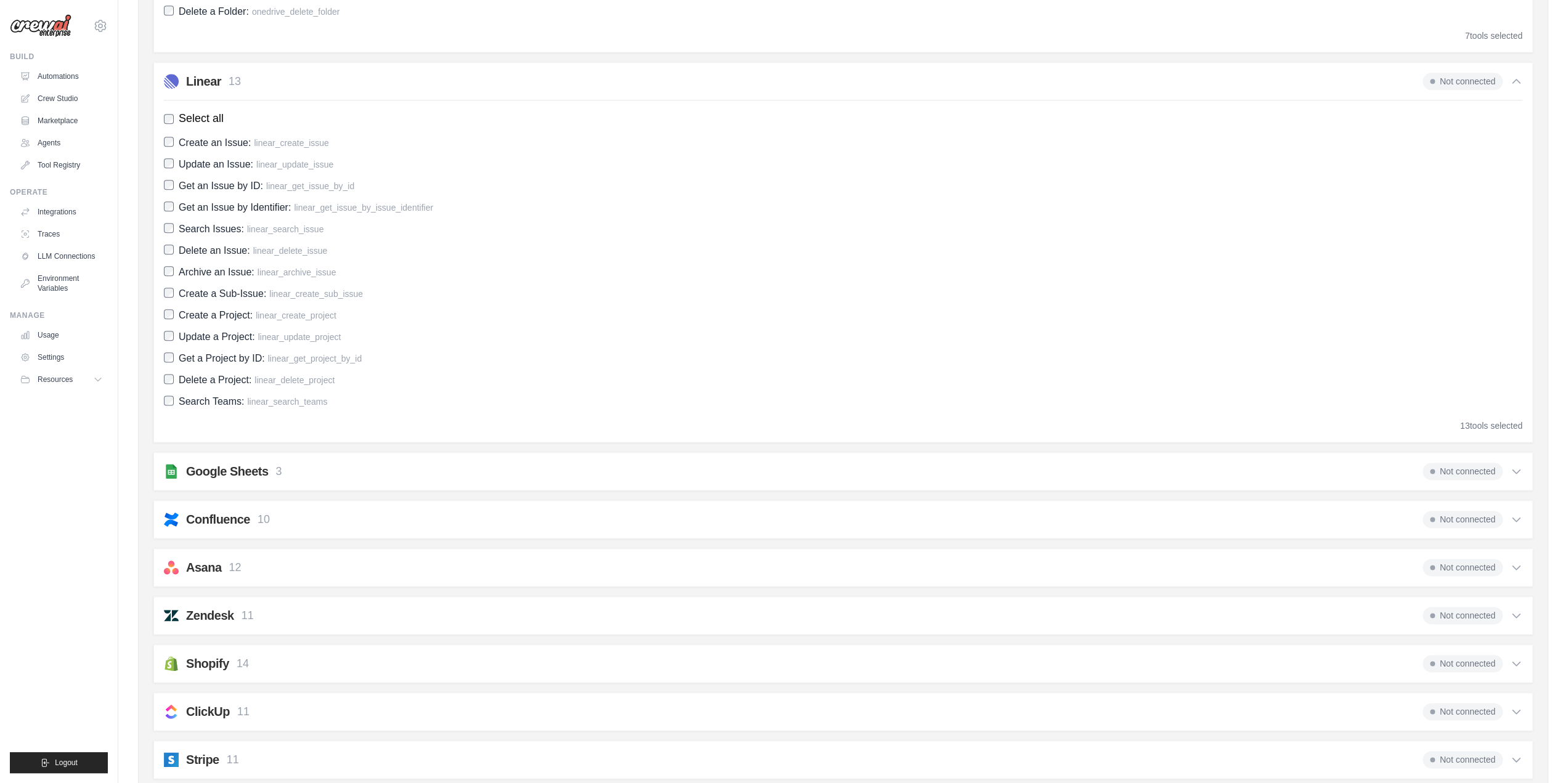
scroll to position [1416, 0]
click at [284, 462] on div "Google Sheets 3 Not connected" at bounding box center [844, 464] width 1359 height 18
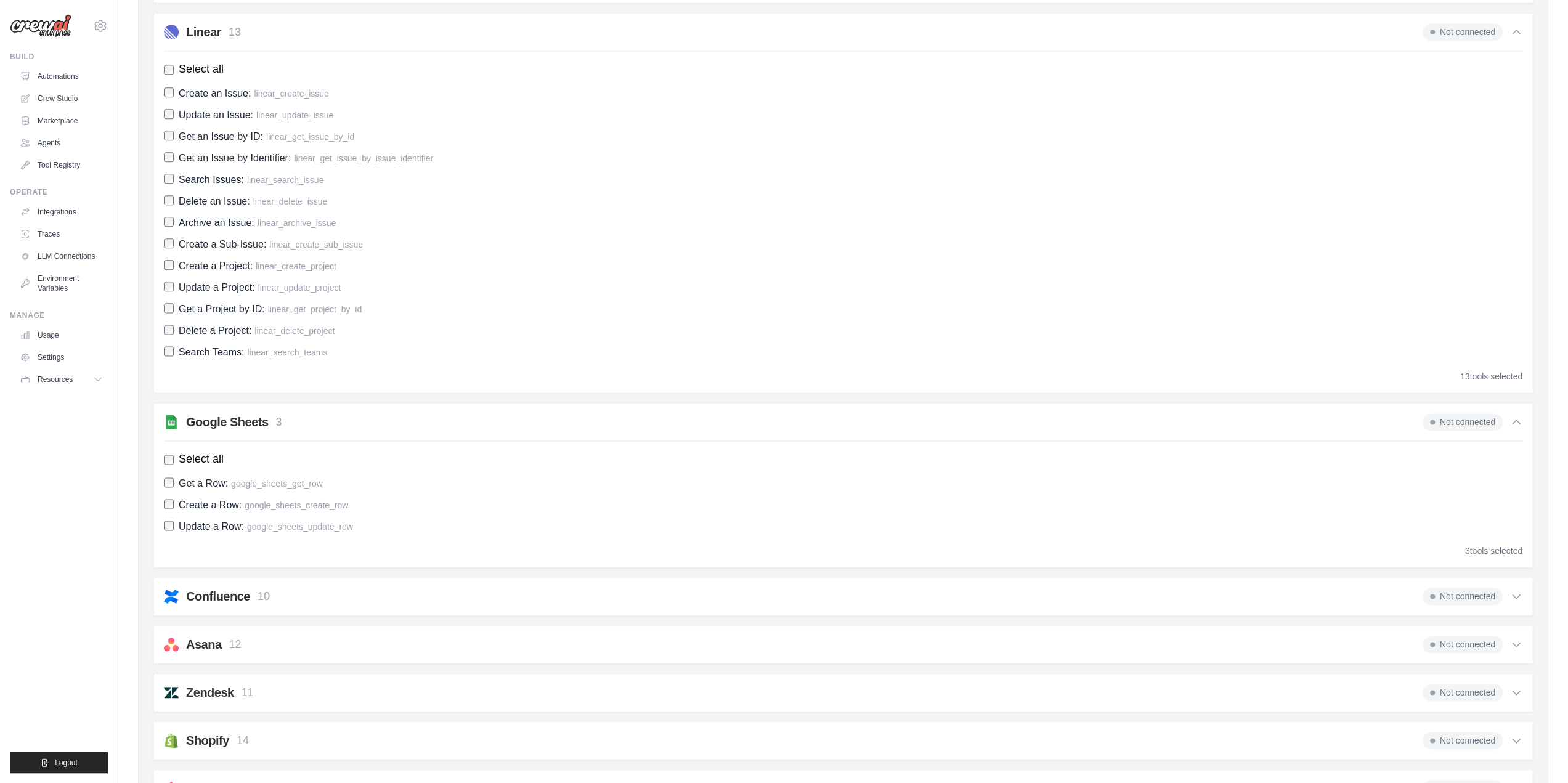
scroll to position [1478, 0]
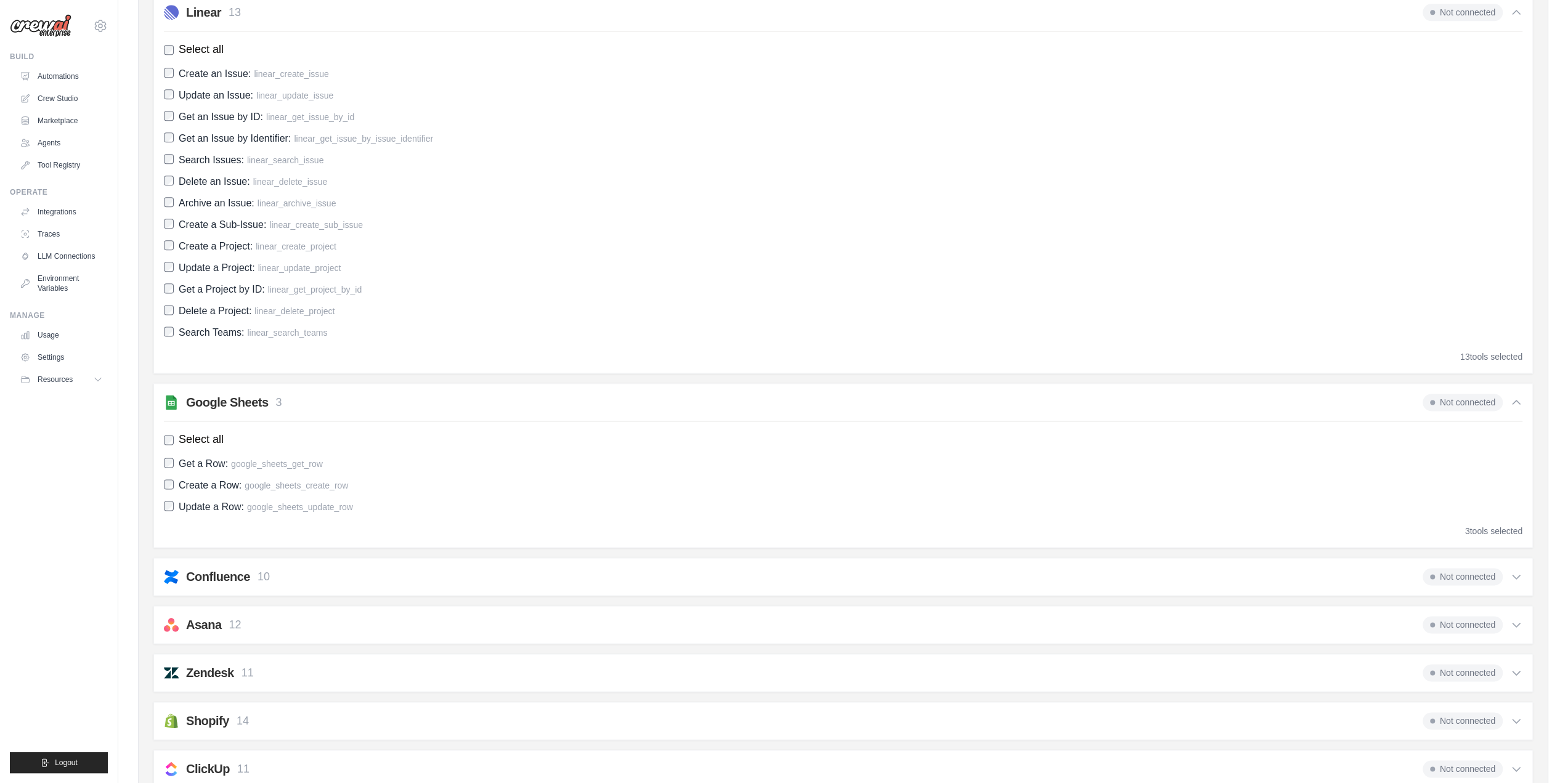
click at [323, 568] on div "Confluence 10 Not connected" at bounding box center [844, 577] width 1359 height 18
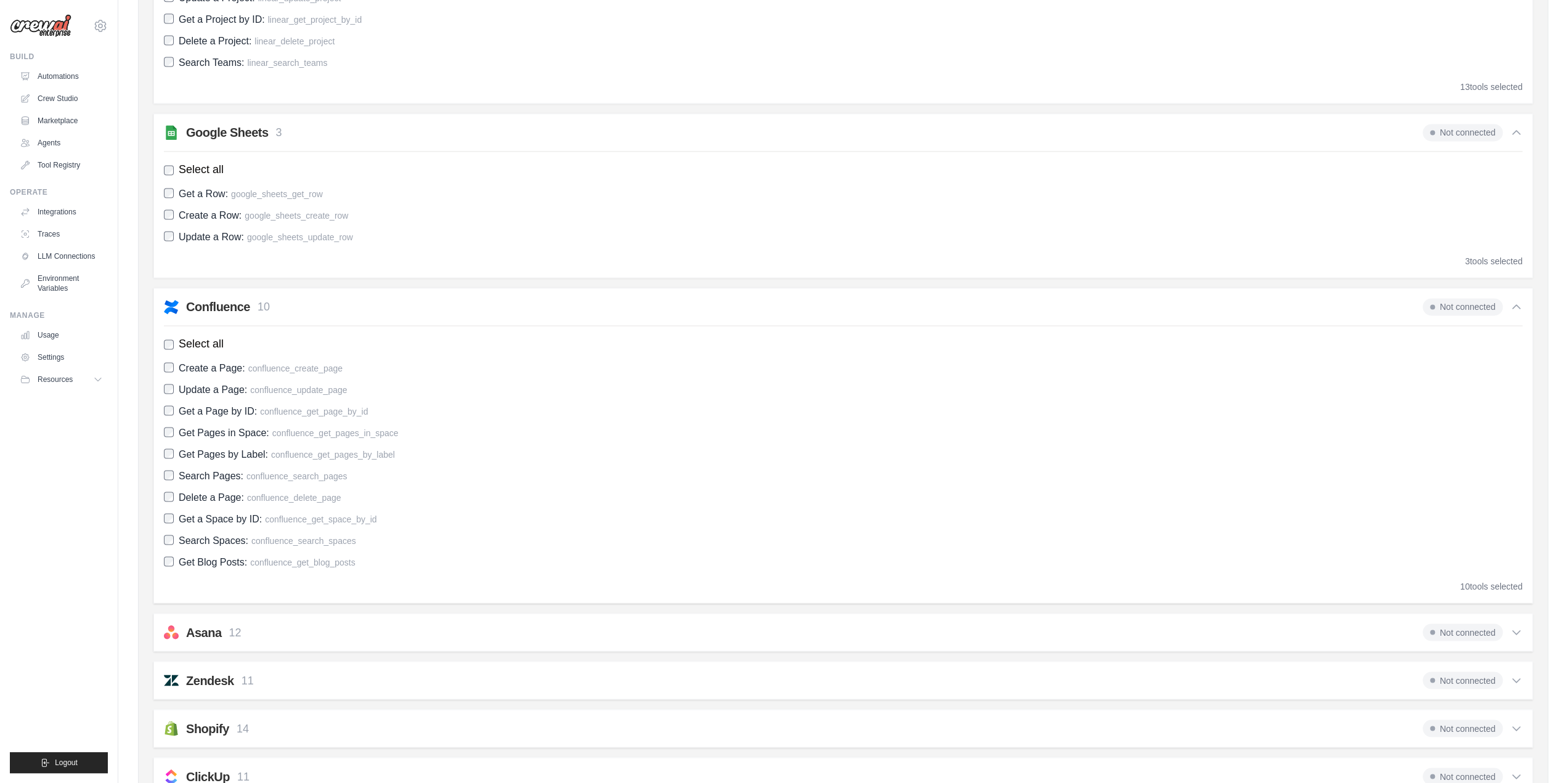
scroll to position [1849, 0]
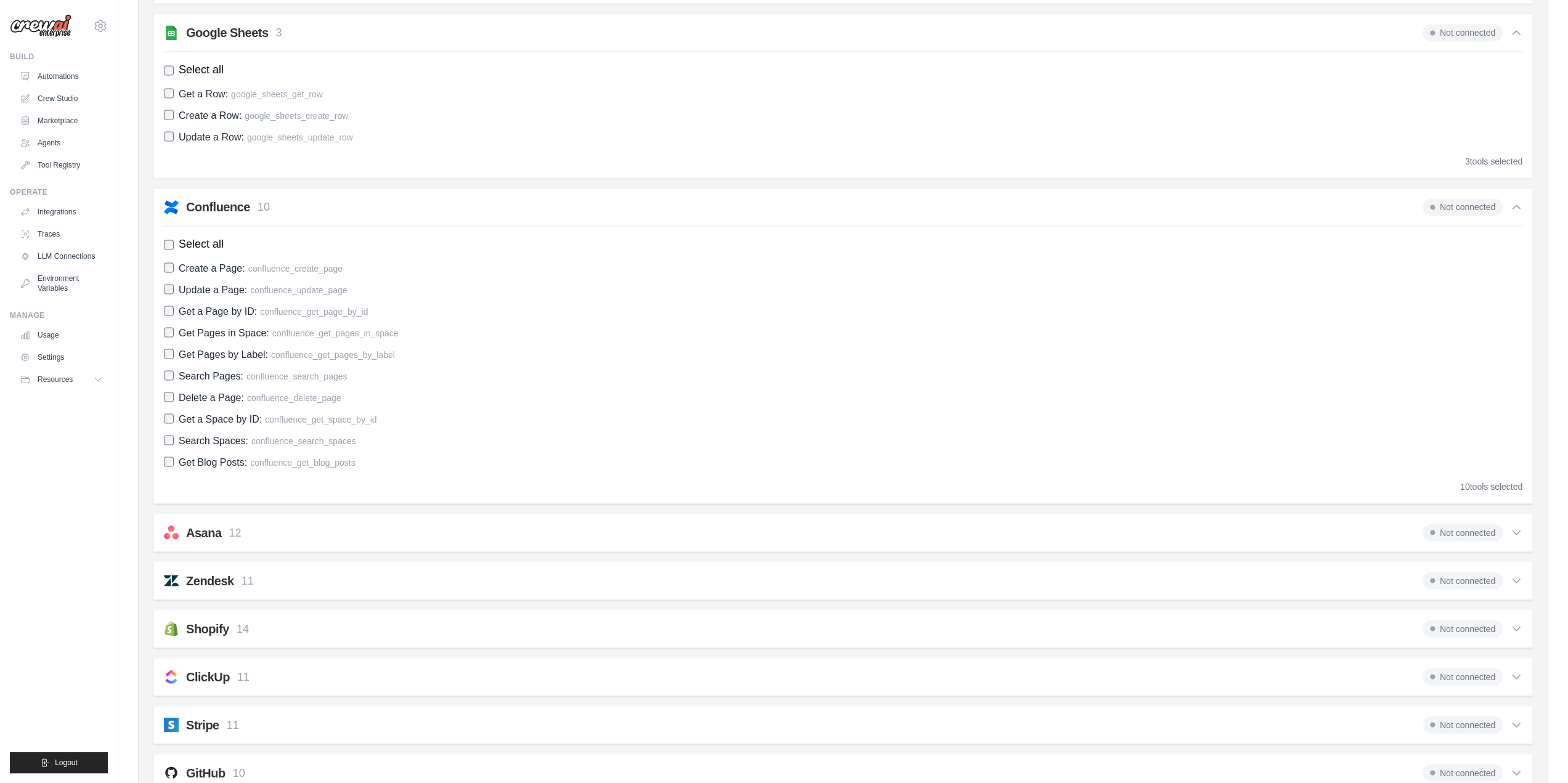
click at [227, 526] on div "Asana 12" at bounding box center [213, 533] width 56 height 18
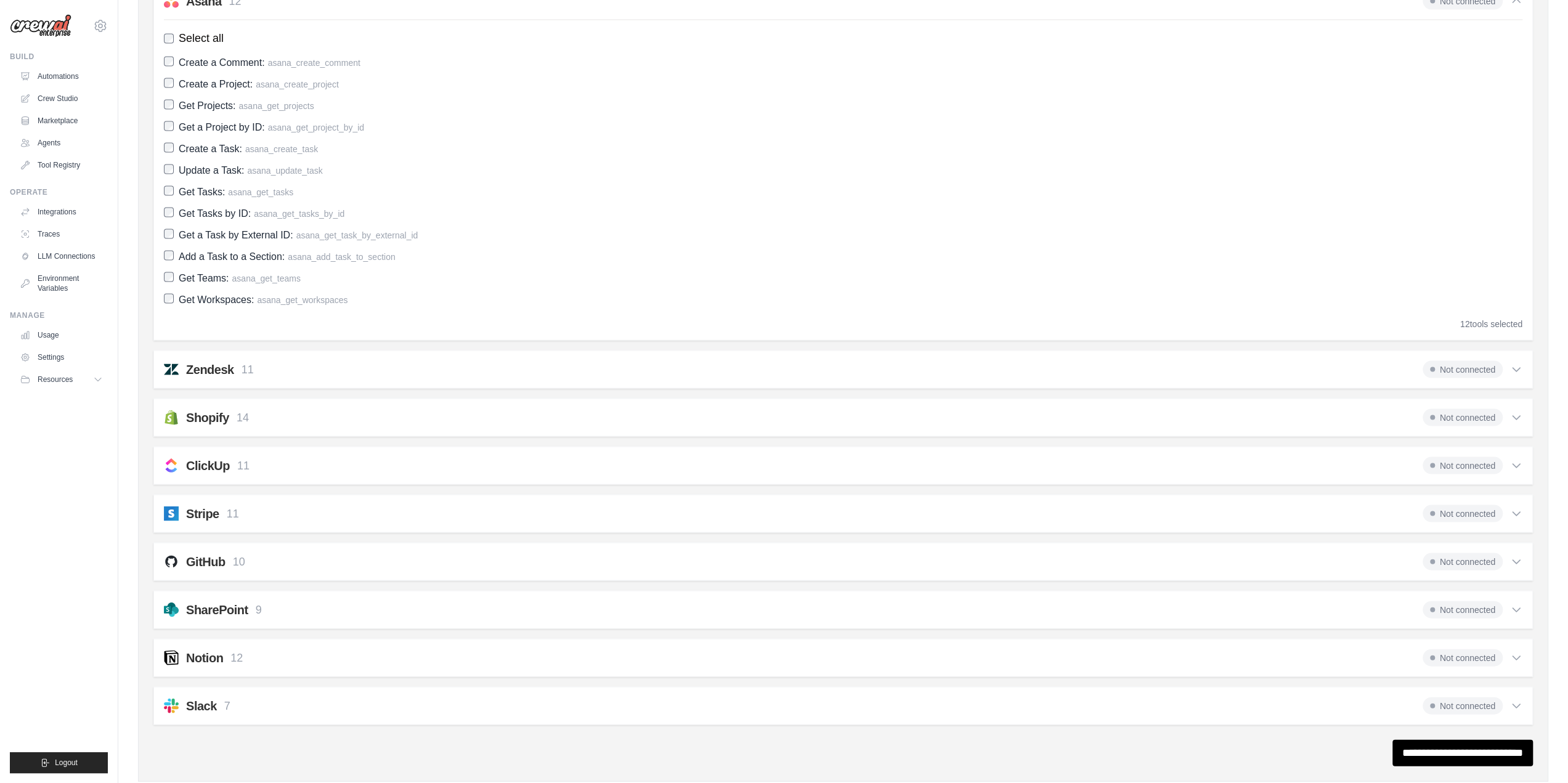
scroll to position [2398, 0]
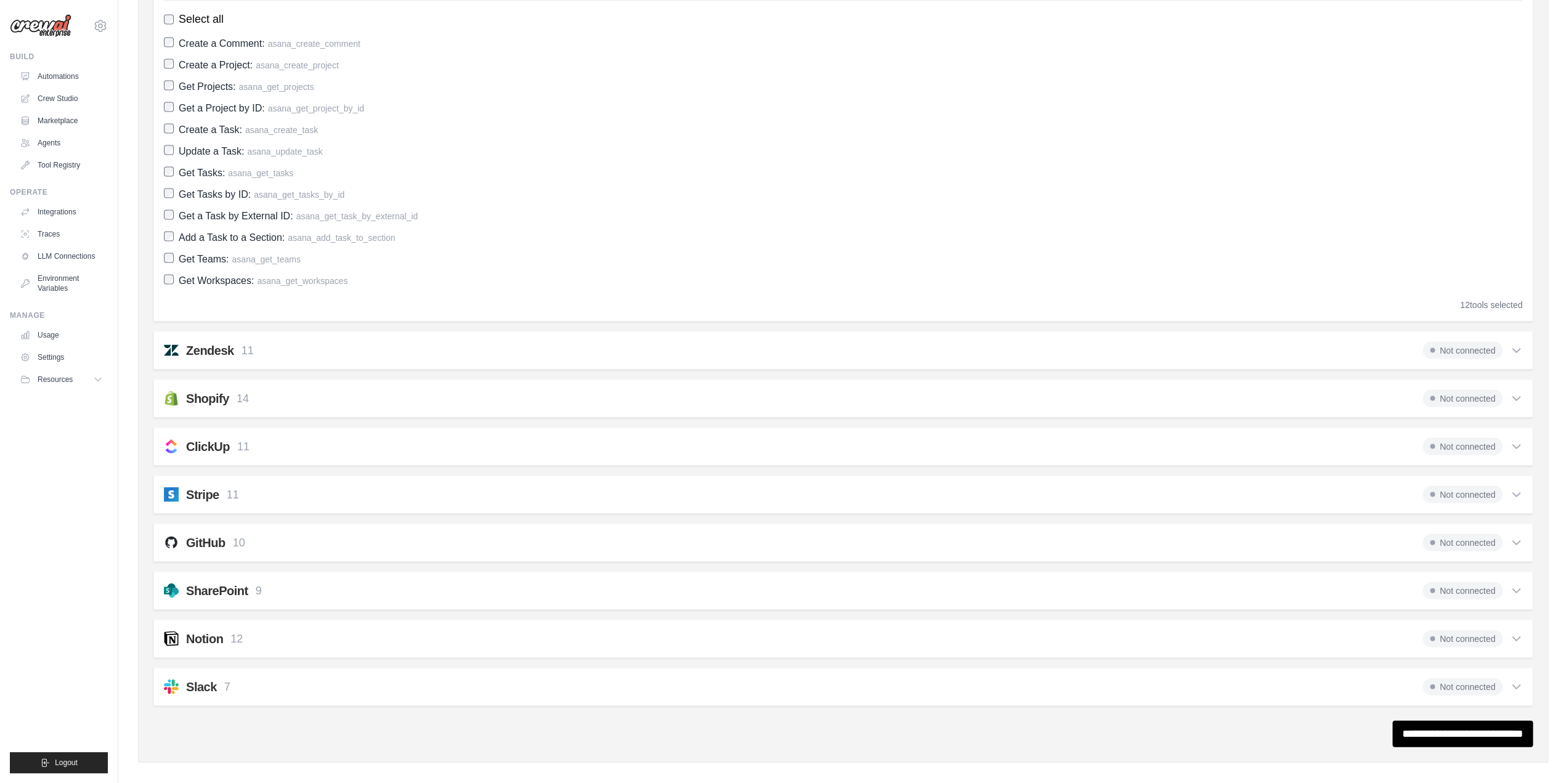
click at [264, 678] on div "Slack 7 Not connected" at bounding box center [844, 687] width 1359 height 18
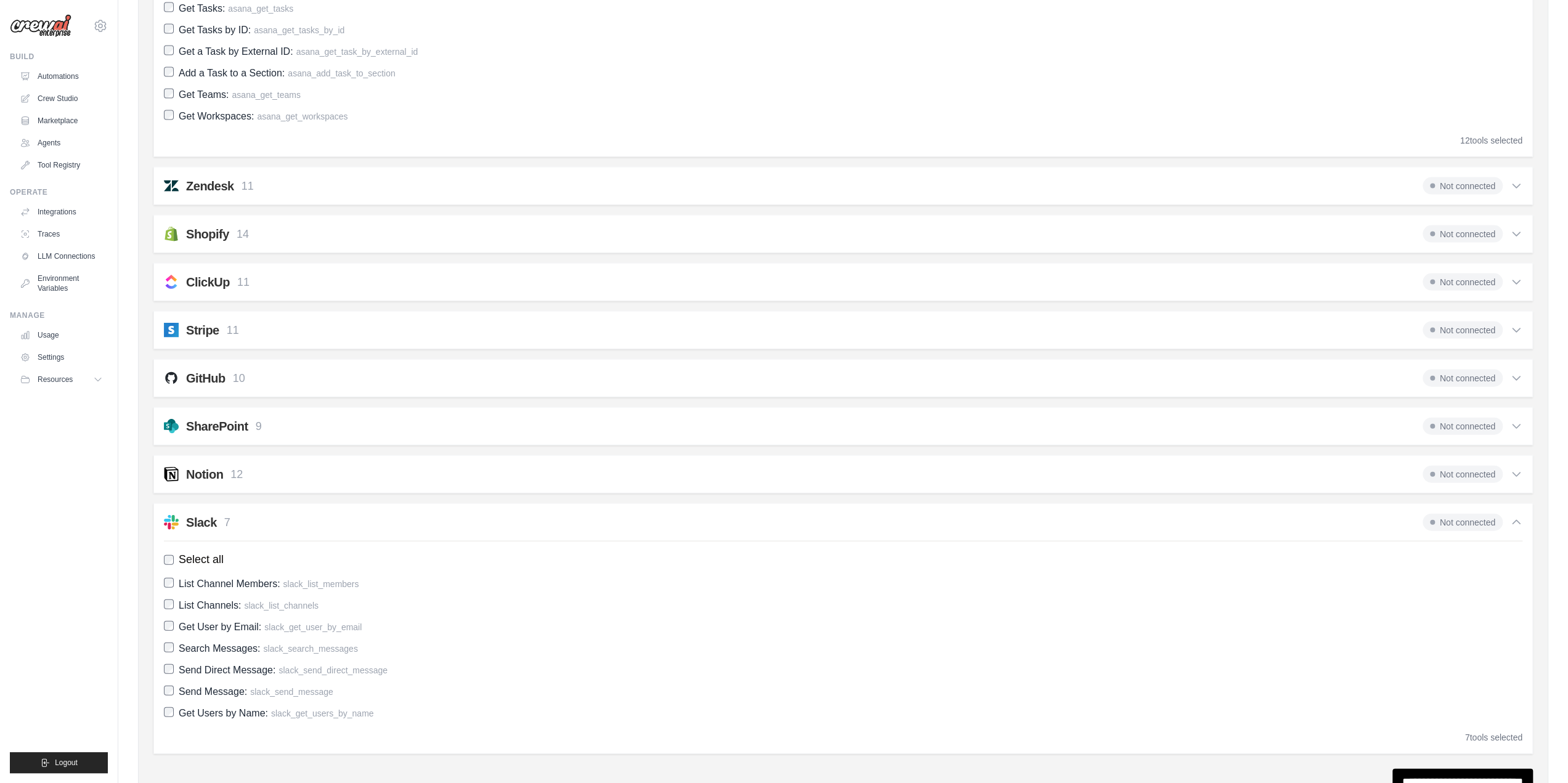
scroll to position [2583, 0]
